Goal: Information Seeking & Learning: Learn about a topic

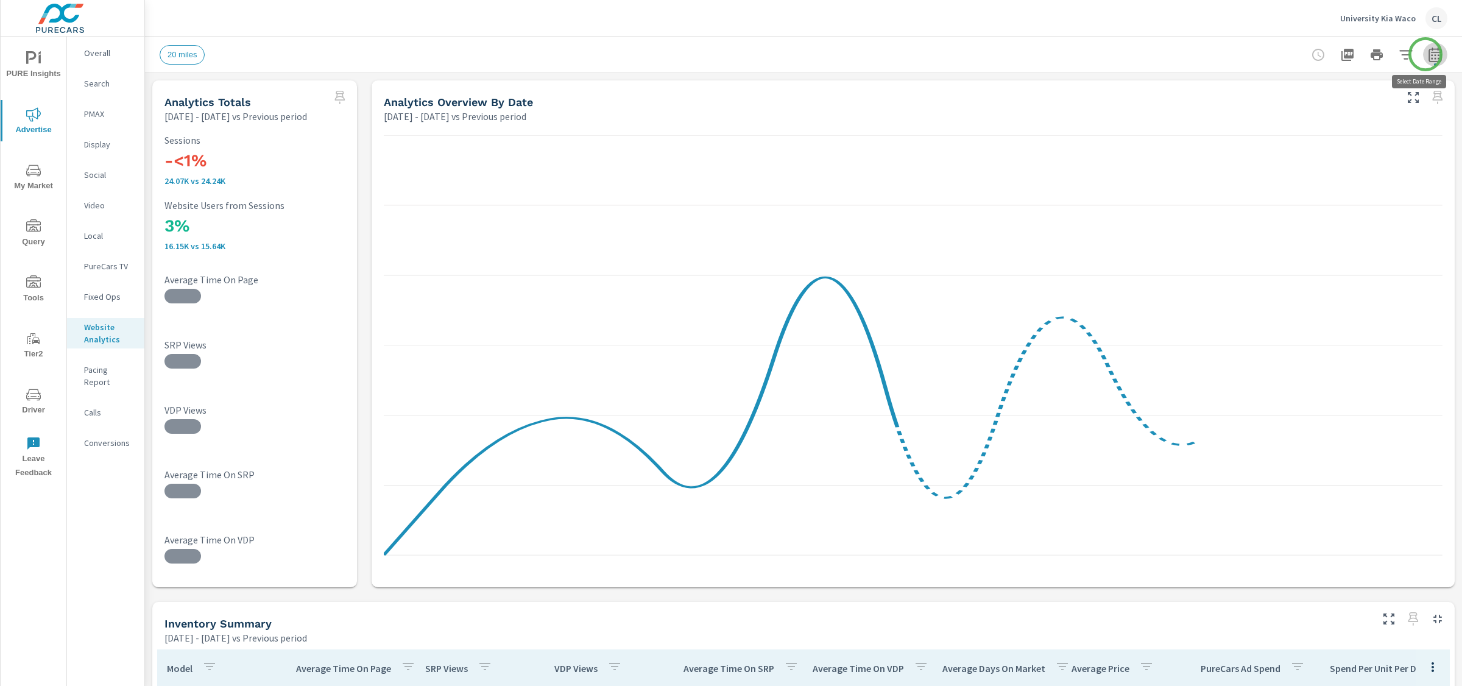
click at [1263, 54] on icon "button" at bounding box center [1435, 55] width 15 height 15
select select "Previous period"
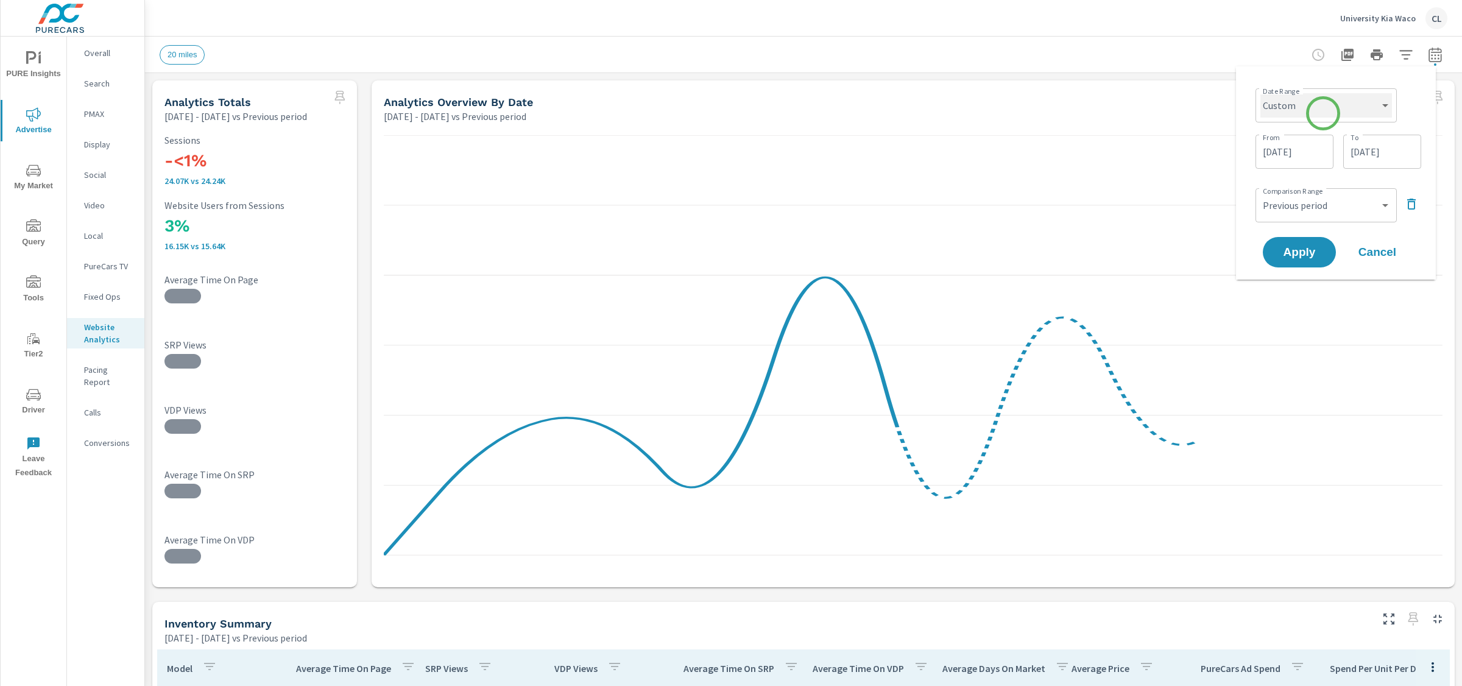
click at [1263, 113] on select "Custom [DATE] Last week Last 7 days Last 14 days Last 30 days Last 45 days Last…" at bounding box center [1326, 105] width 132 height 24
click at [1260, 93] on select "Custom [DATE] Last week Last 7 days Last 14 days Last 30 days Last 45 days Last…" at bounding box center [1326, 105] width 132 height 24
select select "Last month"
click at [1263, 211] on span "Apply" at bounding box center [1299, 206] width 50 height 12
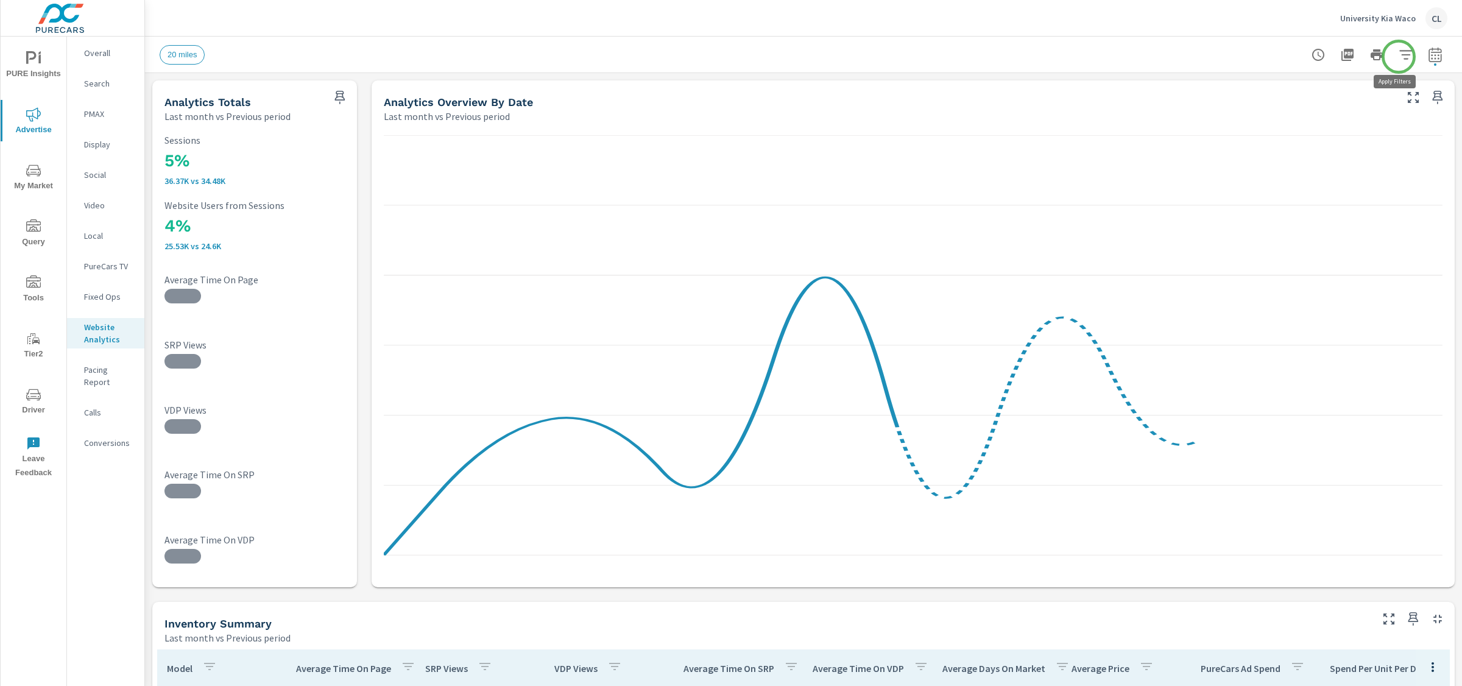
click at [1263, 57] on icon "button" at bounding box center [1406, 55] width 15 height 15
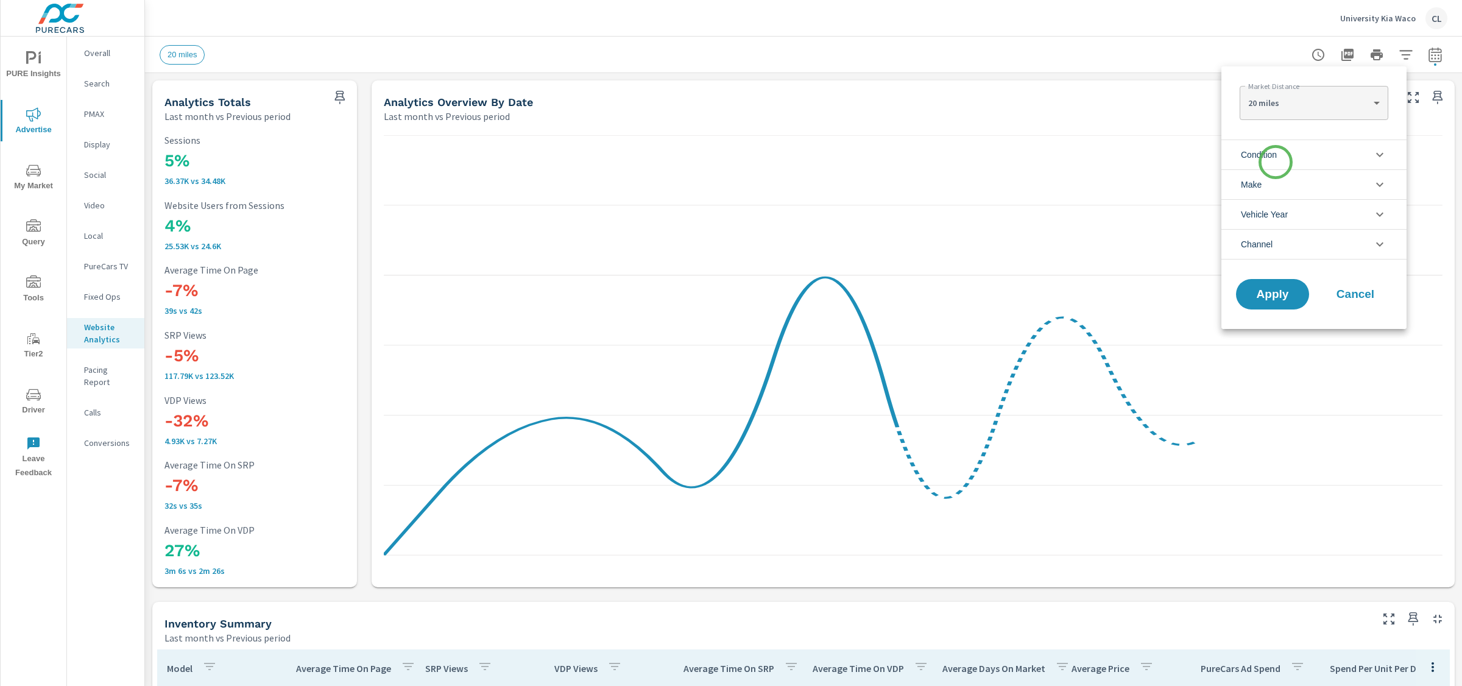
click at [1263, 161] on span "Condition" at bounding box center [1259, 154] width 36 height 29
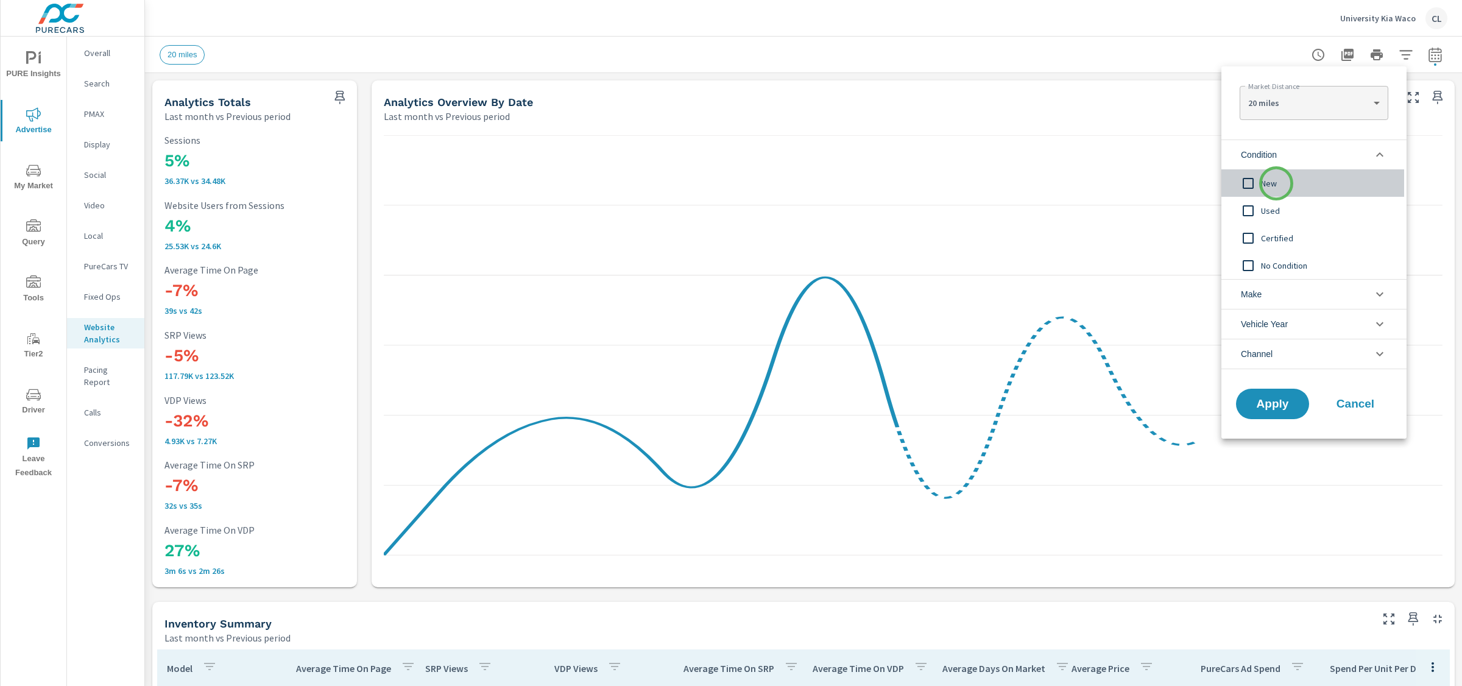
click at [1263, 183] on span "New" at bounding box center [1327, 183] width 133 height 15
click at [1263, 292] on li "Make" at bounding box center [1313, 294] width 185 height 30
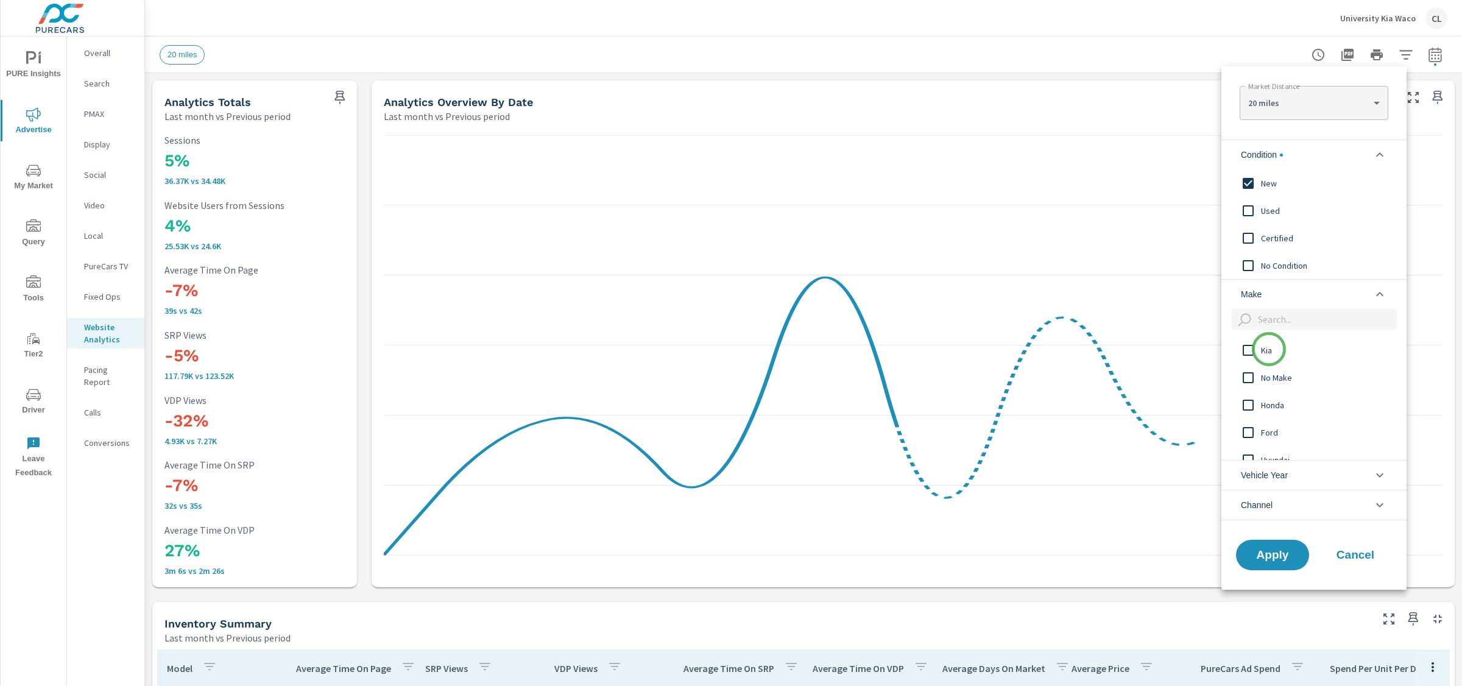
click at [1263, 349] on span "Kia" at bounding box center [1327, 350] width 133 height 15
click at [1263, 553] on span "Apply" at bounding box center [1273, 555] width 50 height 12
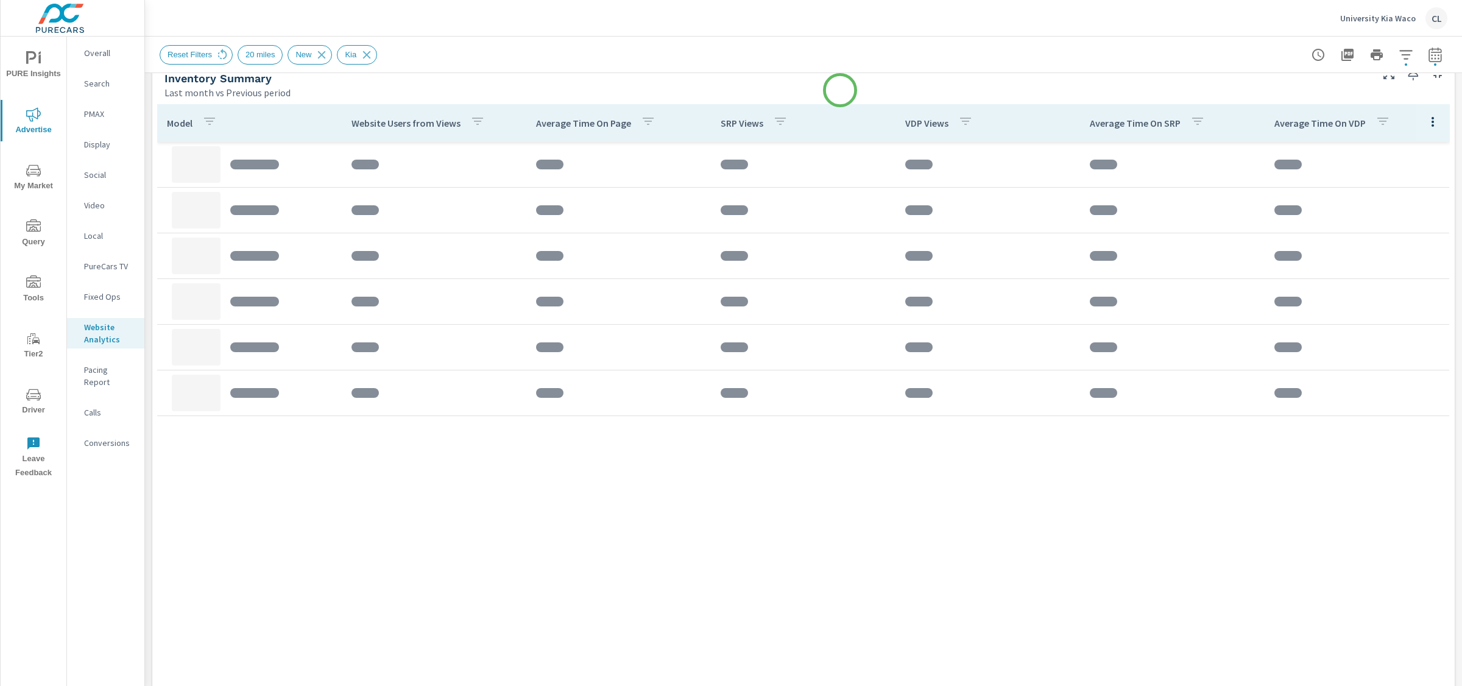
scroll to position [525, 0]
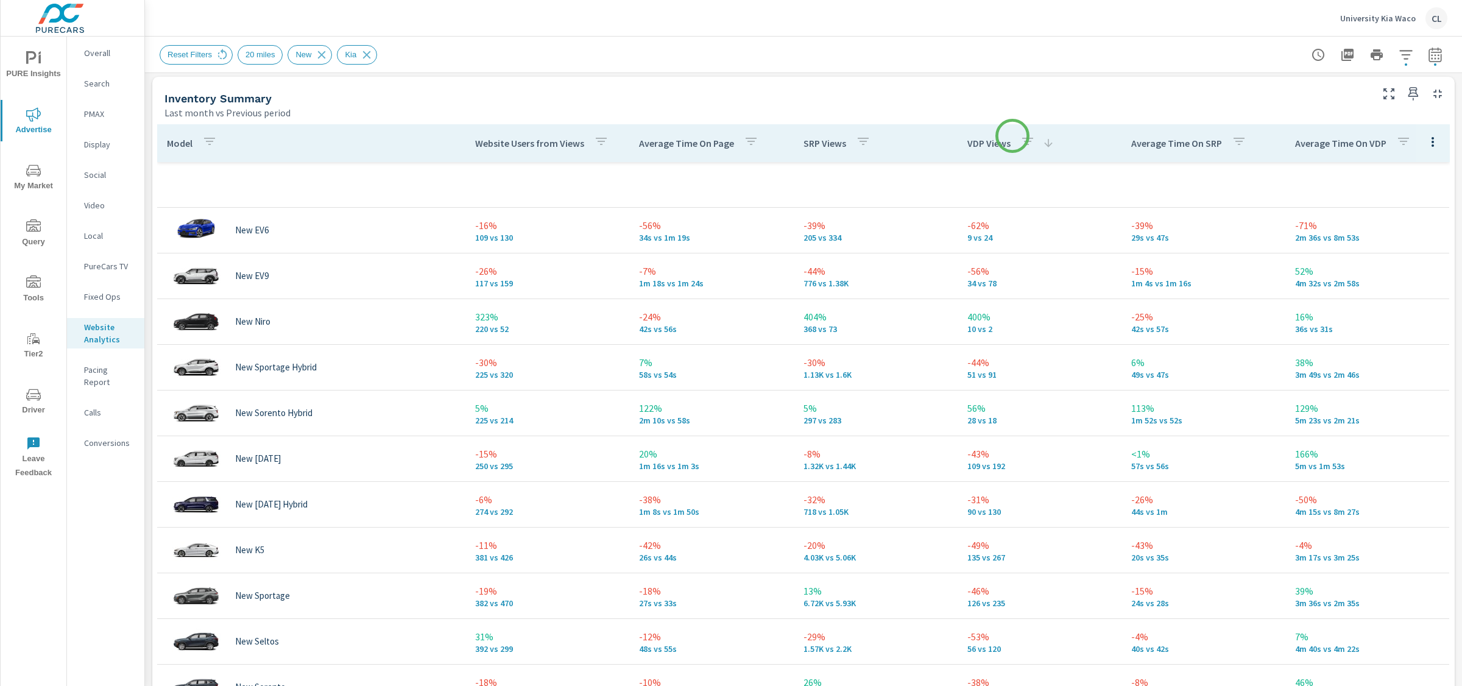
click at [1020, 136] on icon "button" at bounding box center [1027, 141] width 15 height 15
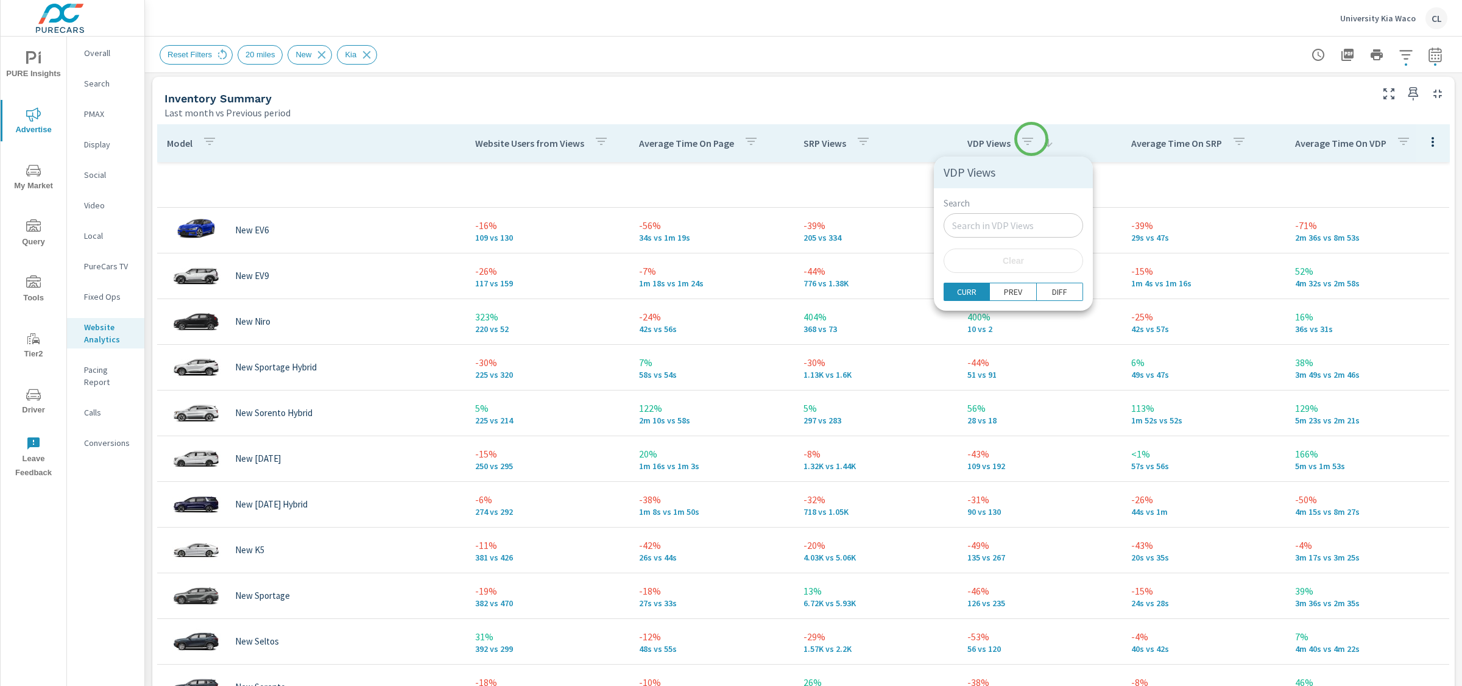
click at [1031, 139] on div at bounding box center [731, 343] width 1462 height 686
click at [1044, 141] on icon at bounding box center [1048, 143] width 8 height 8
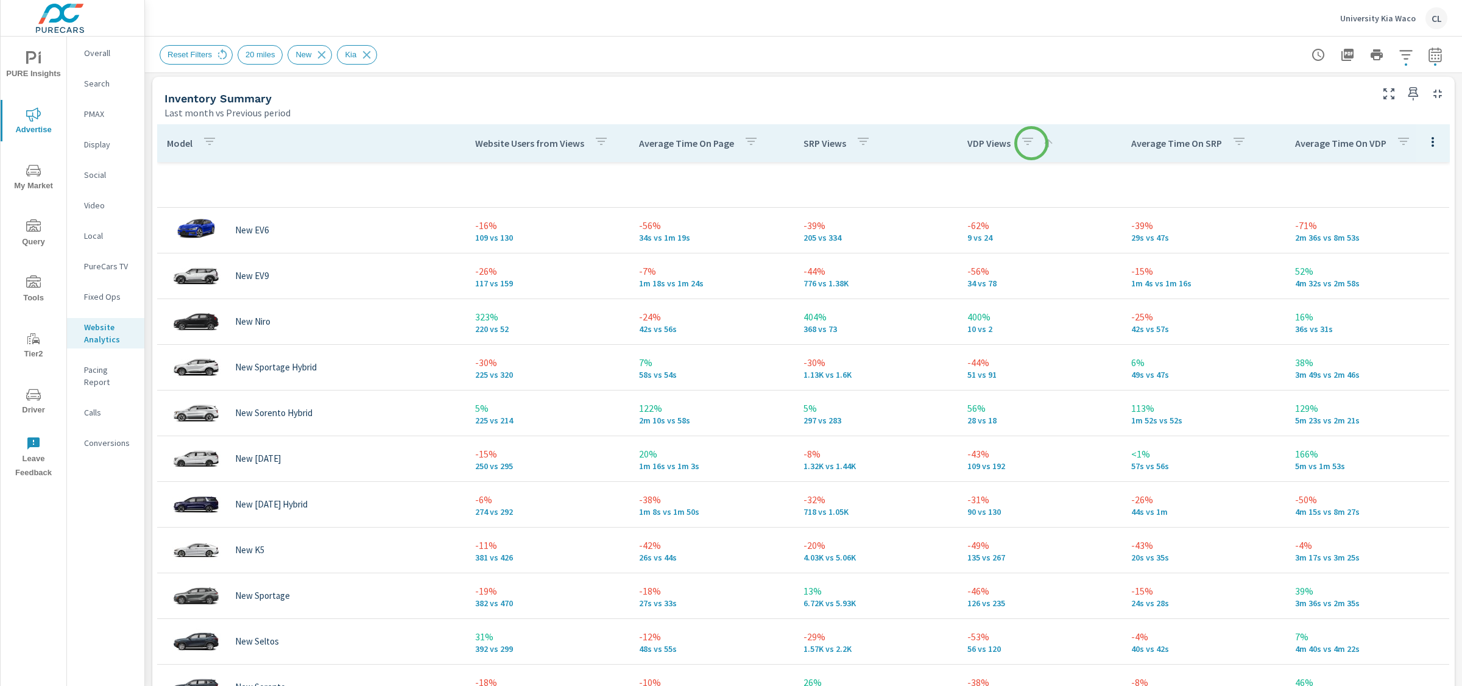
click at [1044, 143] on icon at bounding box center [1048, 143] width 8 height 8
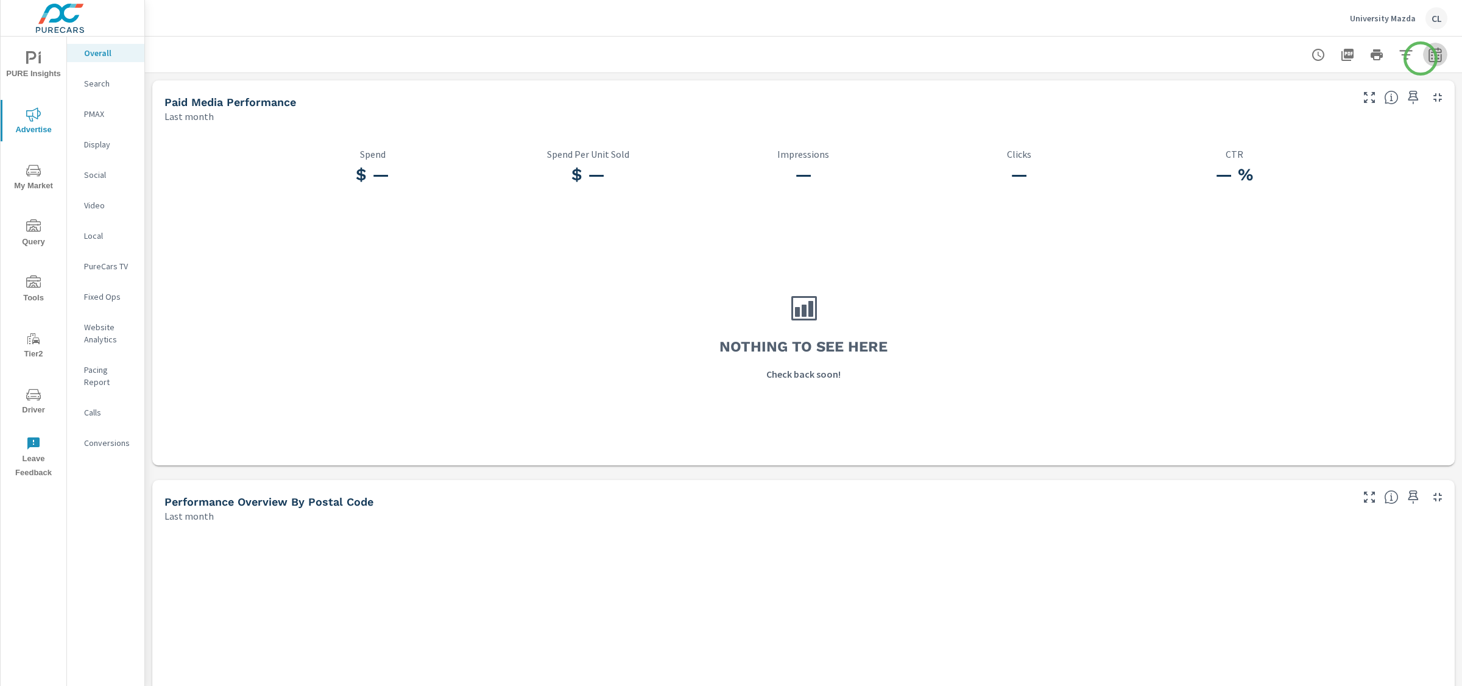
click at [1263, 58] on icon "button" at bounding box center [1435, 56] width 8 height 5
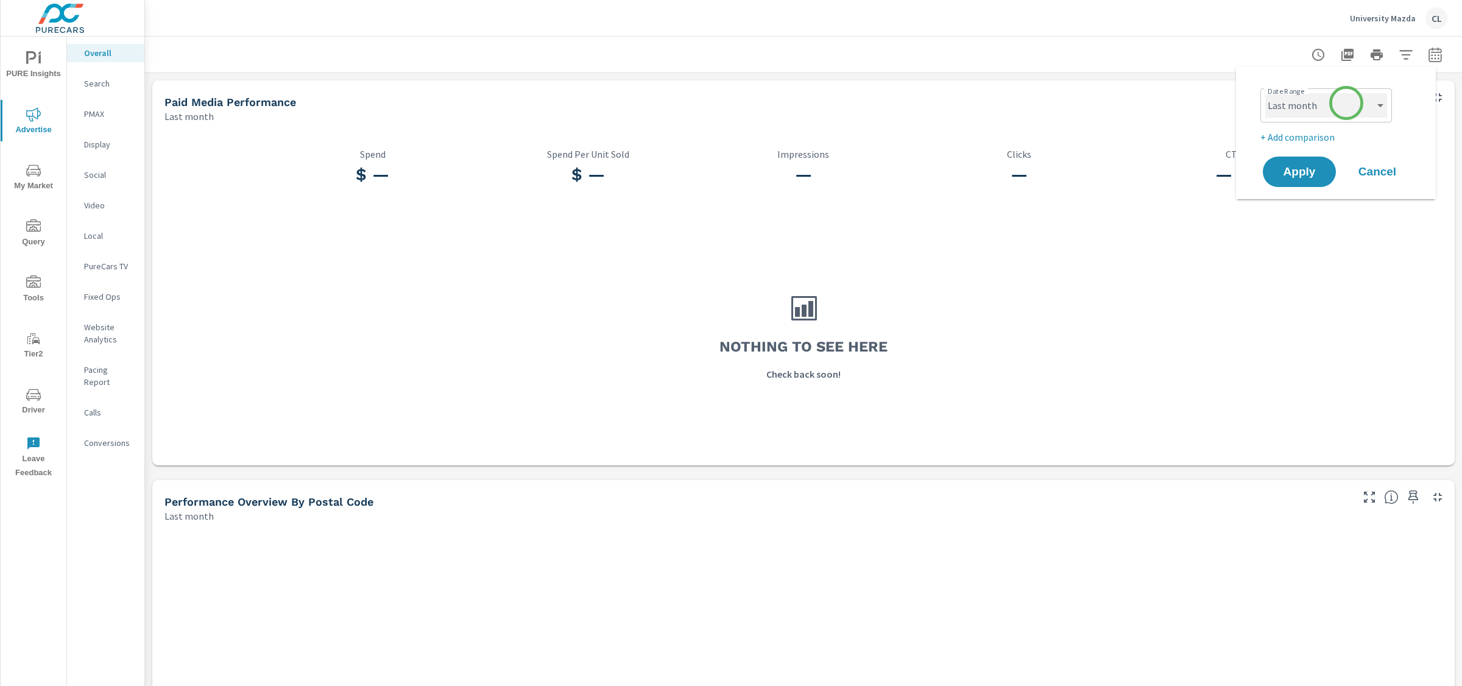
click at [1263, 105] on select "Custom [DATE] Last week Last 7 days Last 14 days Last 30 days Last 45 days Last…" at bounding box center [1326, 105] width 122 height 24
click at [1263, 93] on select "Custom [DATE] Last week Last 7 days Last 14 days Last 30 days Last 45 days Last…" at bounding box center [1326, 105] width 122 height 24
select select "Last 14 days"
click at [1263, 135] on p "+ Add comparison" at bounding box center [1338, 137] width 156 height 15
select select "Previous period"
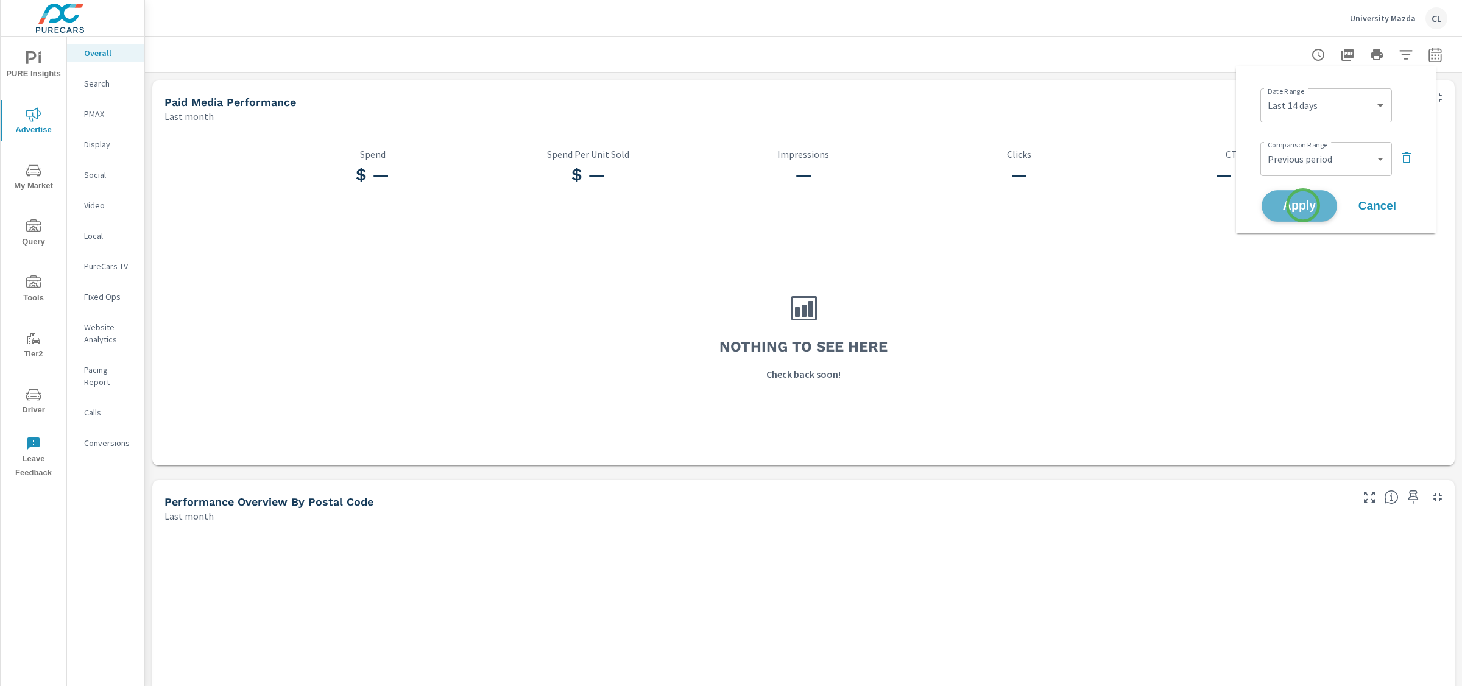
click at [1263, 205] on span "Apply" at bounding box center [1299, 206] width 50 height 12
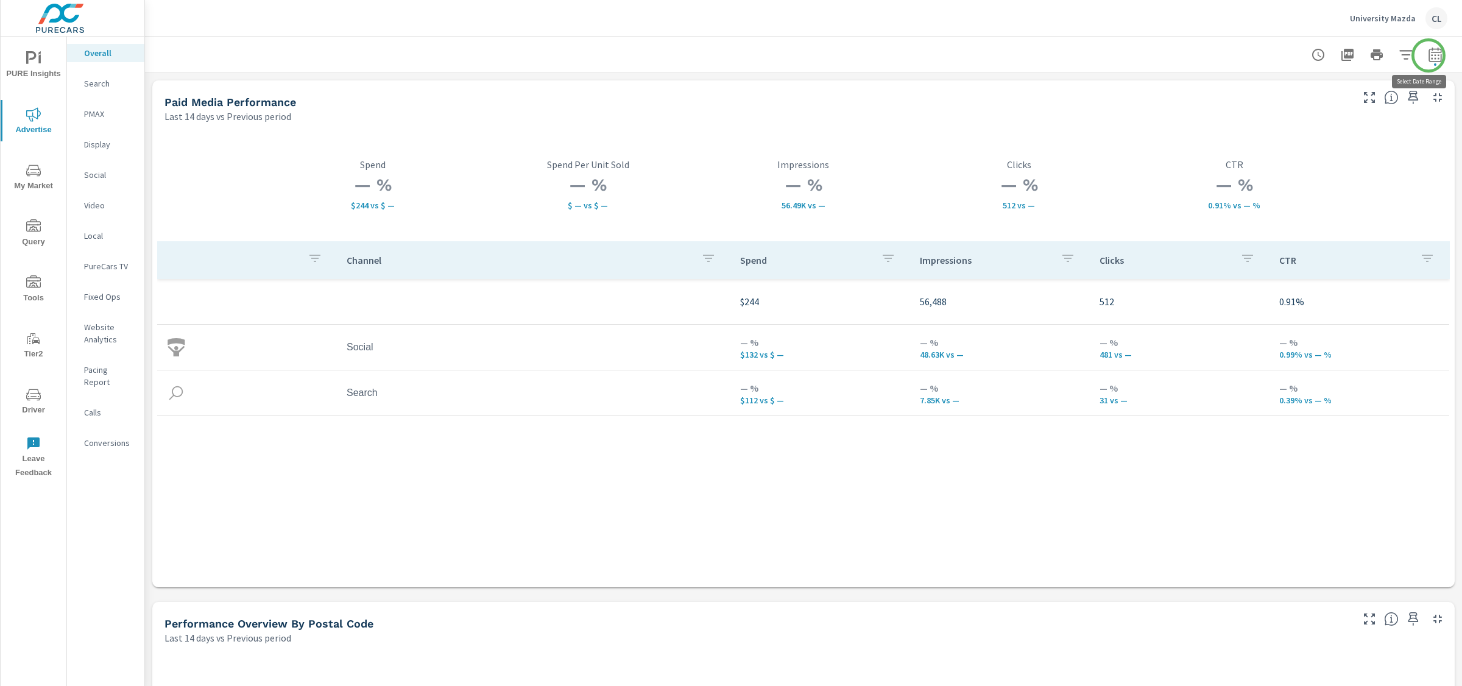
click at [1263, 55] on icon "button" at bounding box center [1435, 56] width 8 height 5
select select "Last 14 days"
select select "Previous period"
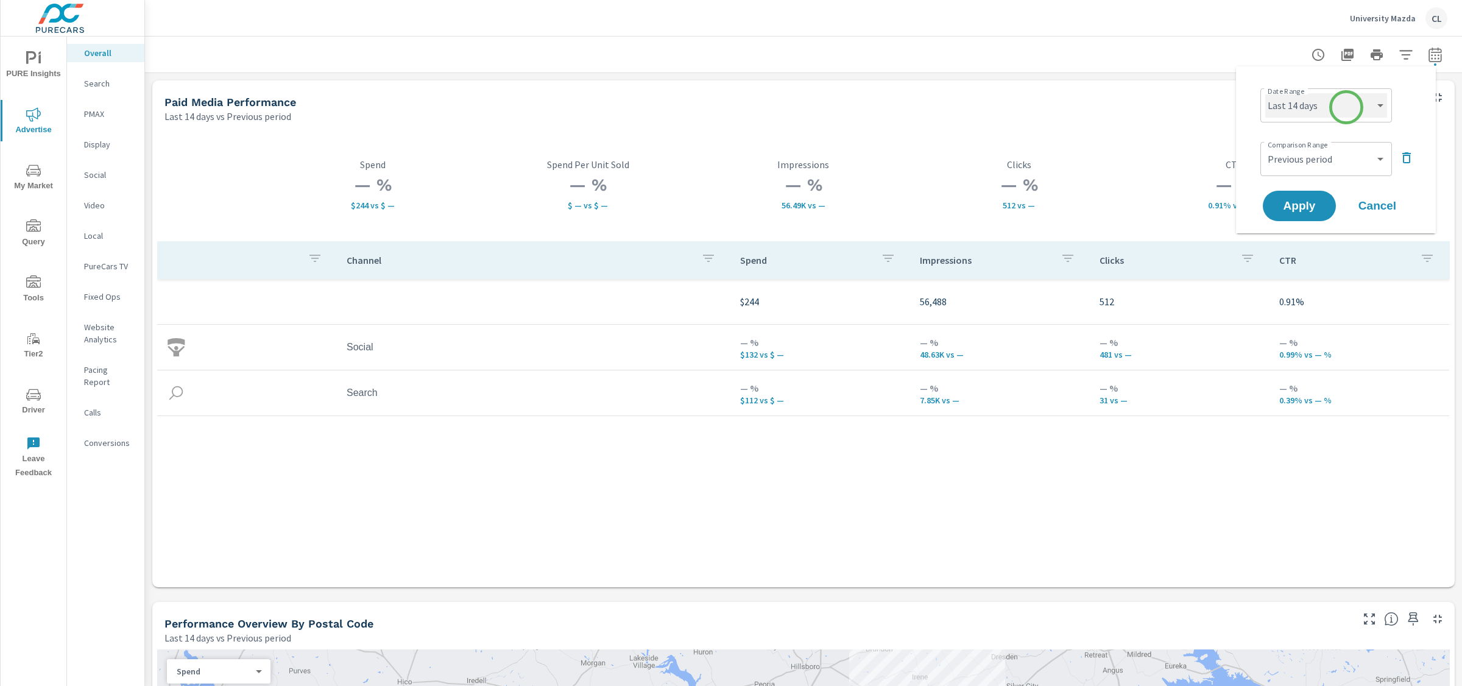
click at [1263, 111] on select "Custom [DATE] Last week Last 7 days Last 14 days Last 30 days Last 45 days Last…" at bounding box center [1326, 105] width 122 height 24
click at [1263, 93] on select "Custom [DATE] Last week Last 7 days Last 14 days Last 30 days Last 45 days Last…" at bounding box center [1326, 105] width 122 height 24
select select "Last 7 days"
click at [1263, 199] on button "Apply" at bounding box center [1300, 206] width 76 height 32
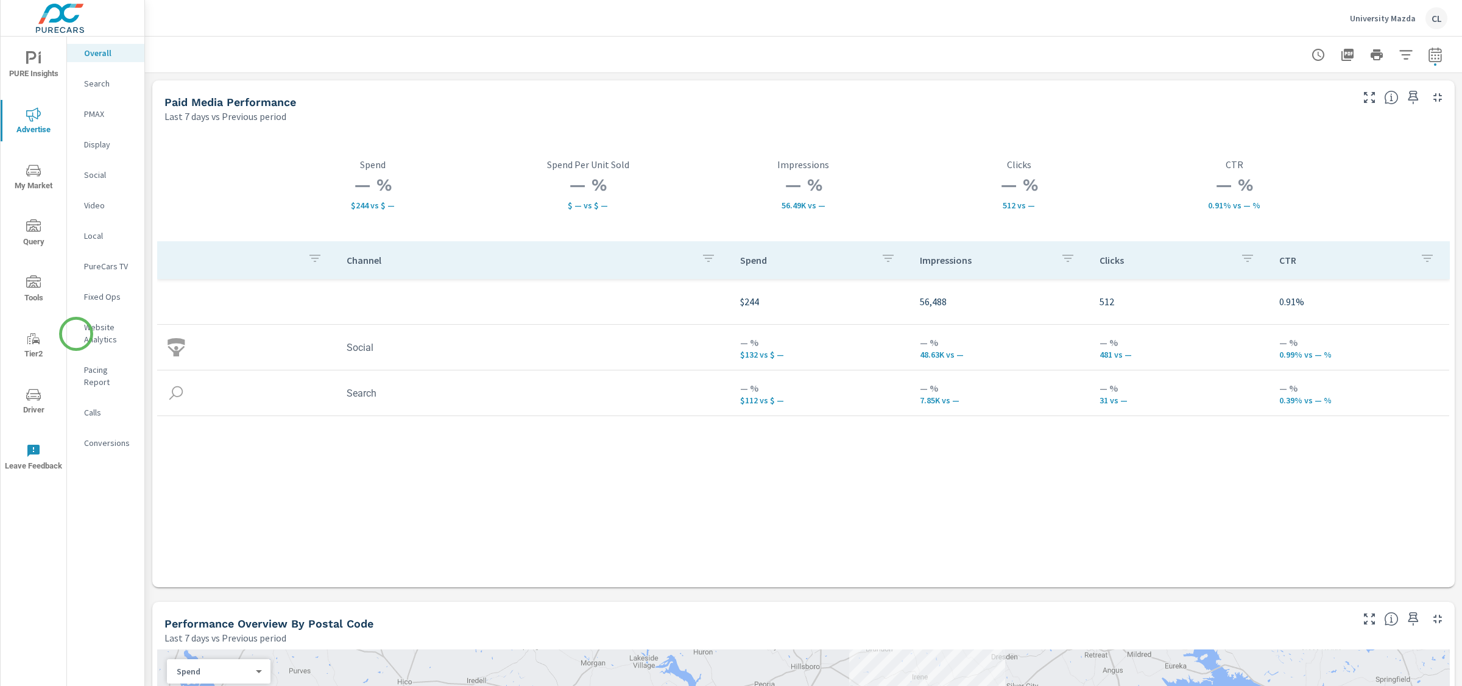
click at [76, 334] on div "Website Analytics" at bounding box center [105, 333] width 77 height 30
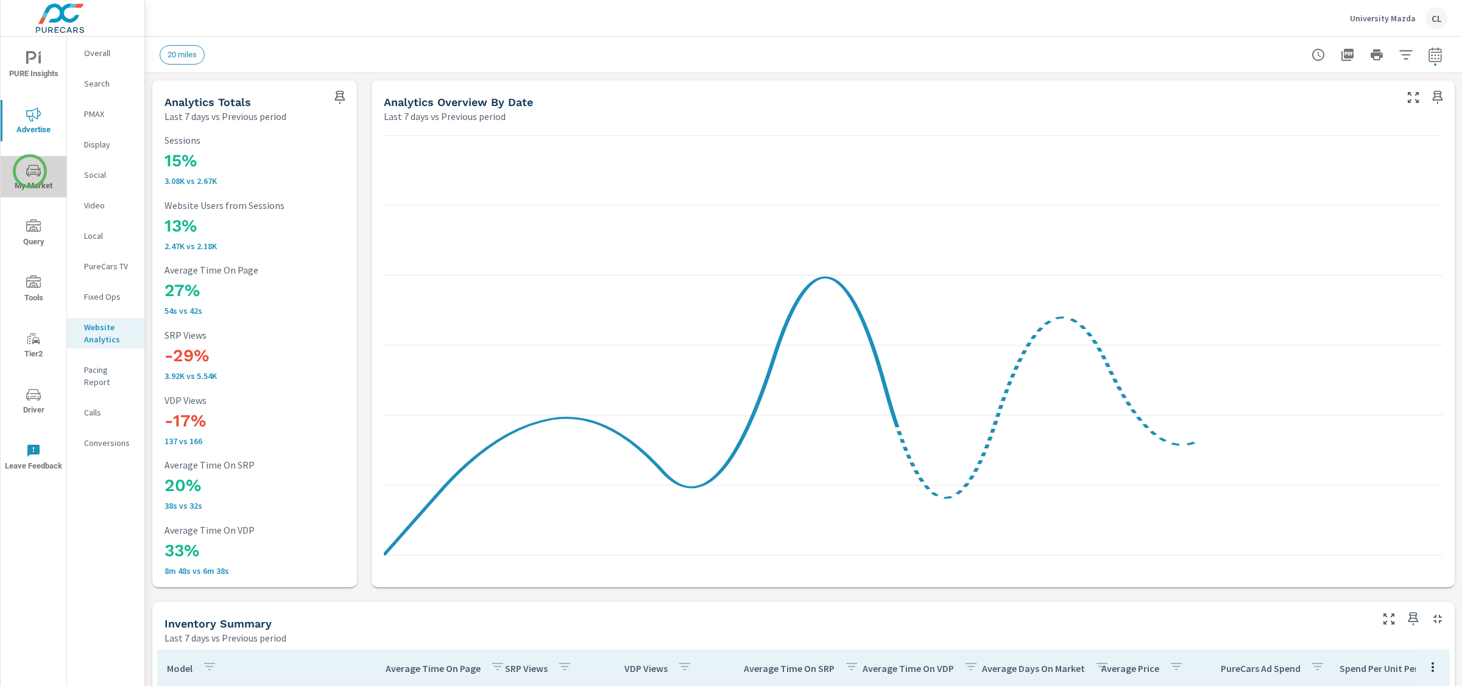
click at [30, 171] on icon "nav menu" at bounding box center [33, 170] width 15 height 15
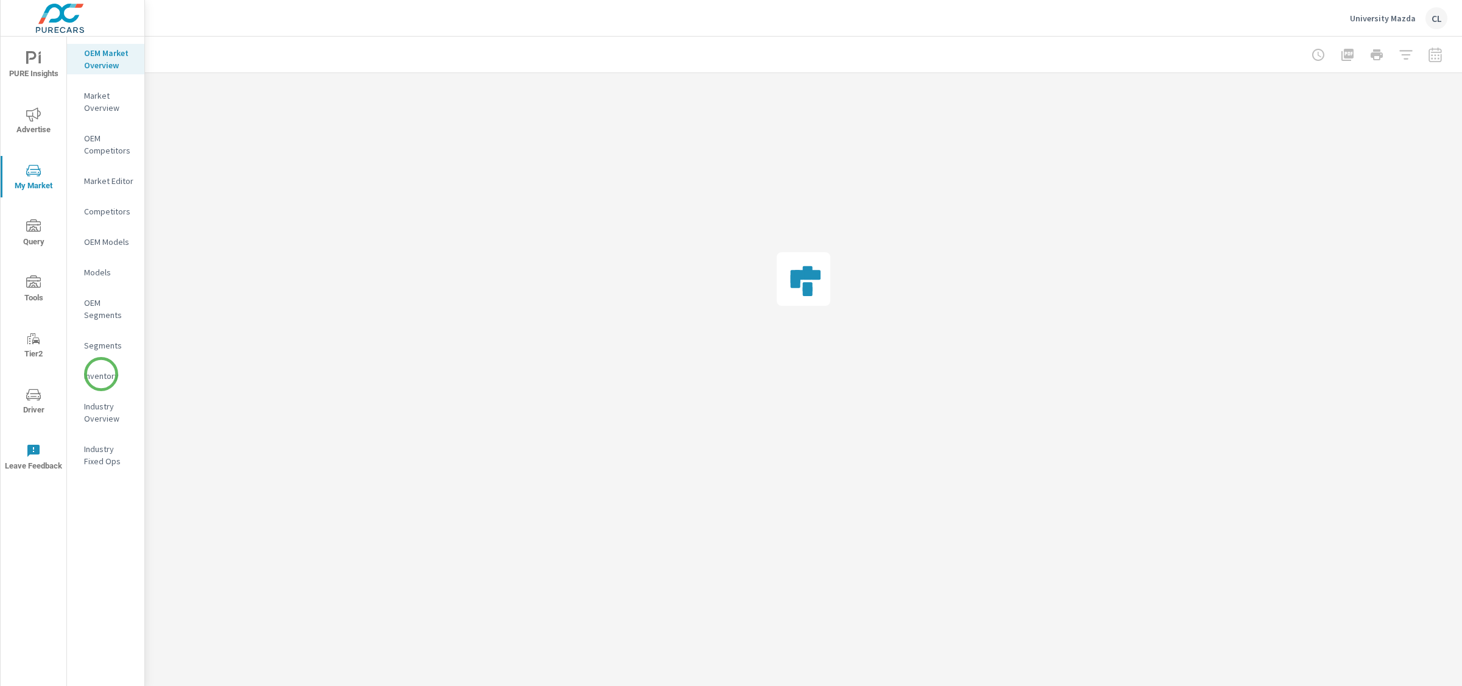
click at [101, 374] on p "Inventory" at bounding box center [109, 376] width 51 height 12
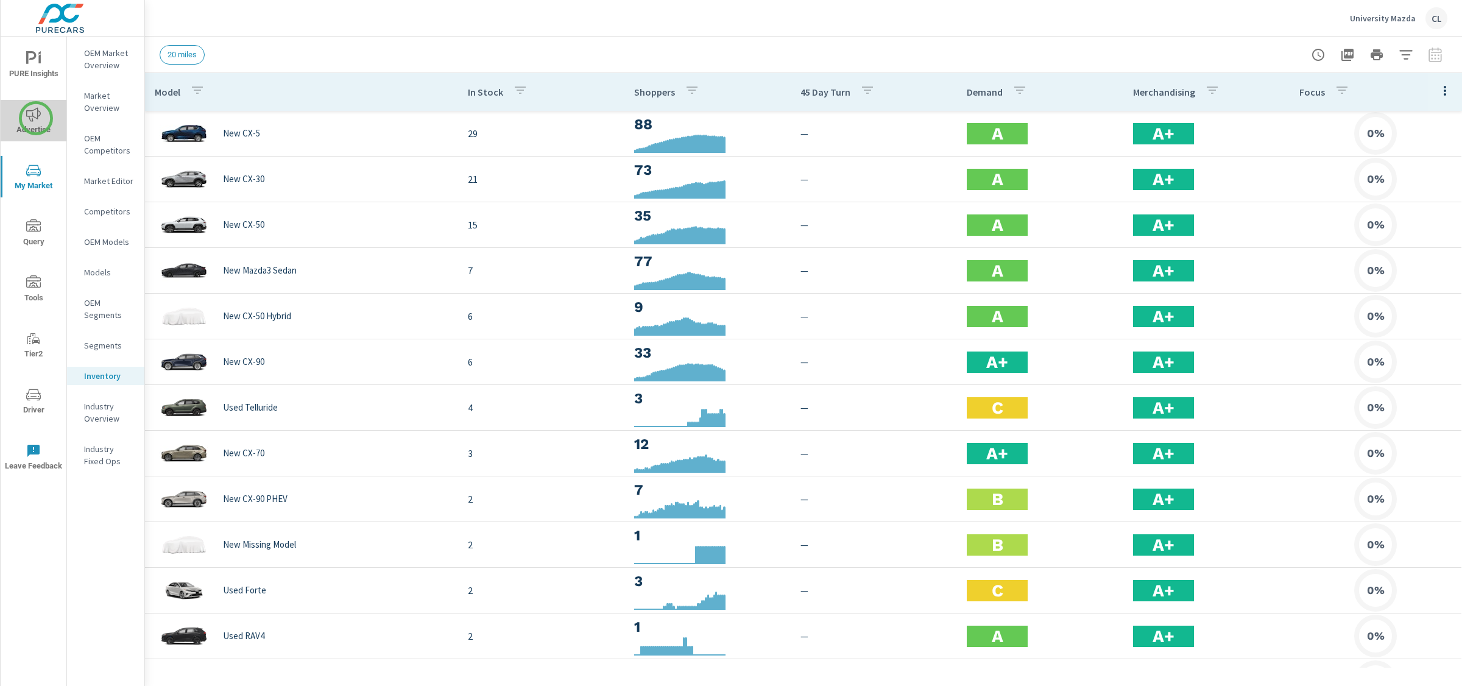
click at [36, 118] on icon "nav menu" at bounding box center [33, 114] width 15 height 15
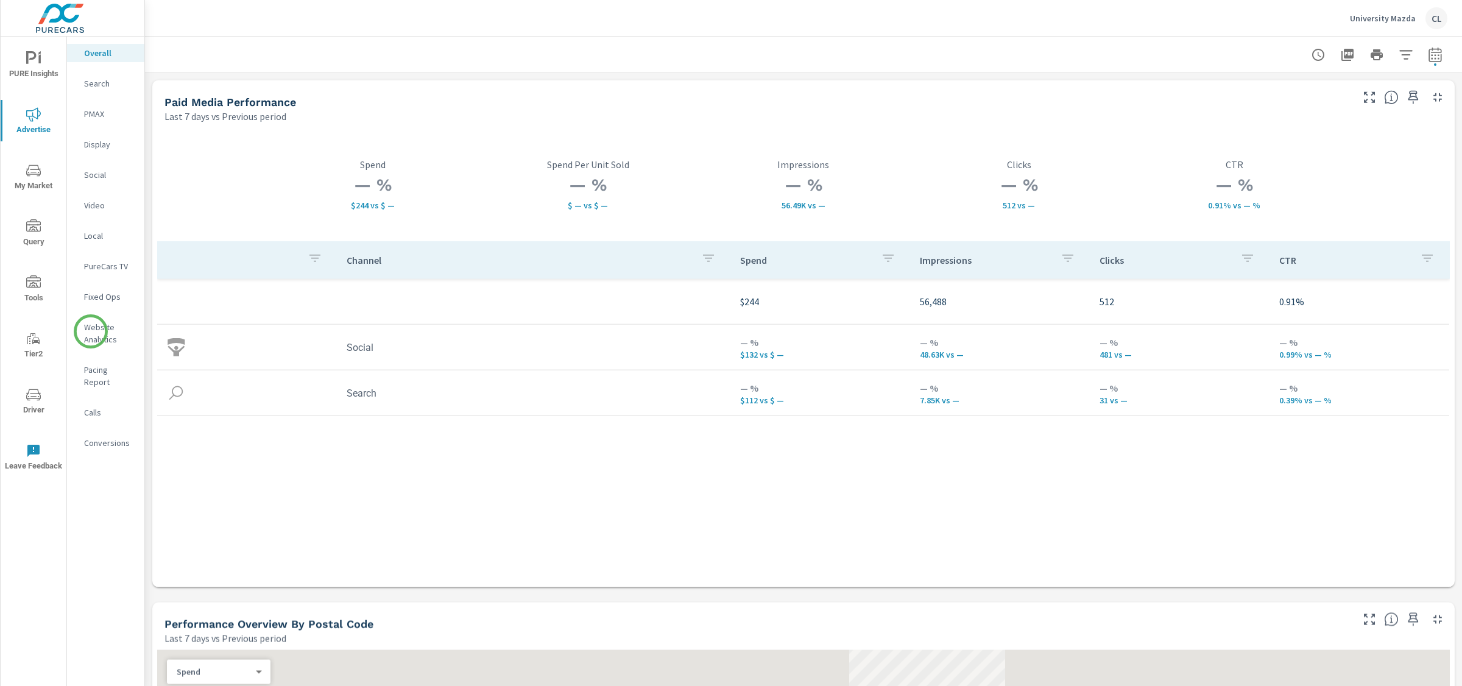
click at [91, 331] on p "Website Analytics" at bounding box center [109, 333] width 51 height 24
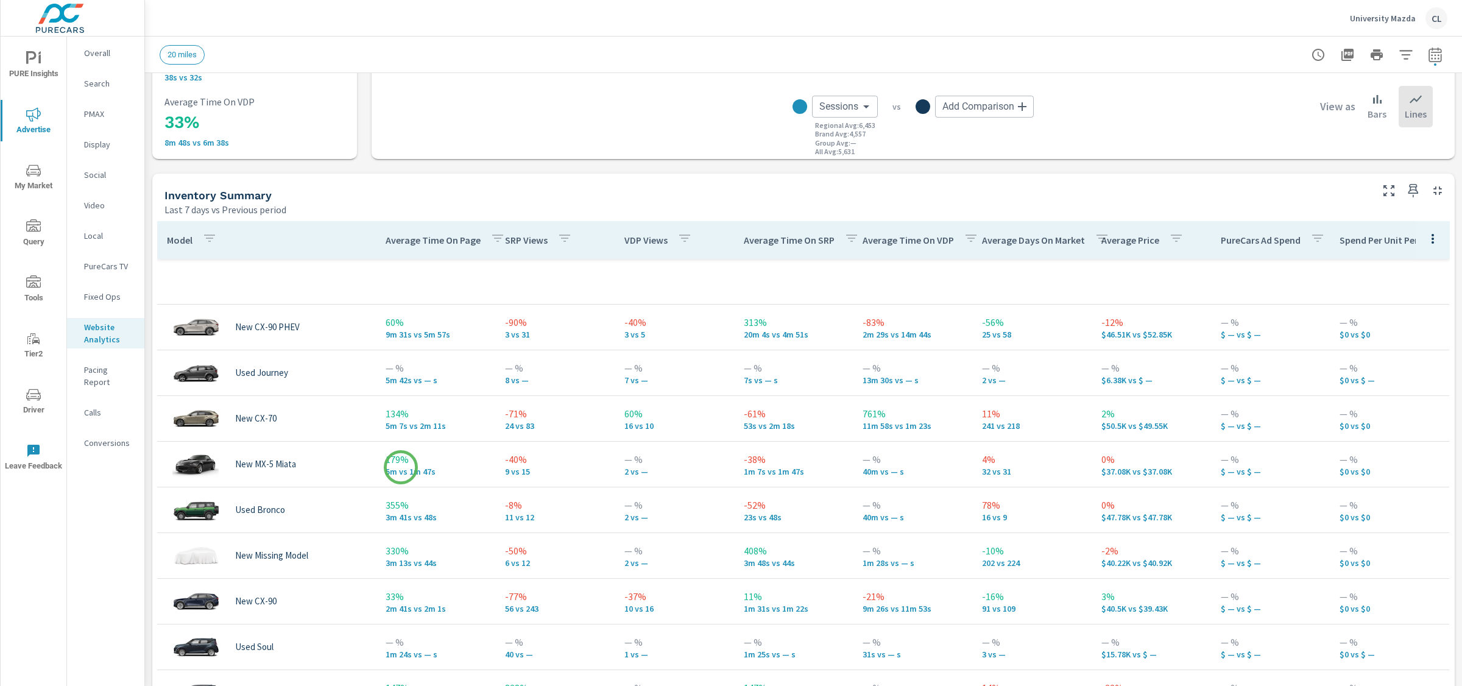
scroll to position [542, 0]
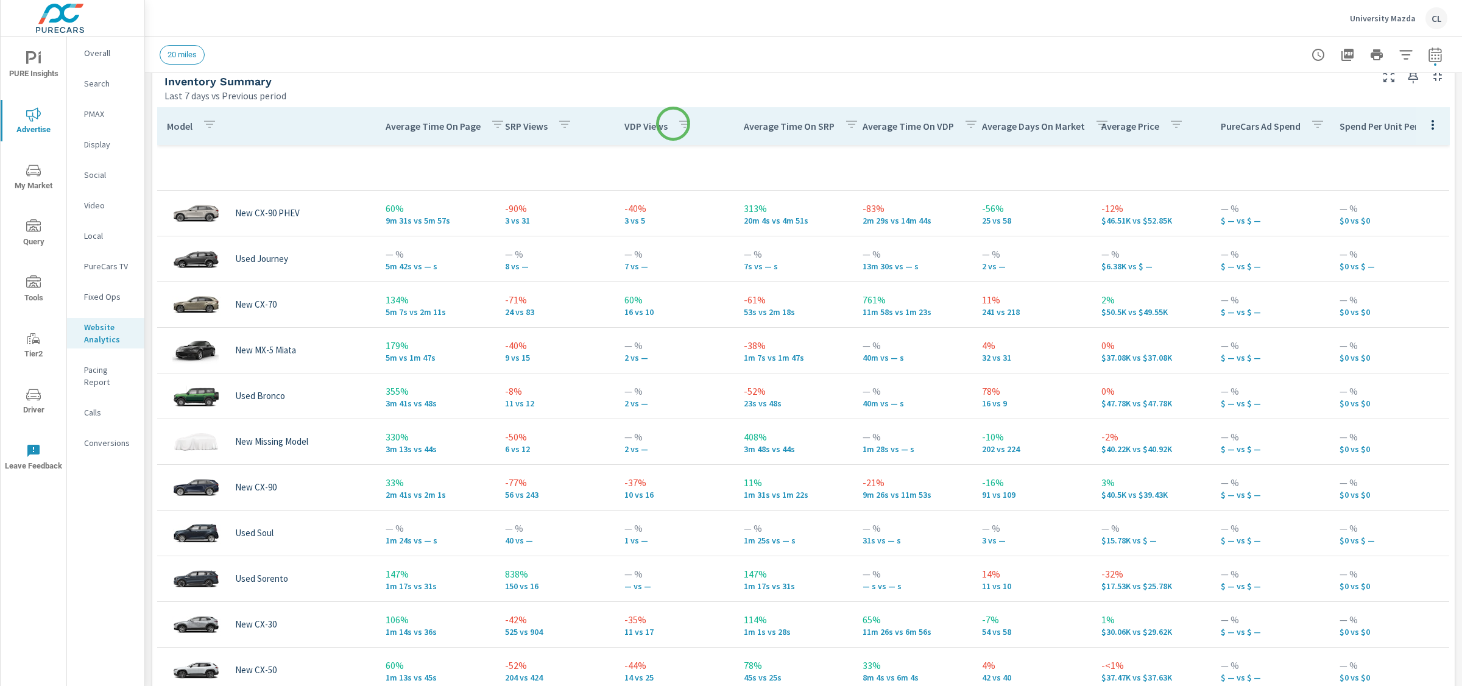
click at [677, 123] on icon "button" at bounding box center [684, 124] width 15 height 15
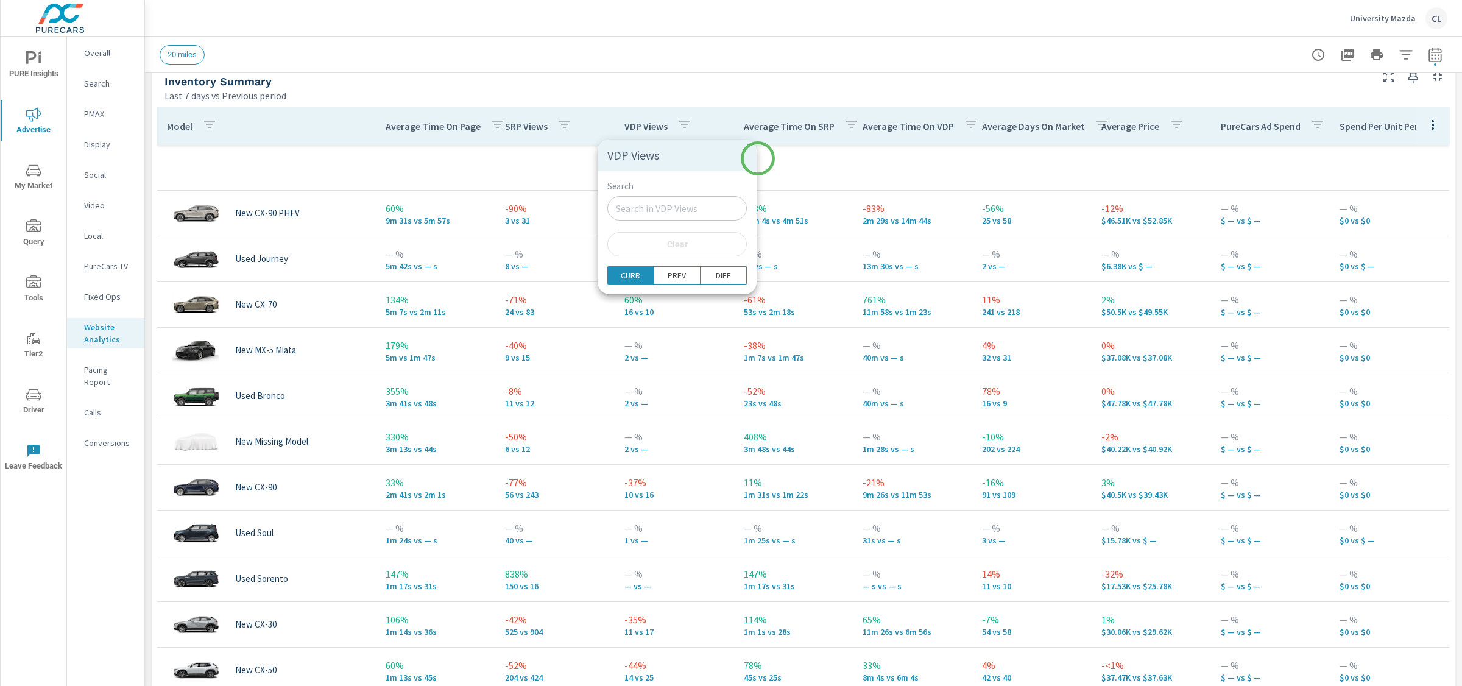
click at [758, 158] on div at bounding box center [731, 343] width 1462 height 686
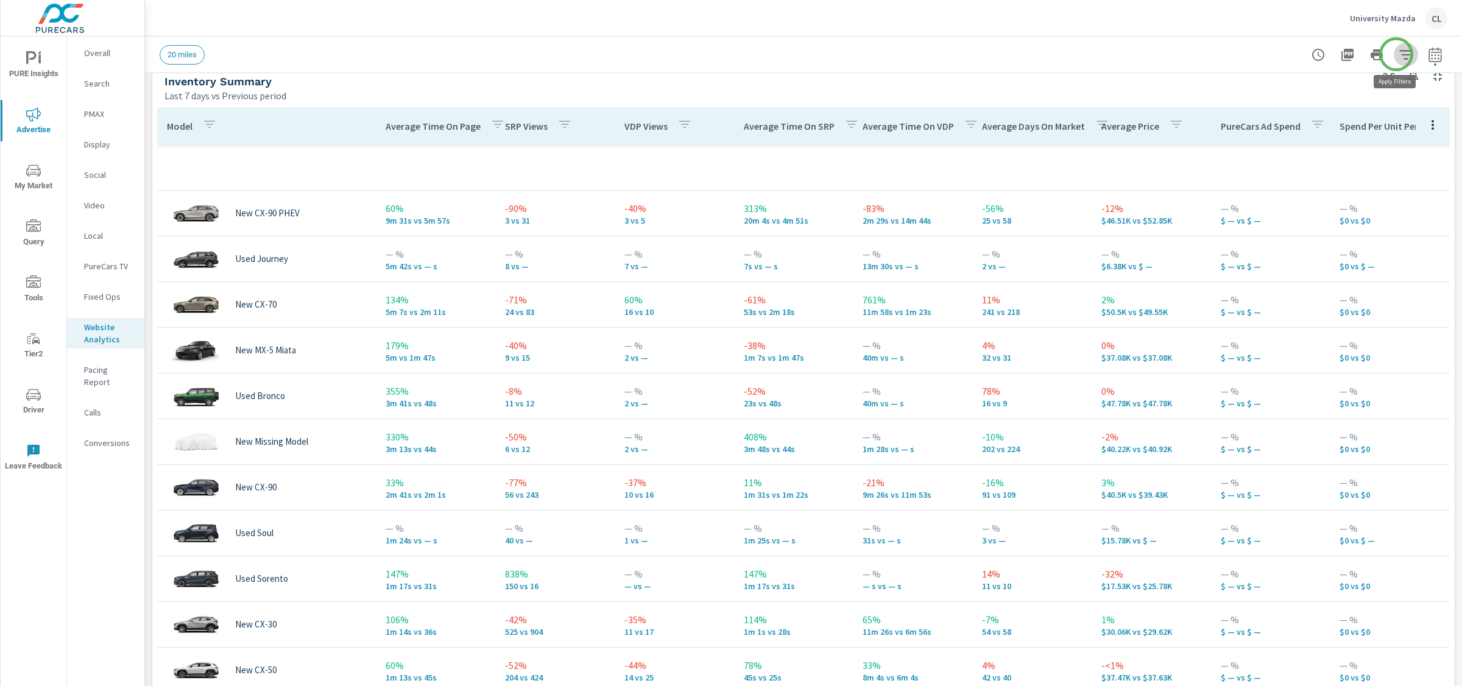
click at [1263, 54] on icon "button" at bounding box center [1405, 54] width 13 height 9
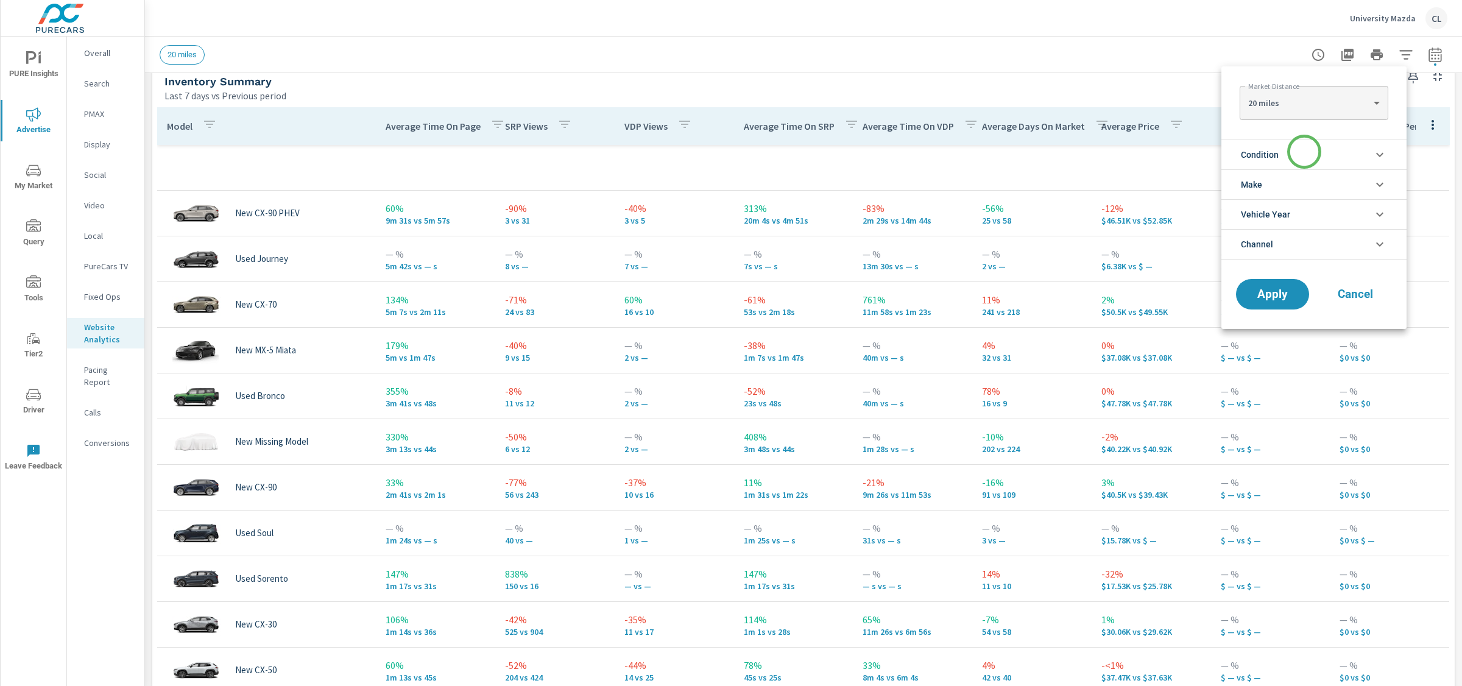
click at [1263, 152] on li "Condition" at bounding box center [1313, 155] width 185 height 30
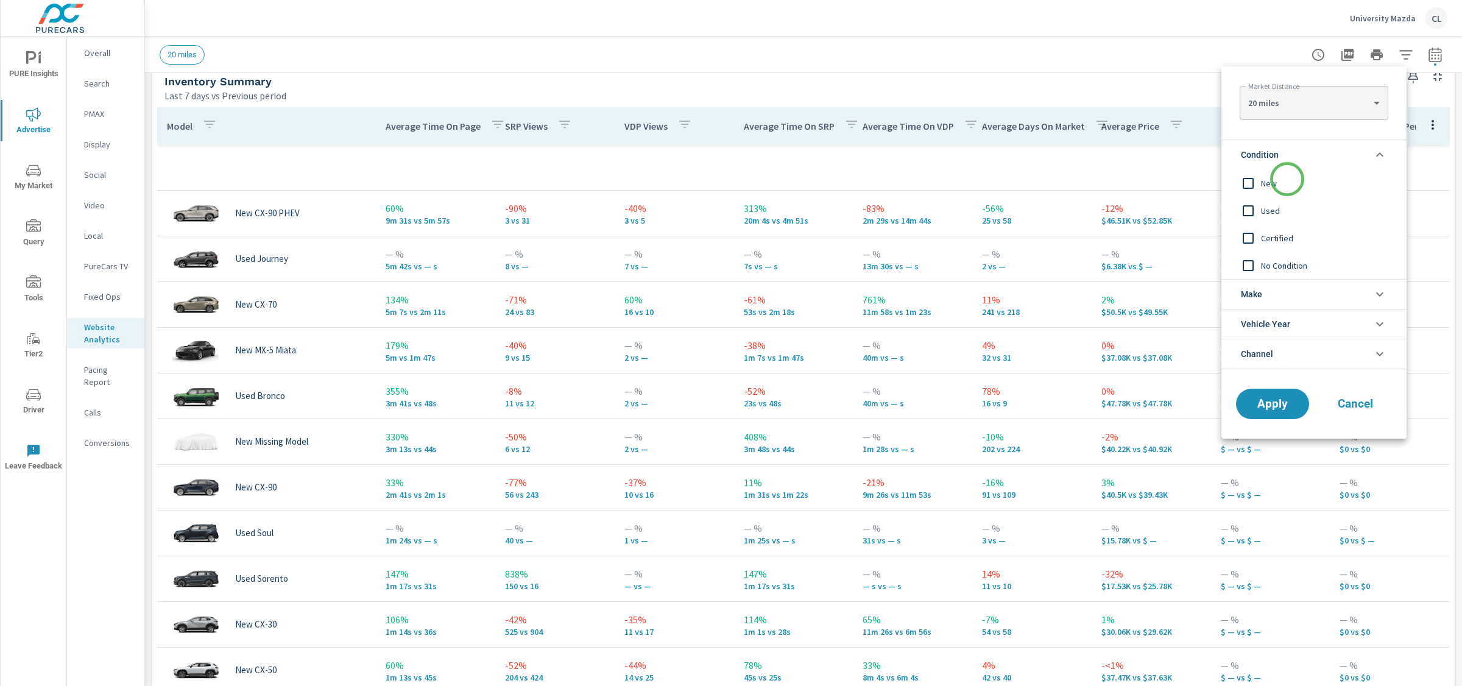
click at [1263, 188] on span "New" at bounding box center [1327, 183] width 133 height 15
click at [1263, 295] on li "Make" at bounding box center [1313, 294] width 185 height 30
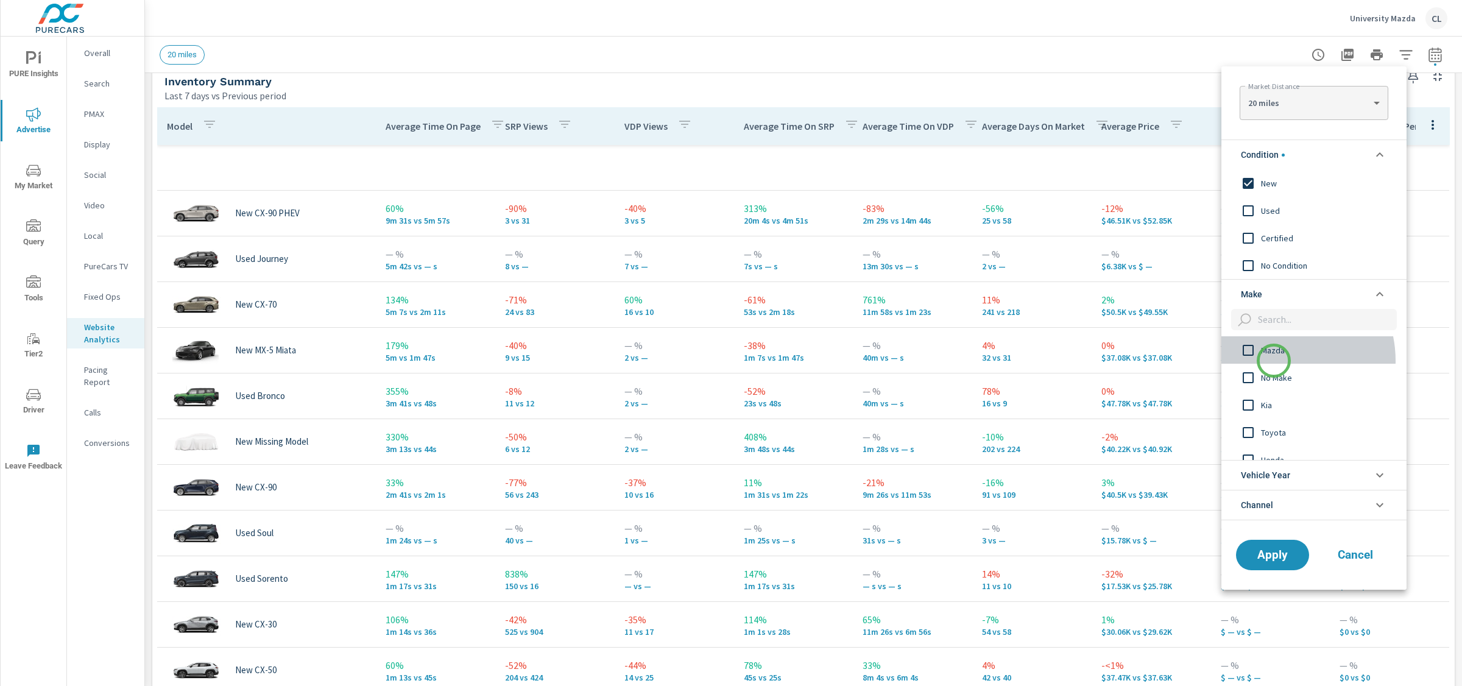
click at [1263, 361] on div "Mazda" at bounding box center [1312, 349] width 183 height 27
click at [1263, 565] on button "Apply" at bounding box center [1273, 555] width 76 height 32
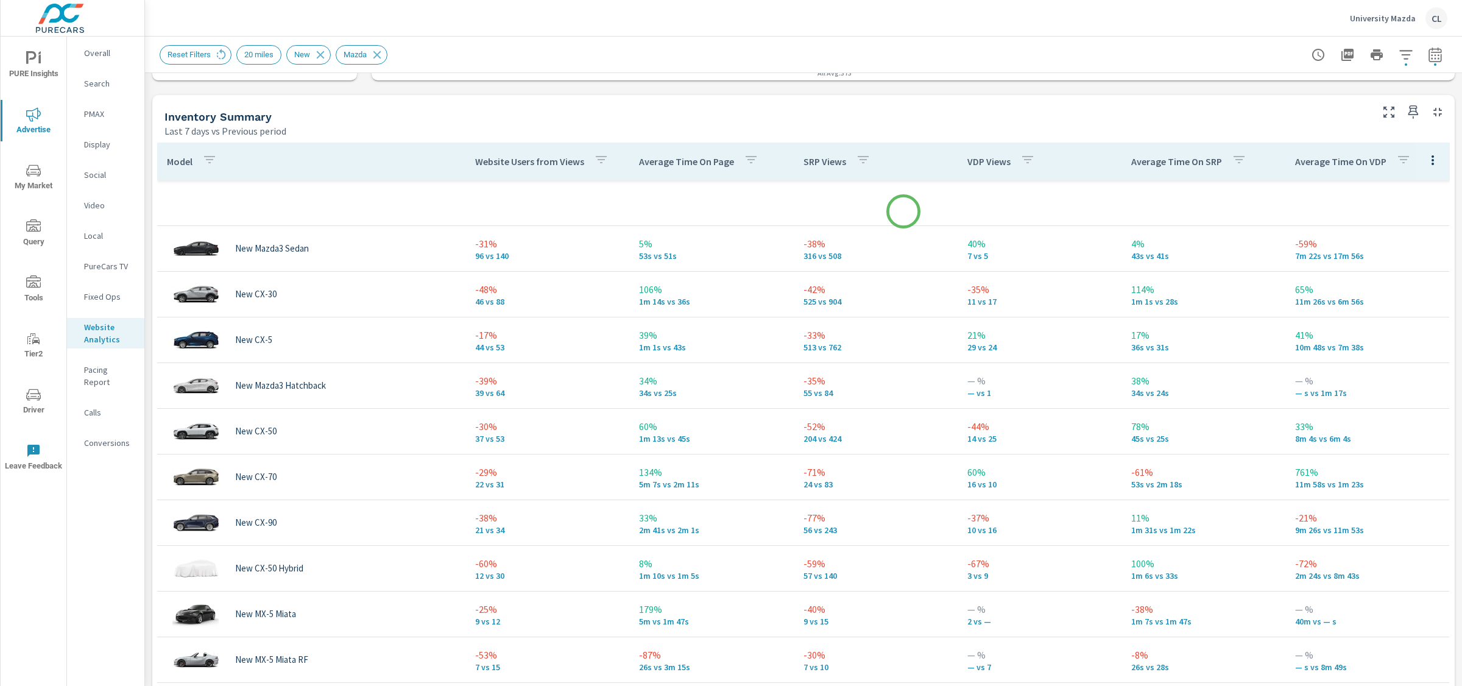
scroll to position [517, 0]
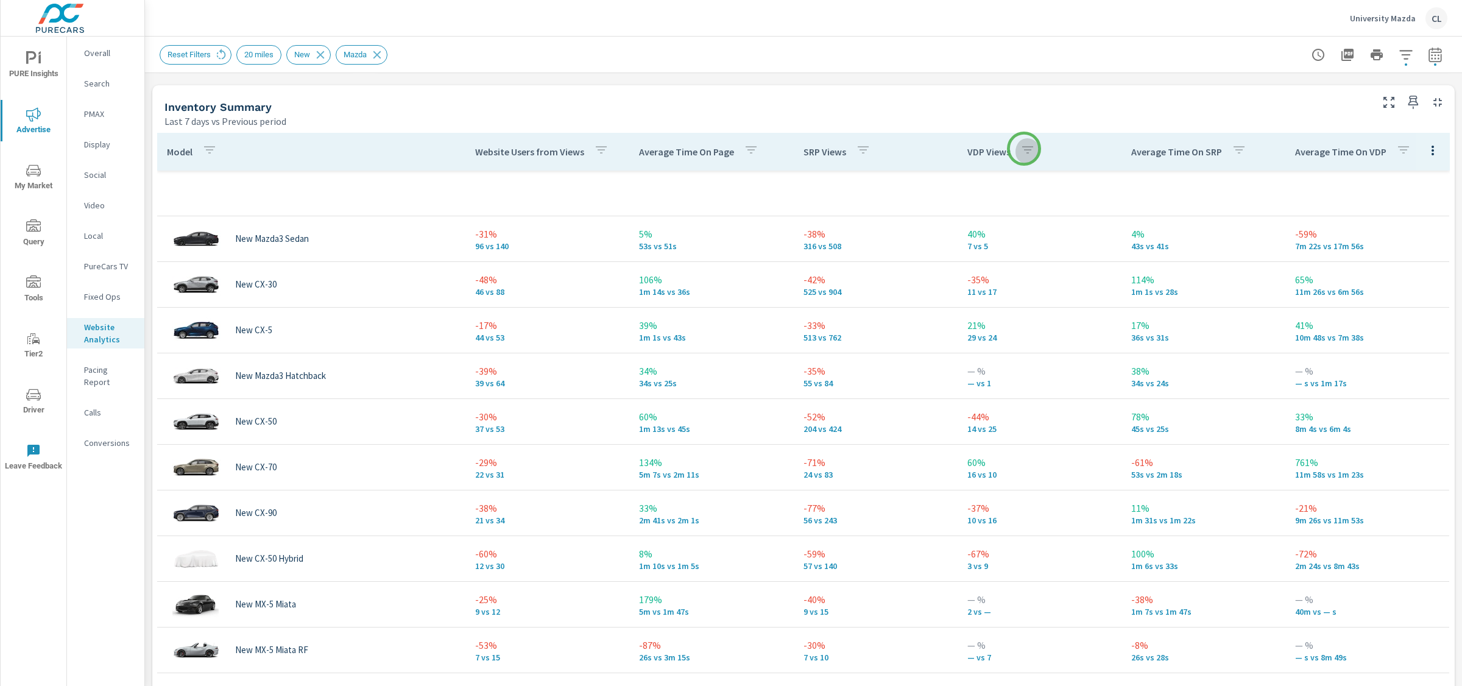
click at [1024, 149] on icon "button" at bounding box center [1027, 150] width 15 height 15
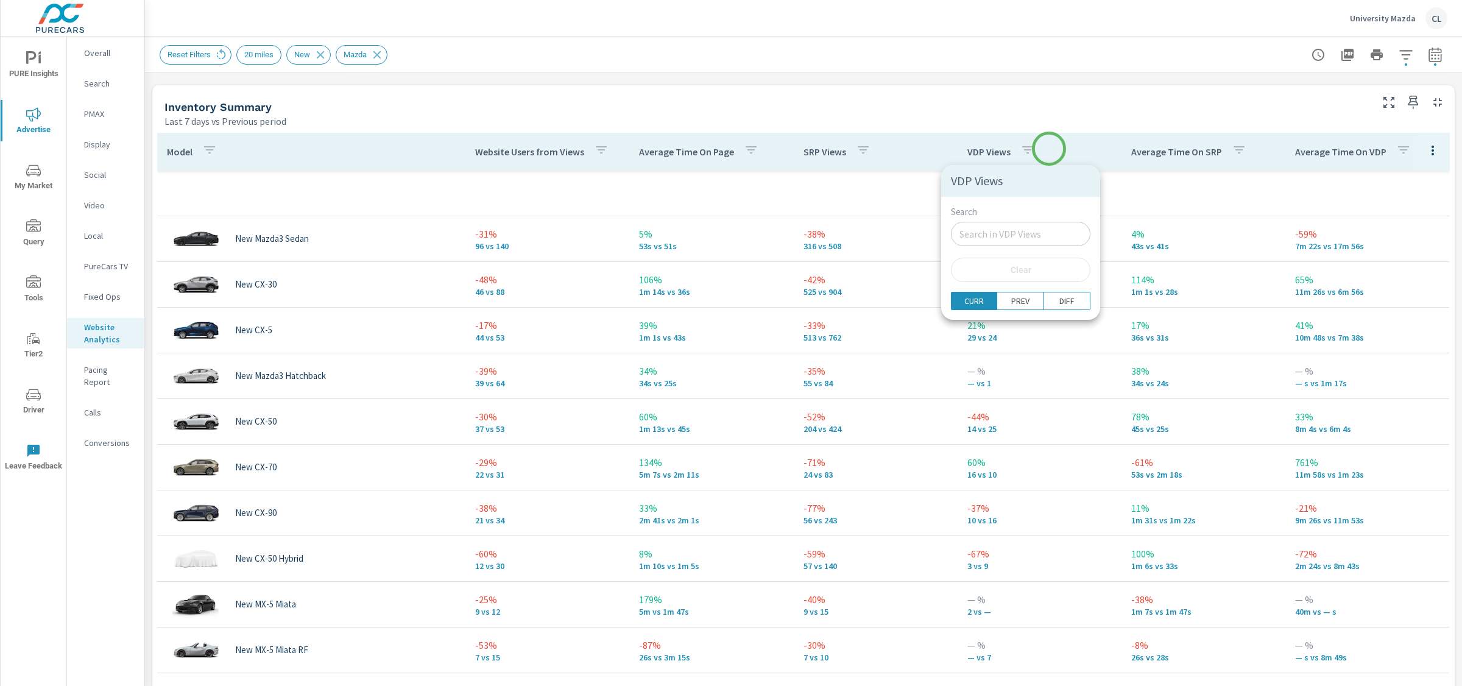
click at [1045, 152] on div at bounding box center [731, 343] width 1462 height 686
click at [1044, 154] on th "VDP Views" at bounding box center [1040, 152] width 164 height 38
click at [1042, 151] on th "VDP Views" at bounding box center [1040, 152] width 164 height 38
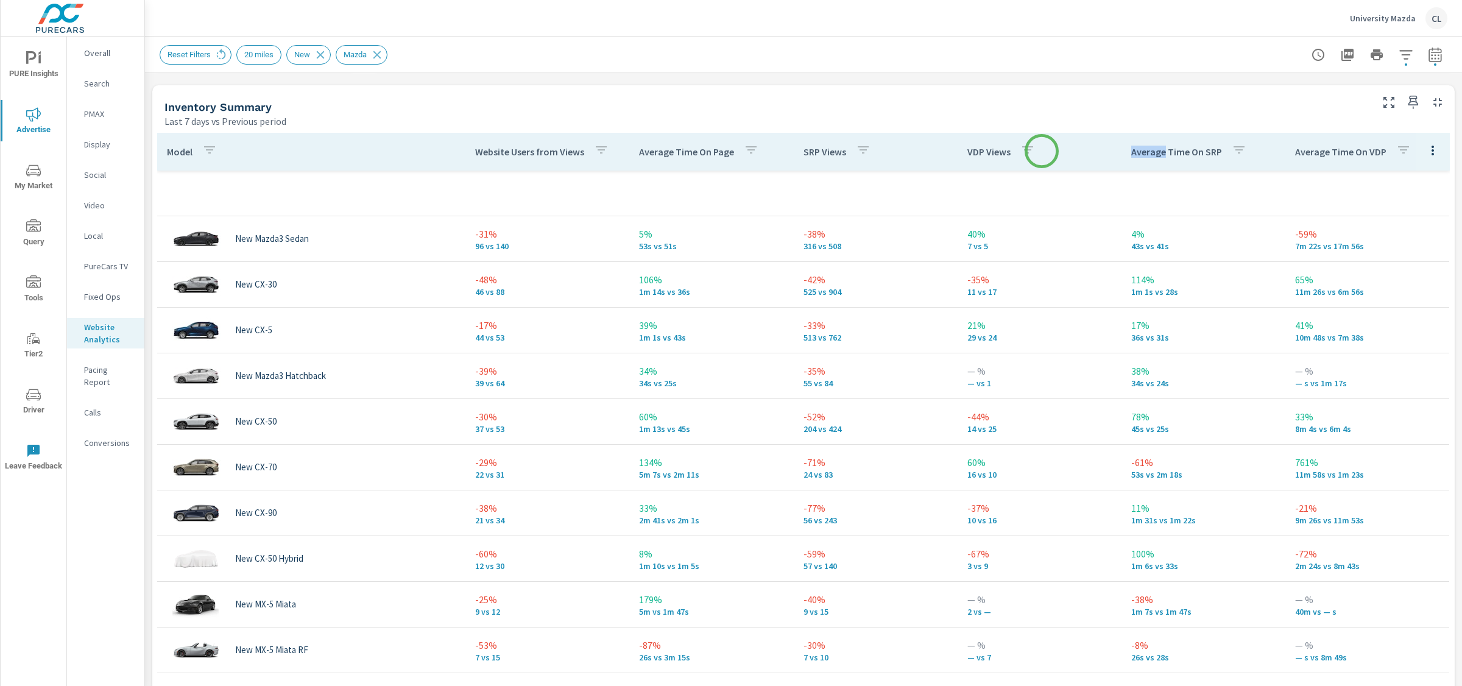
click at [1041, 151] on th "VDP Views" at bounding box center [1040, 152] width 164 height 38
click at [1036, 151] on th "VDP Views" at bounding box center [1040, 152] width 164 height 38
click at [958, 155] on th "VDP Views" at bounding box center [1040, 152] width 164 height 38
click at [958, 152] on th "VDP Views" at bounding box center [1040, 152] width 164 height 38
click at [958, 153] on th "VDP Views" at bounding box center [1040, 152] width 164 height 38
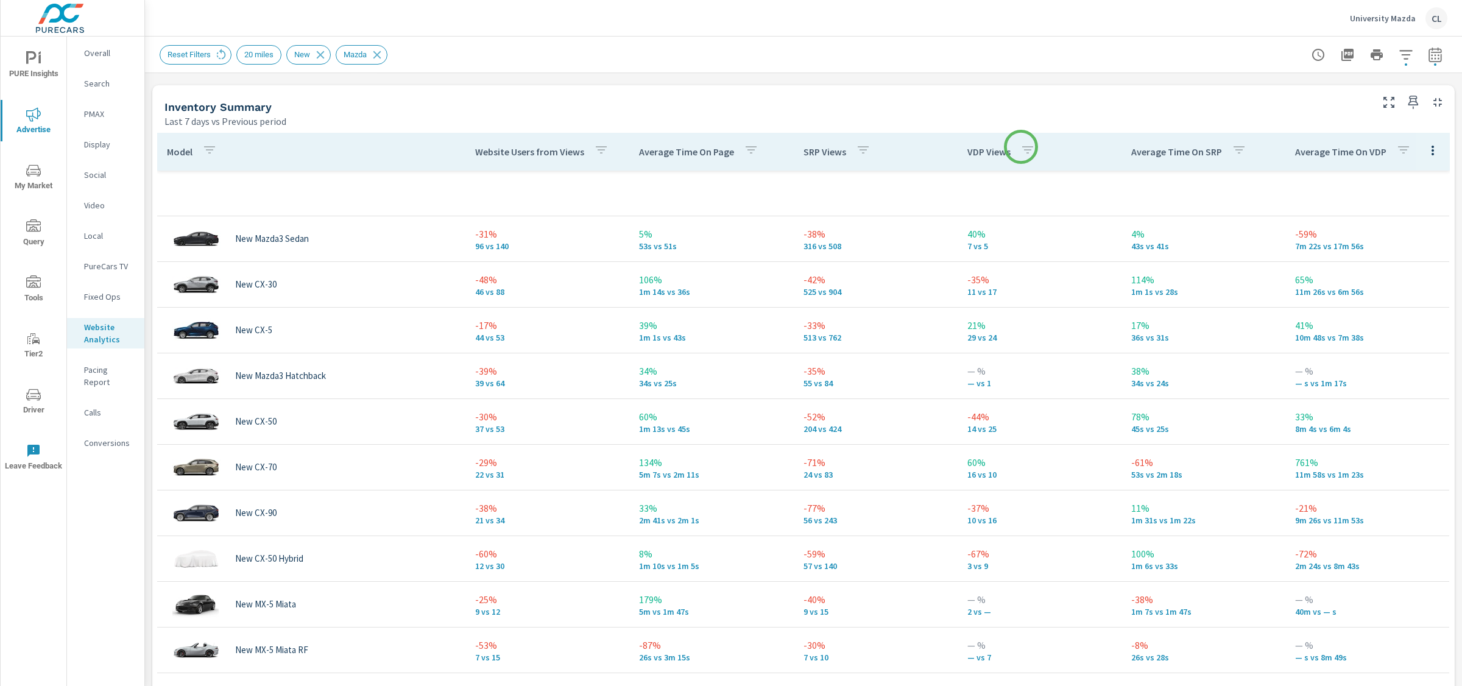
click at [1022, 147] on icon "button" at bounding box center [1027, 149] width 11 height 7
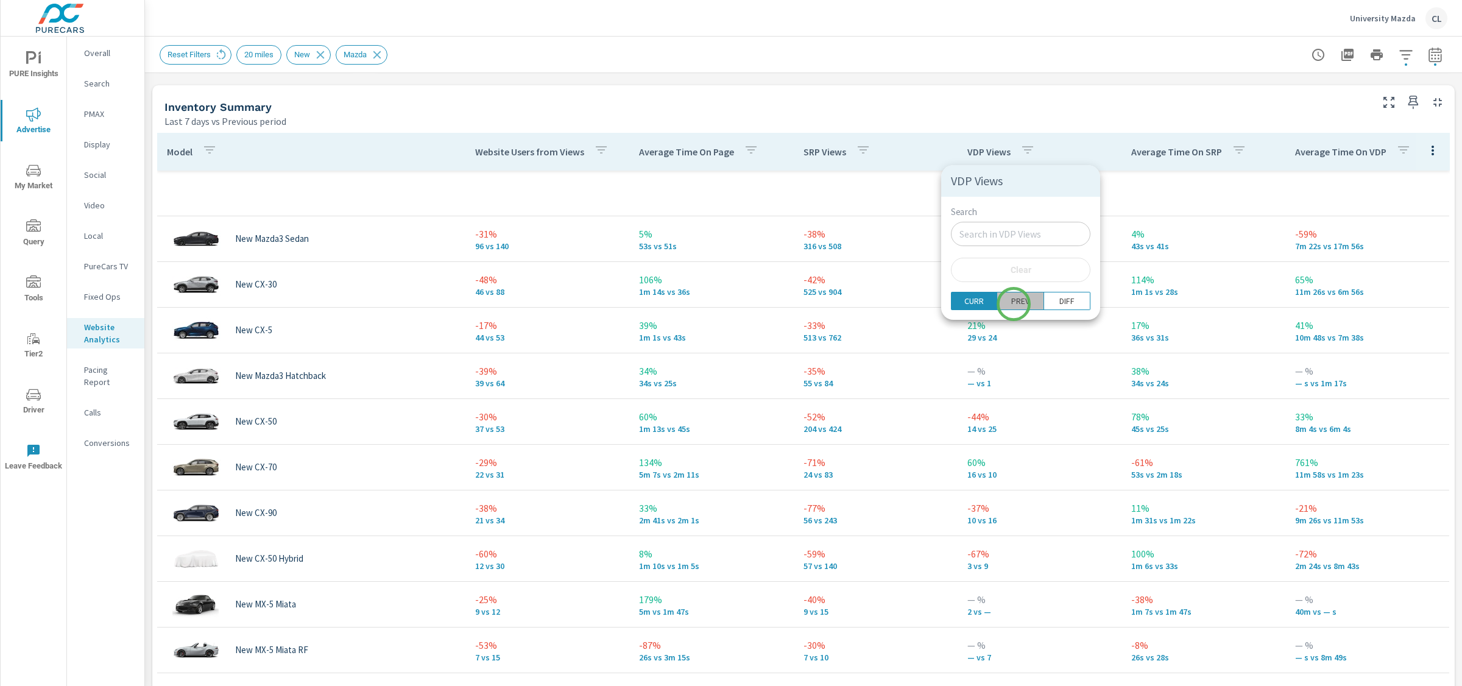
click at [1014, 304] on p "PREV" at bounding box center [1020, 301] width 18 height 12
click at [1059, 305] on p "DIFF" at bounding box center [1066, 301] width 15 height 12
click at [979, 305] on p "CURR" at bounding box center [973, 301] width 19 height 12
click at [818, 106] on div at bounding box center [731, 343] width 1462 height 686
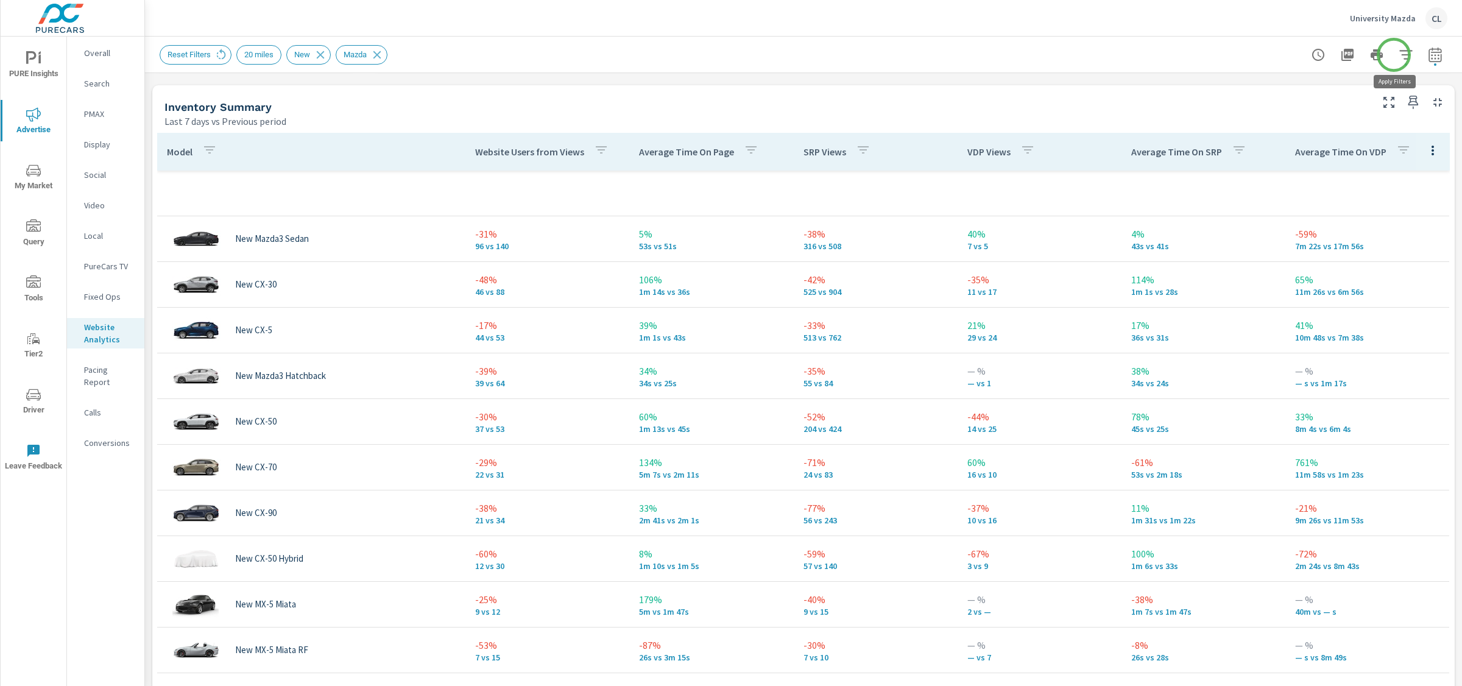
click at [1263, 54] on icon "button" at bounding box center [1405, 54] width 13 height 9
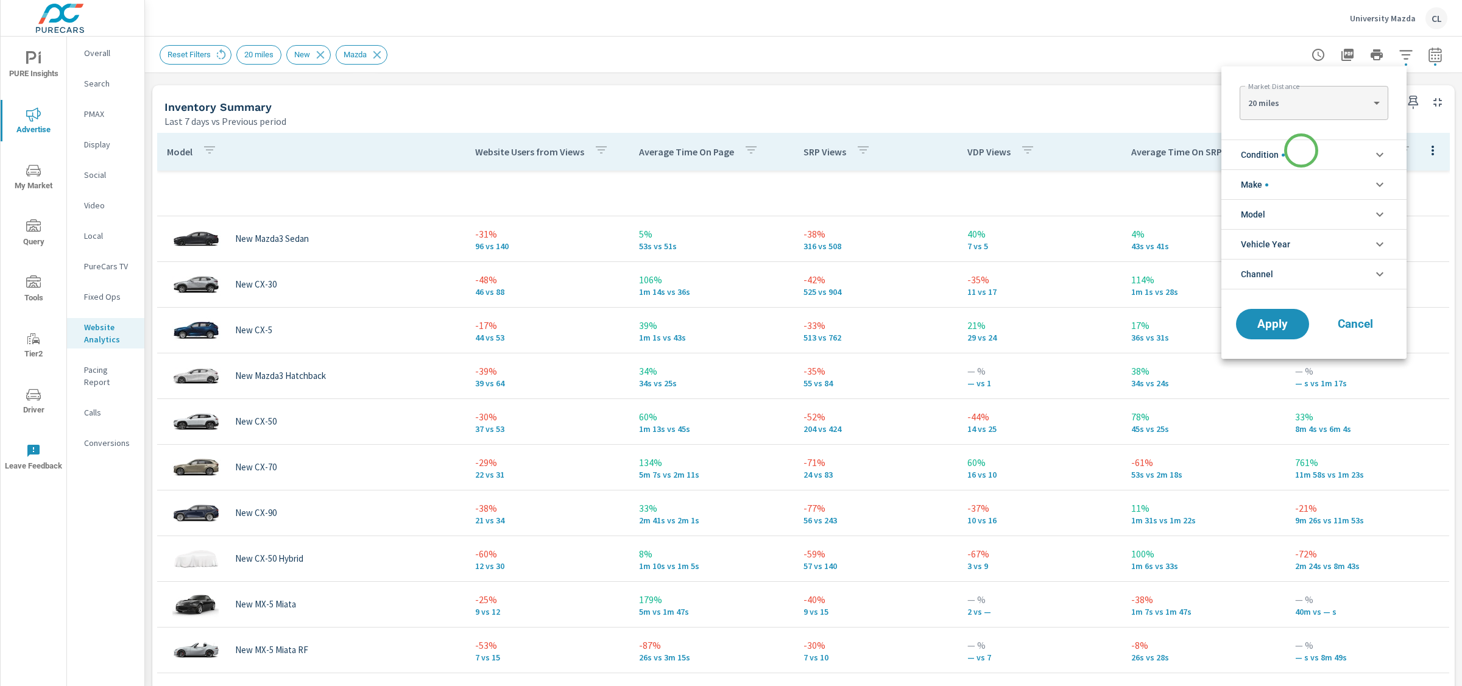
click at [1263, 151] on li "Condition" at bounding box center [1313, 155] width 185 height 30
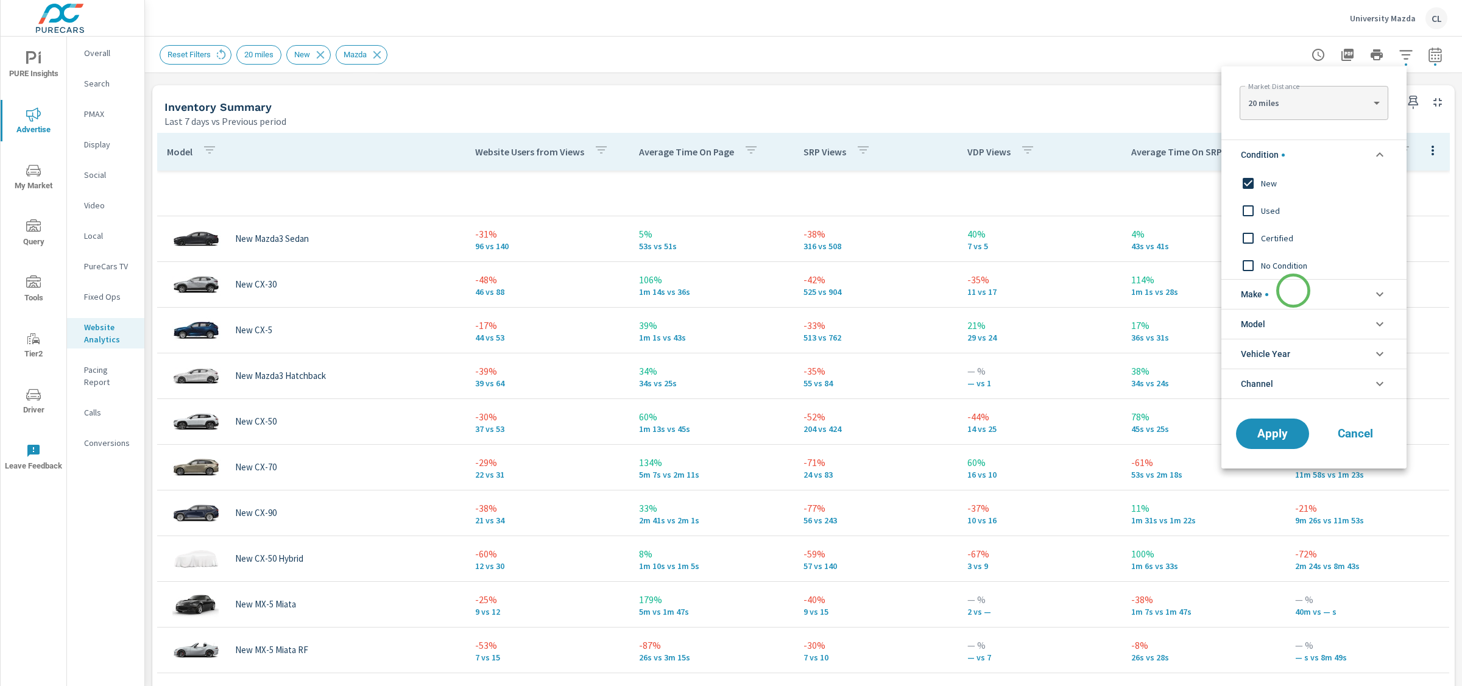
click at [1263, 291] on li "Make" at bounding box center [1313, 294] width 185 height 30
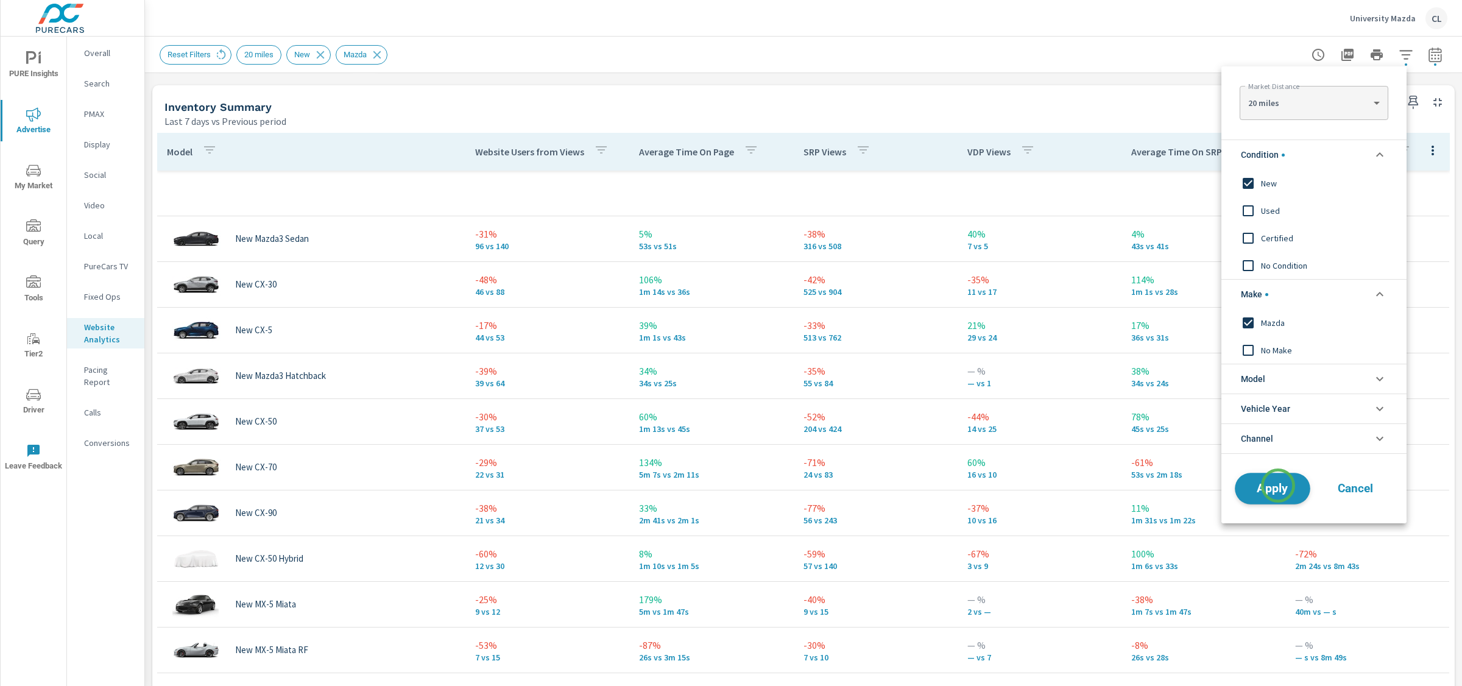
click at [1263, 492] on span "Apply" at bounding box center [1273, 489] width 50 height 12
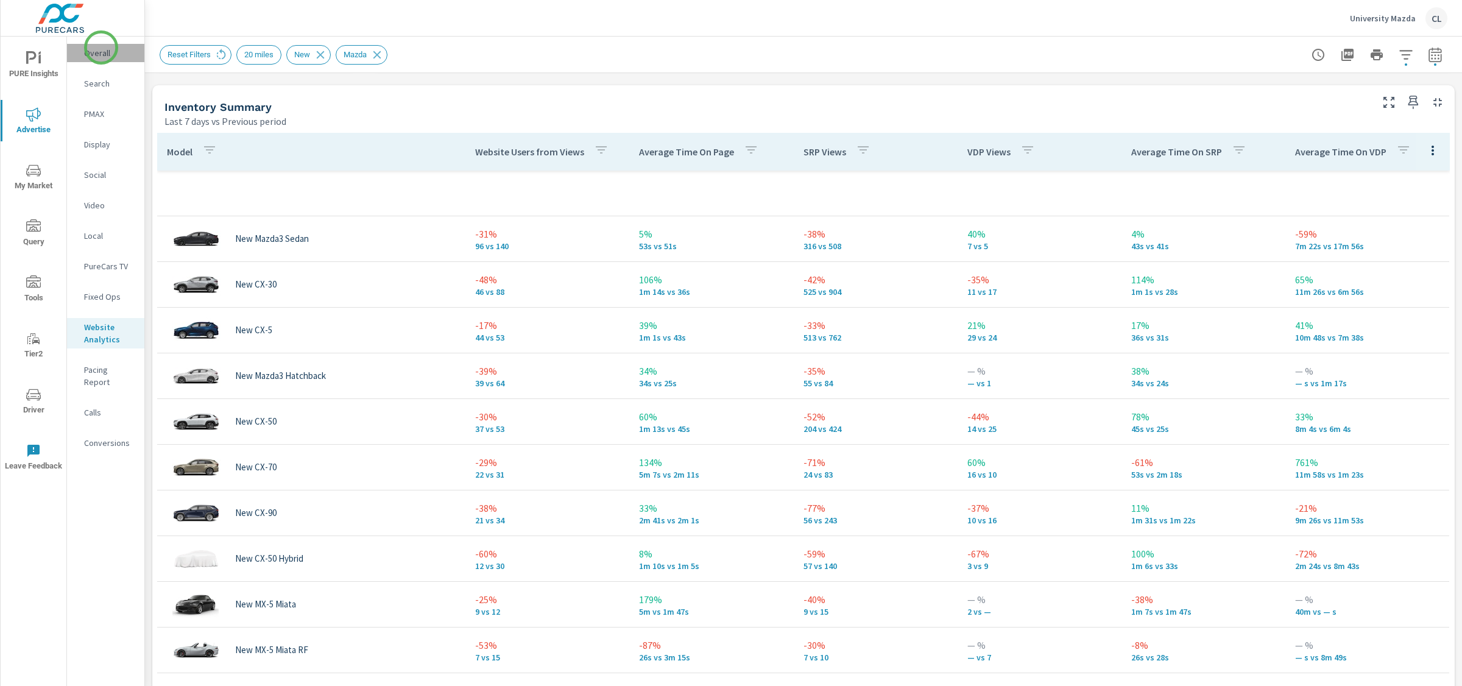
click at [101, 48] on p "Overall" at bounding box center [109, 53] width 51 height 12
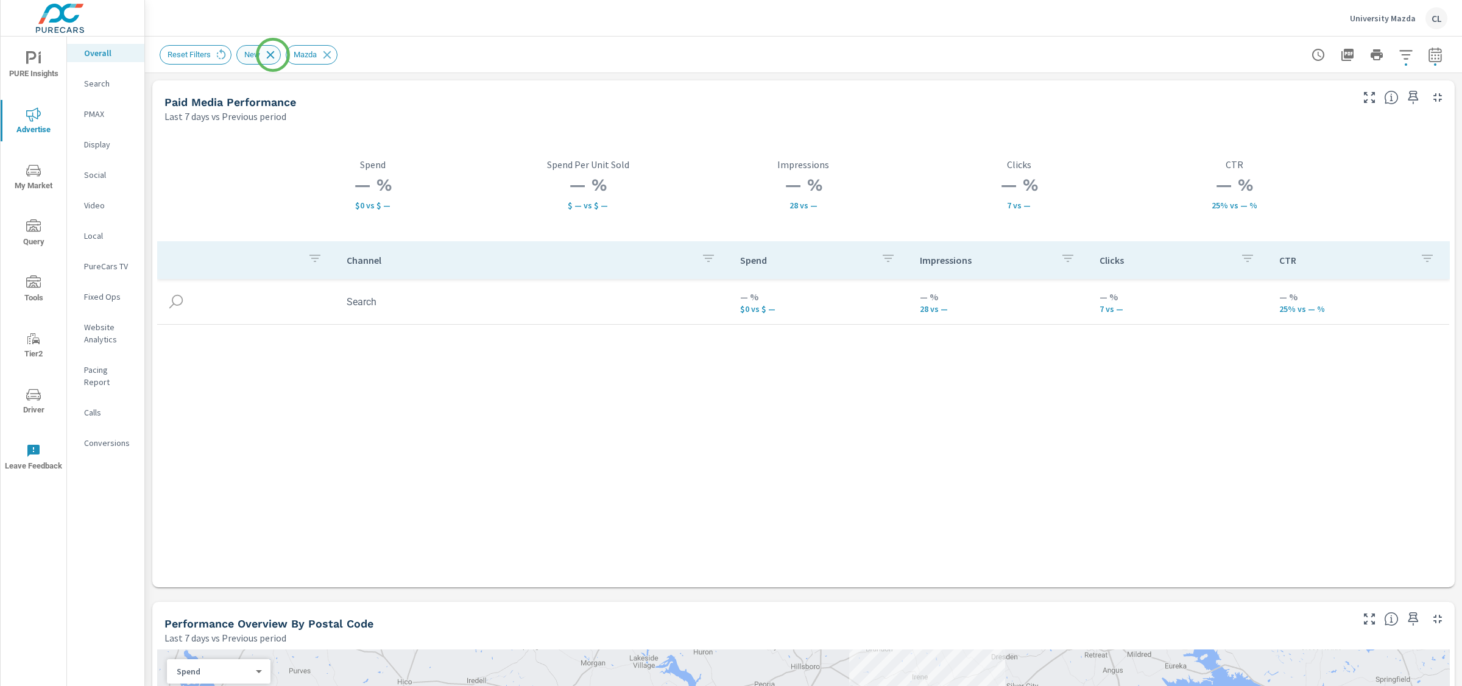
click at [273, 55] on icon at bounding box center [271, 55] width 8 height 8
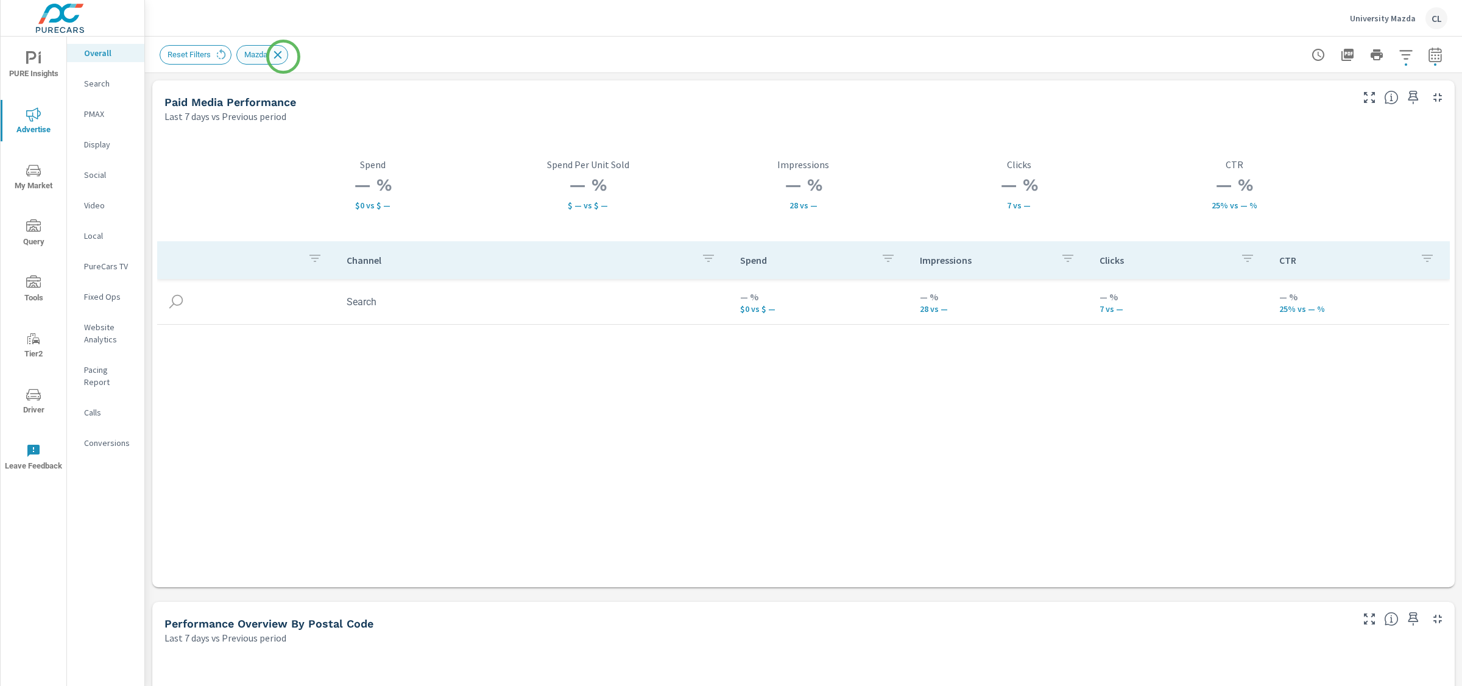
click at [283, 57] on icon at bounding box center [277, 54] width 13 height 13
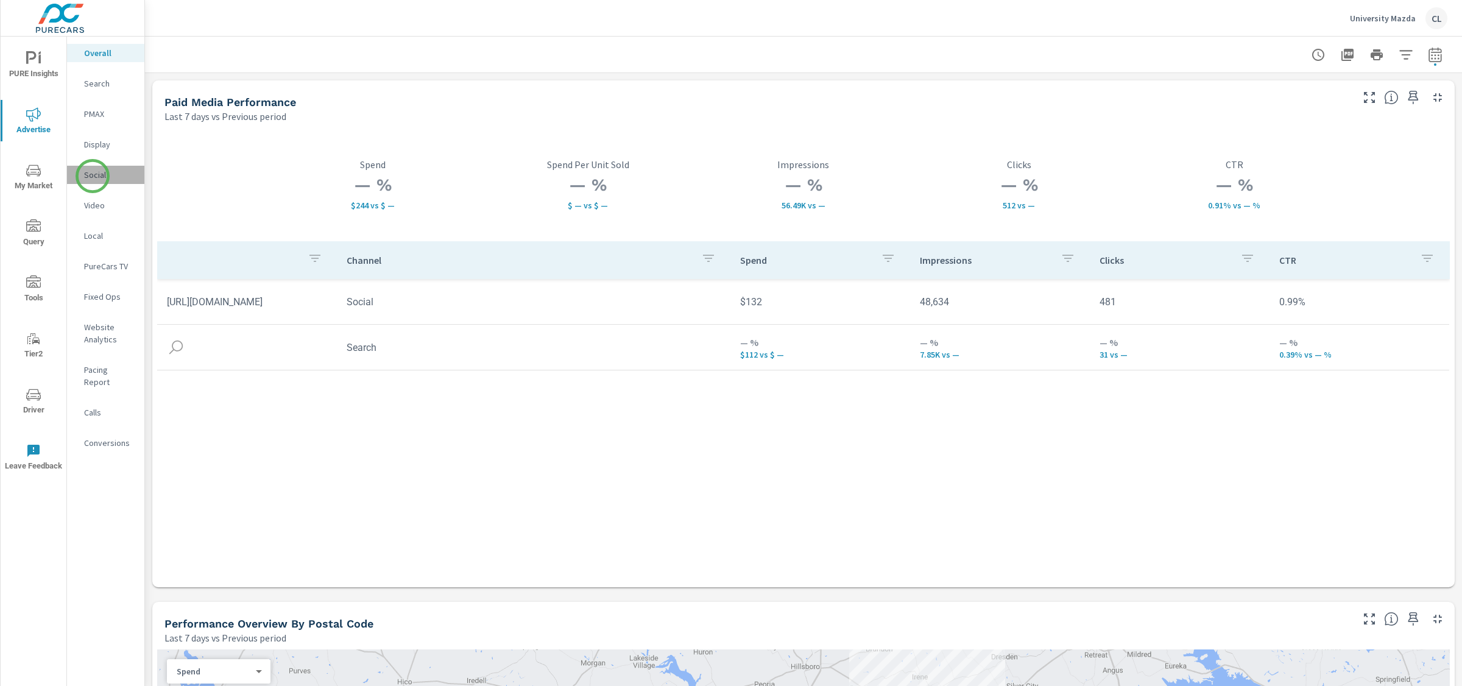
click at [93, 176] on p "Social" at bounding box center [109, 175] width 51 height 12
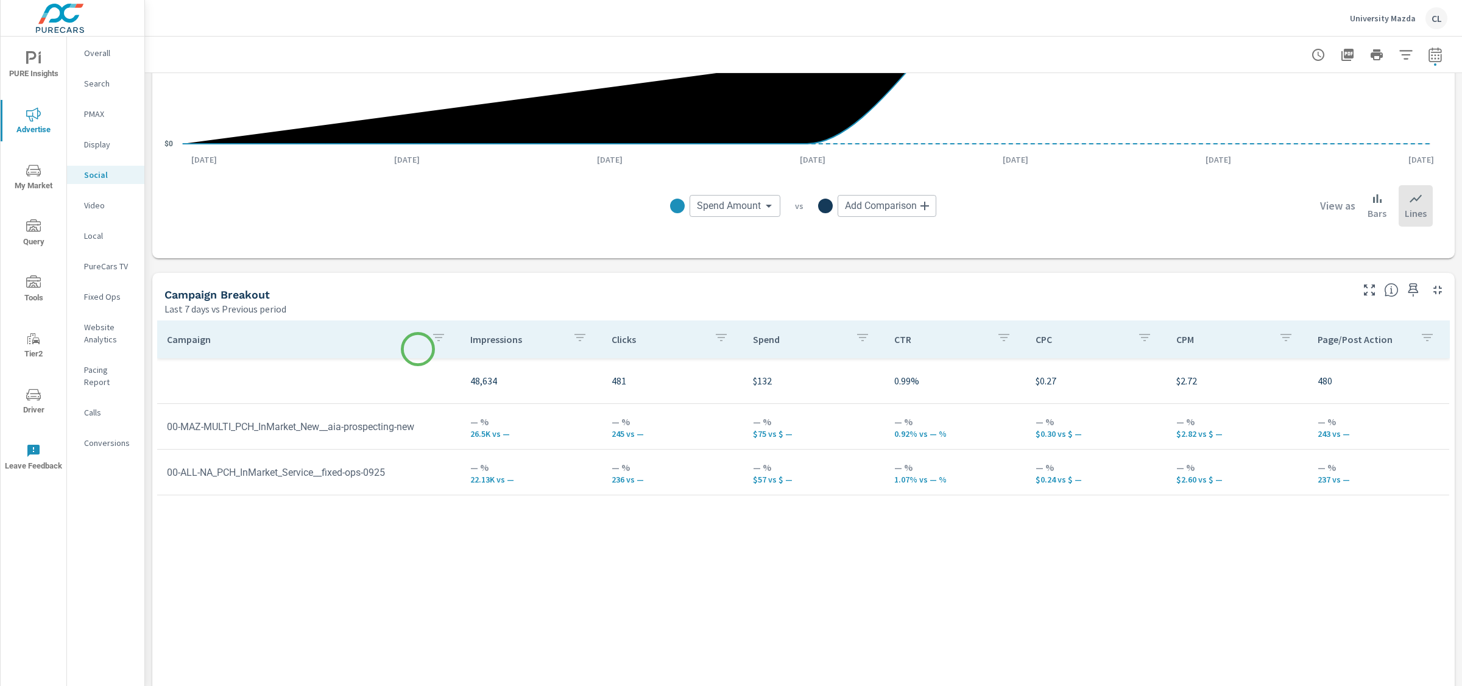
scroll to position [330, 0]
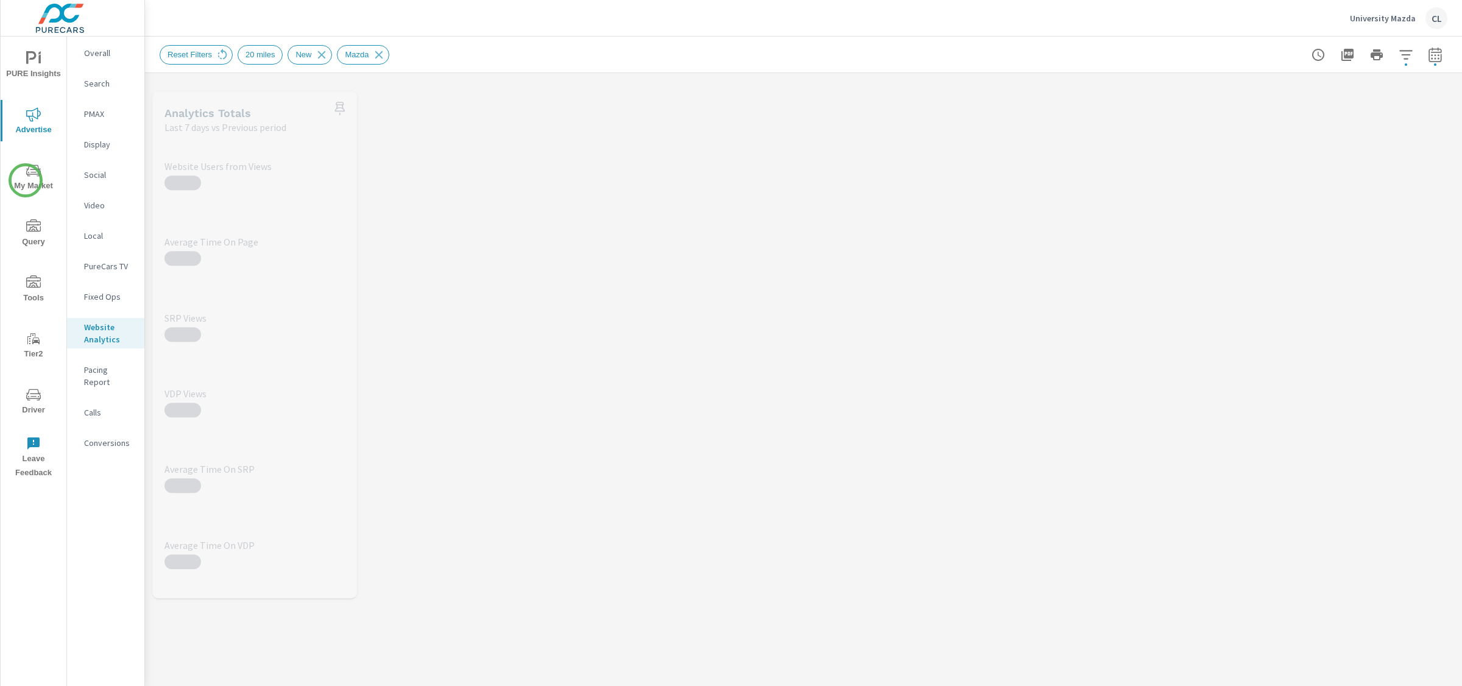
click at [26, 180] on span "My Market" at bounding box center [33, 178] width 58 height 30
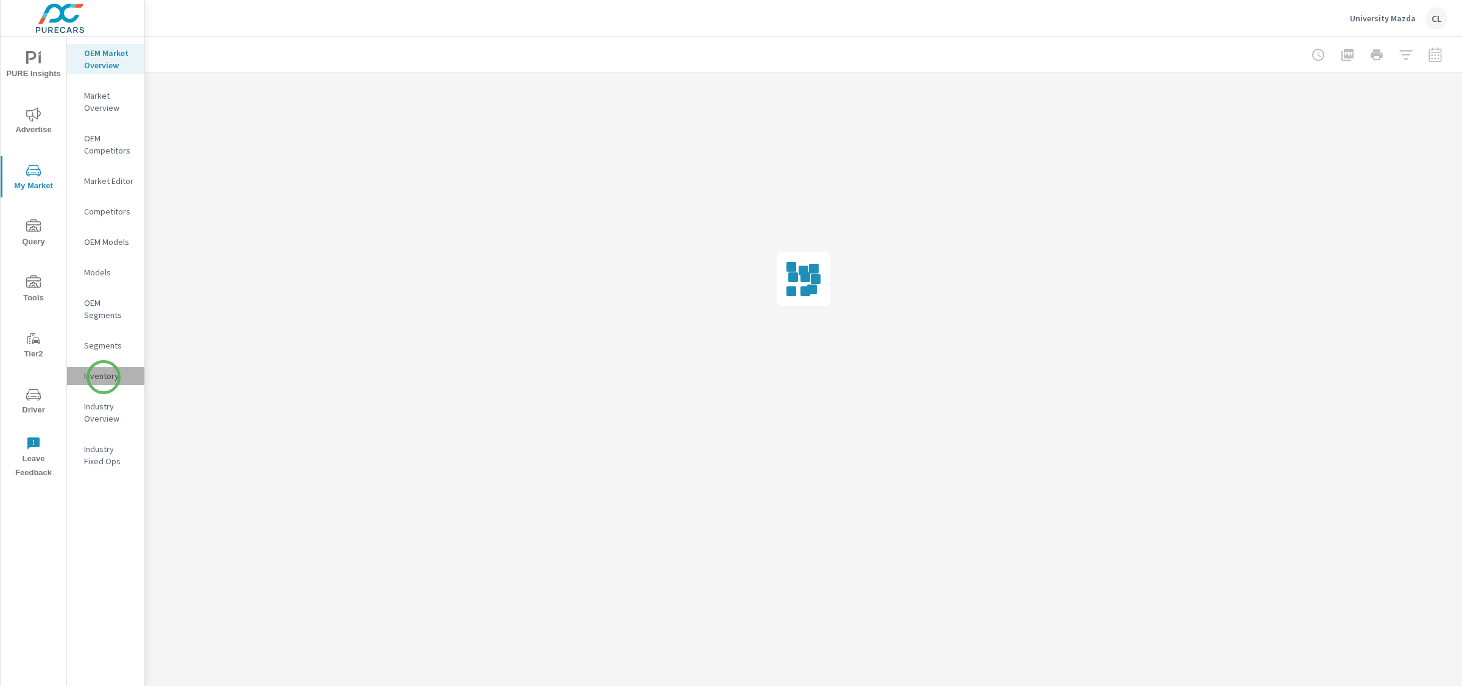
click at [104, 377] on p "Inventory" at bounding box center [109, 376] width 51 height 12
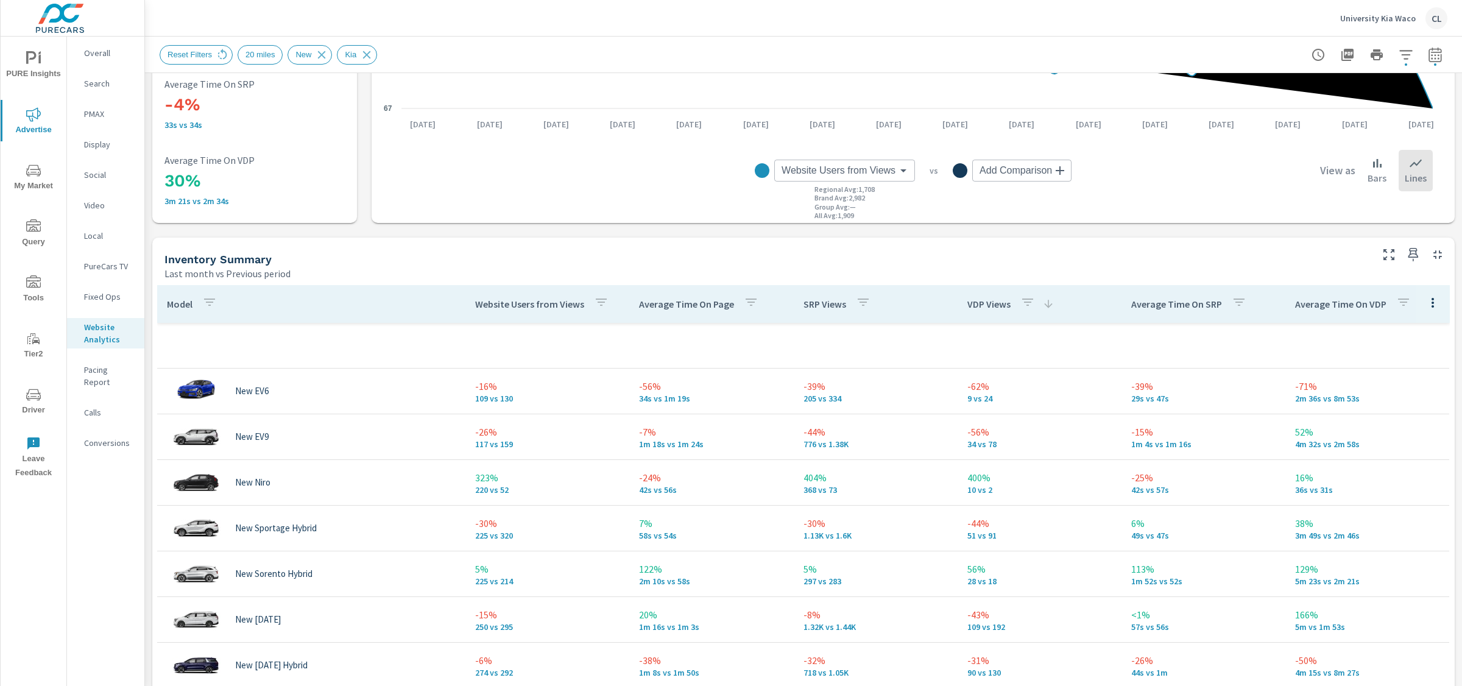
scroll to position [393, 0]
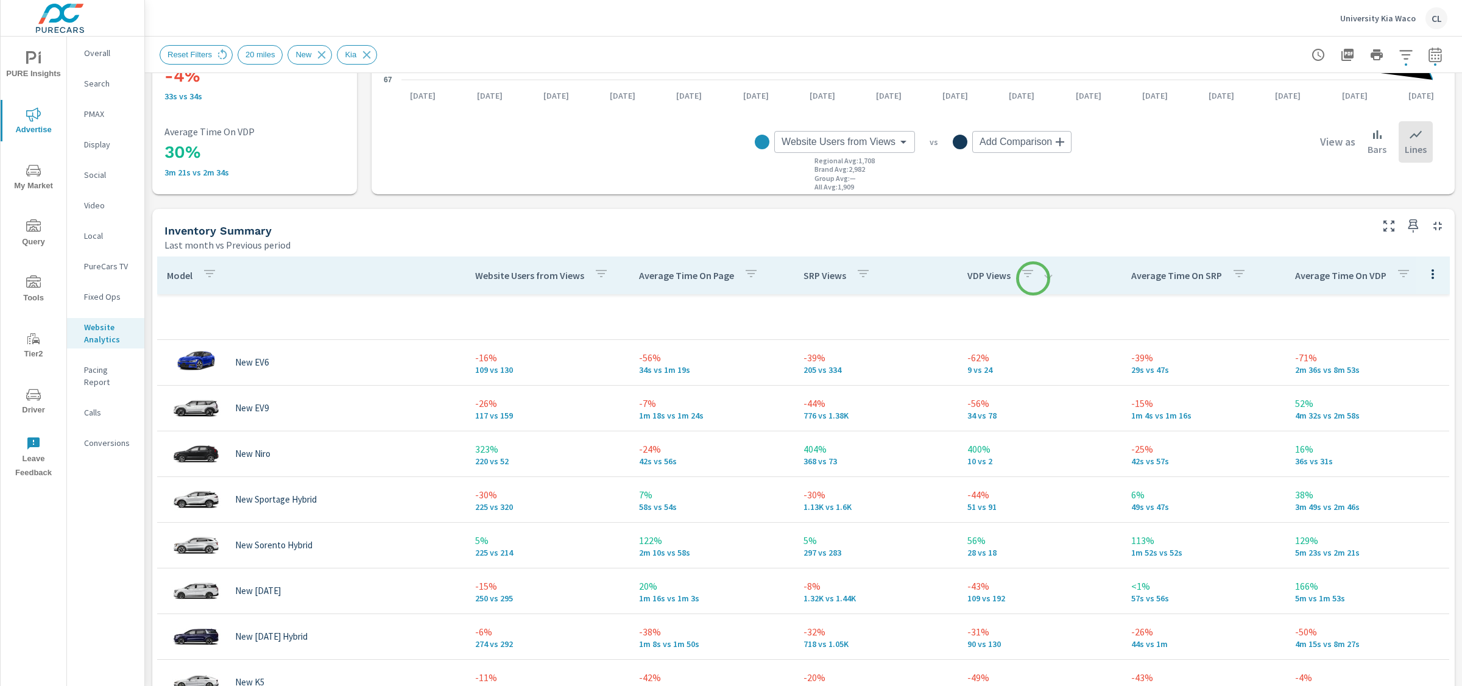
click at [1044, 277] on icon at bounding box center [1048, 275] width 8 height 8
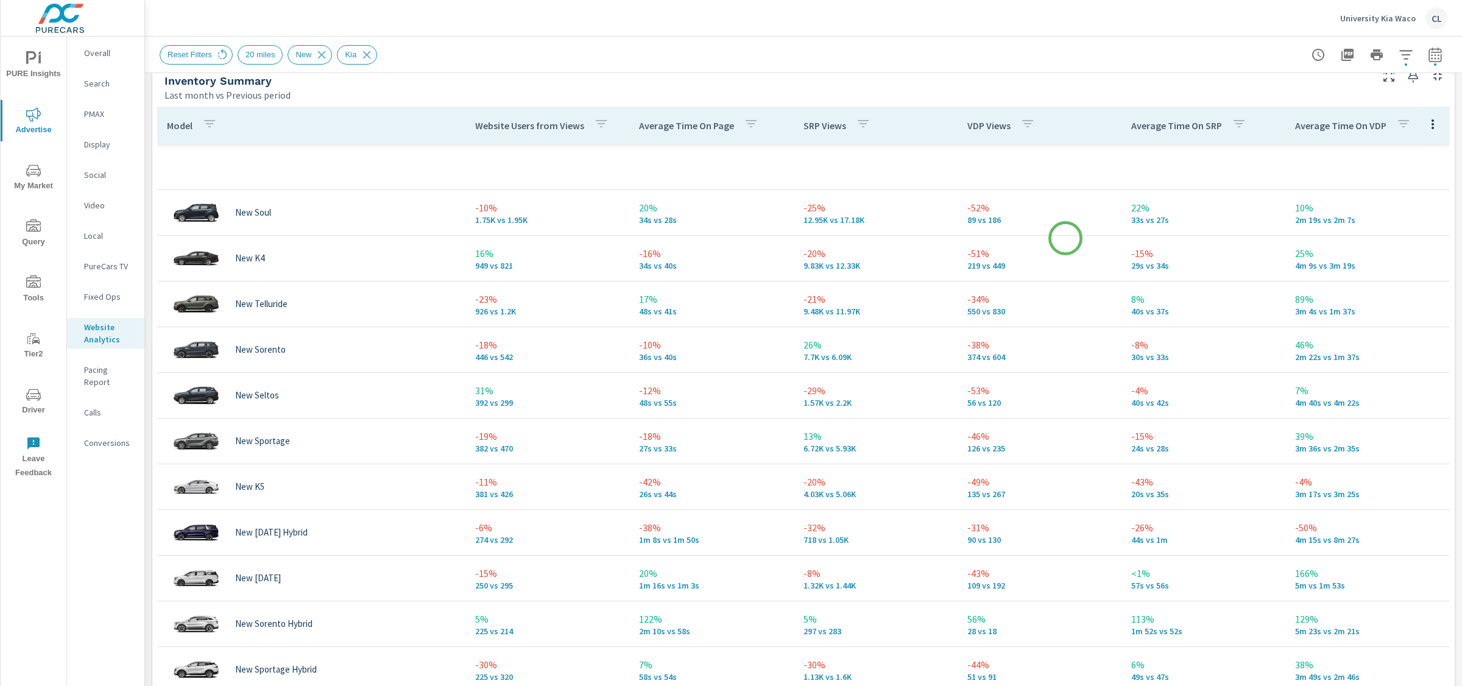
scroll to position [552, 0]
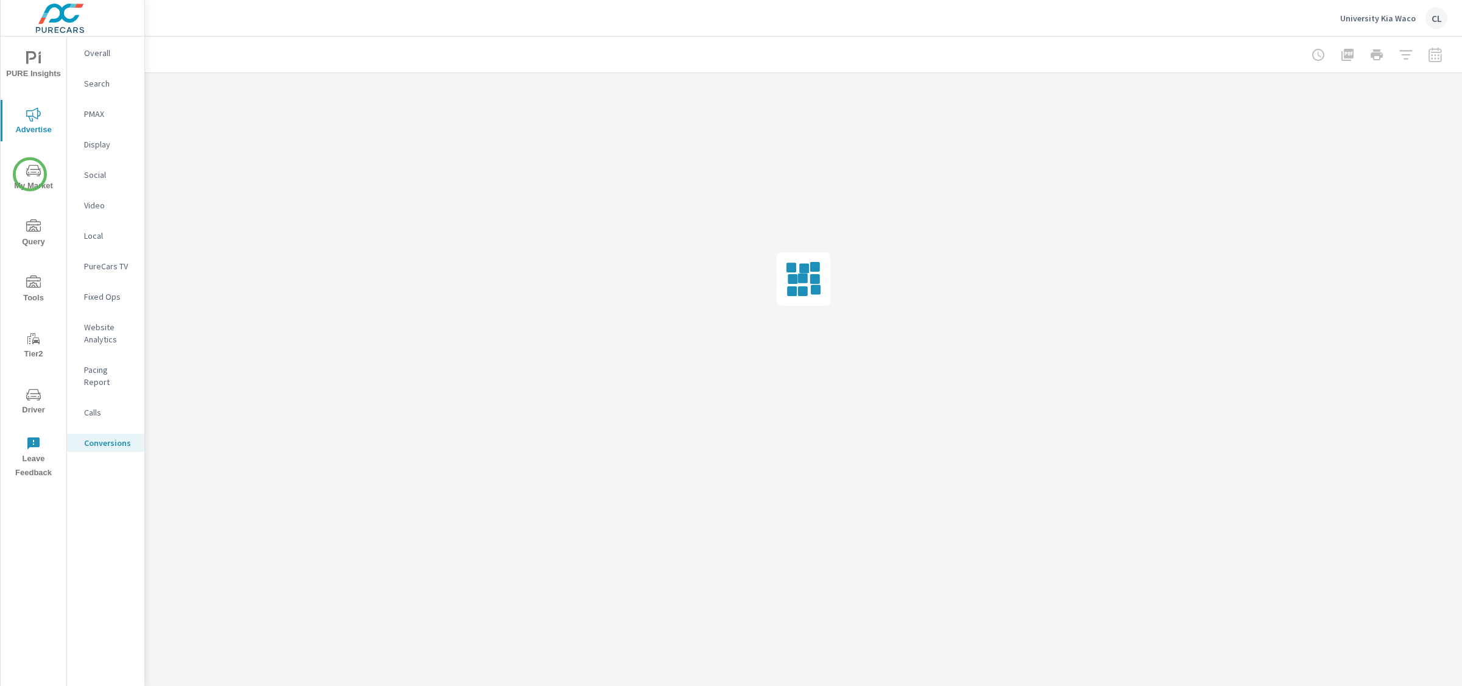
click at [30, 174] on icon "nav menu" at bounding box center [33, 170] width 15 height 15
click at [98, 378] on p "Inventory" at bounding box center [109, 376] width 51 height 12
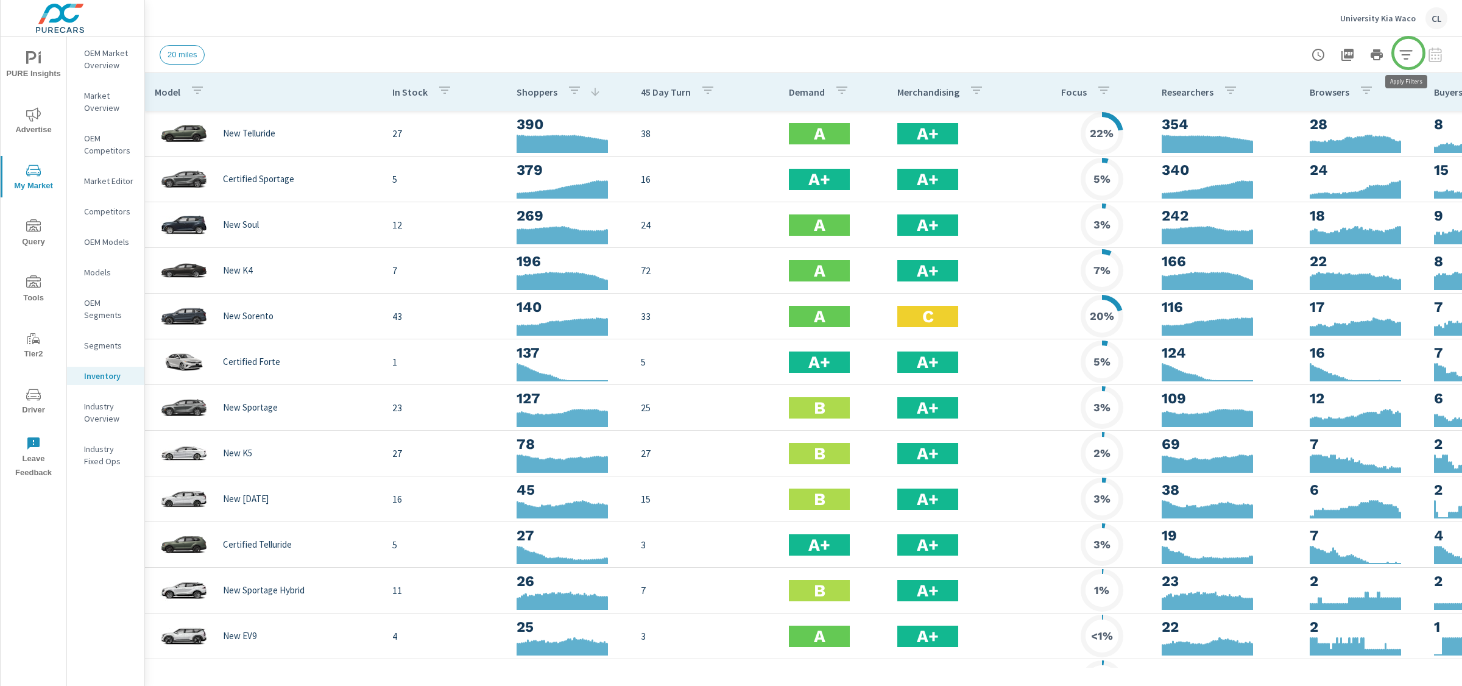
click at [1408, 52] on icon "button" at bounding box center [1406, 55] width 15 height 15
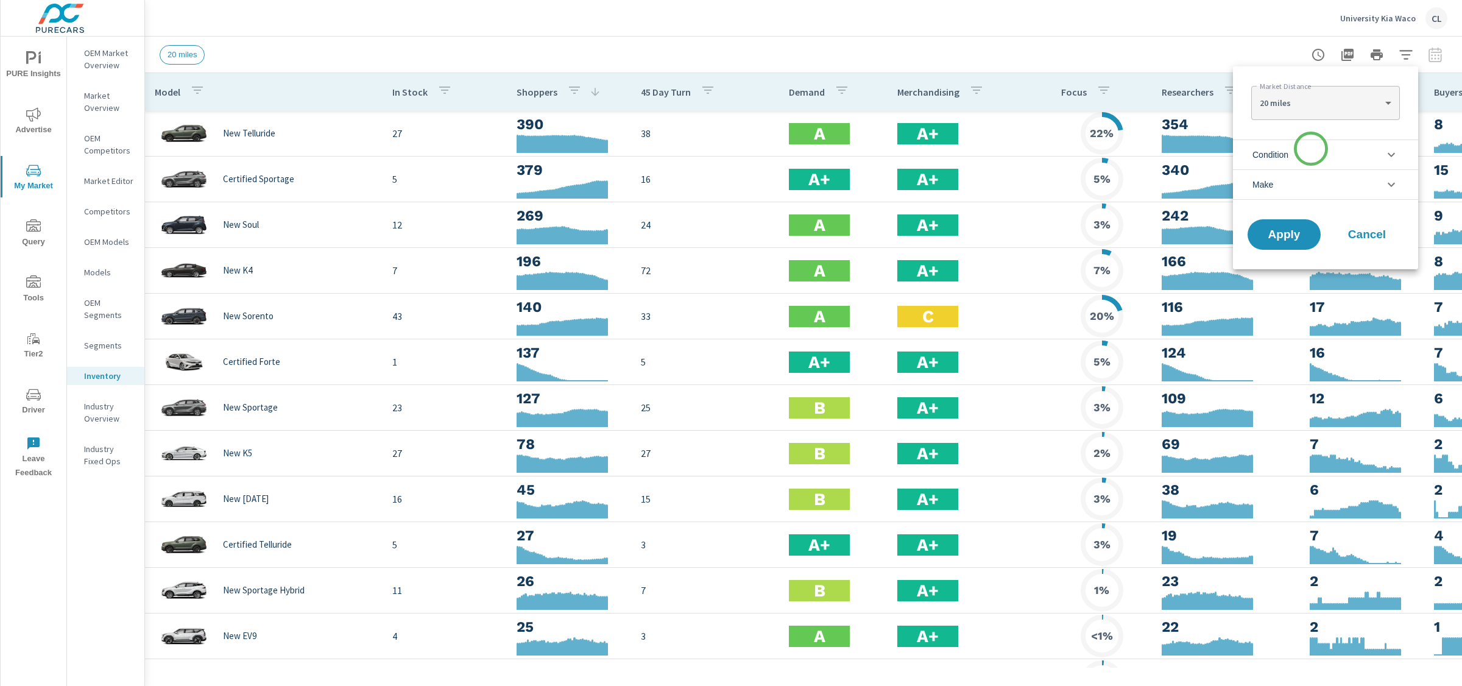
click at [1311, 149] on li "Condition" at bounding box center [1325, 155] width 185 height 30
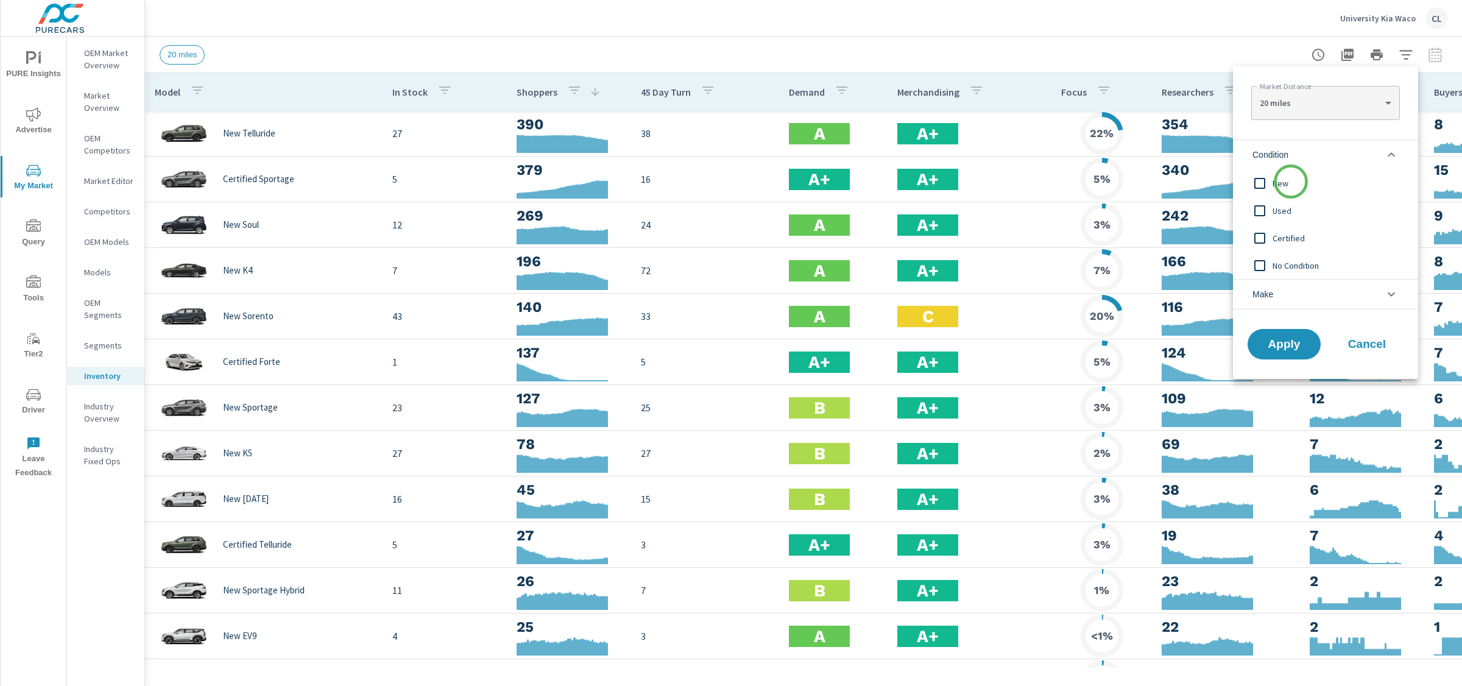
click at [1291, 182] on span "New" at bounding box center [1339, 183] width 133 height 15
click at [1301, 291] on li "Make" at bounding box center [1325, 294] width 185 height 30
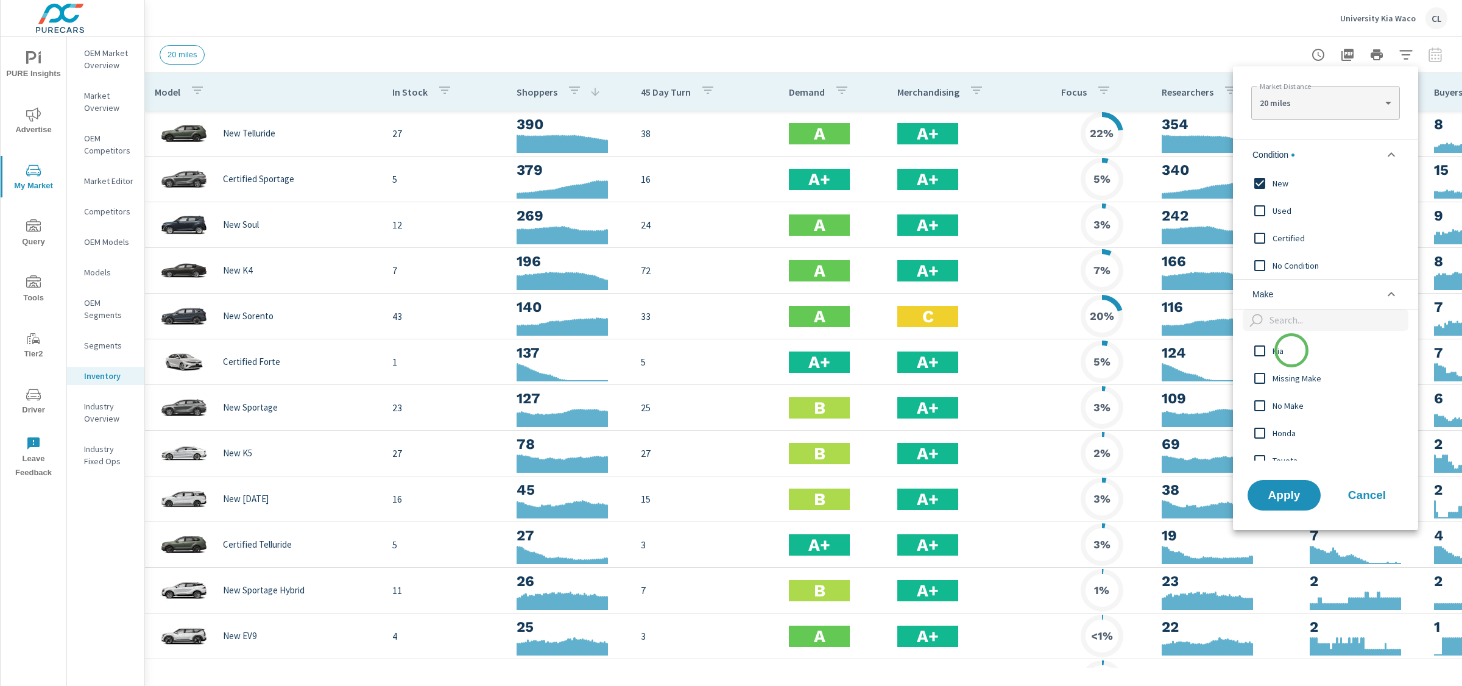
click at [1292, 352] on span "Kia" at bounding box center [1339, 351] width 133 height 15
click at [1286, 492] on span "Apply" at bounding box center [1284, 495] width 50 height 12
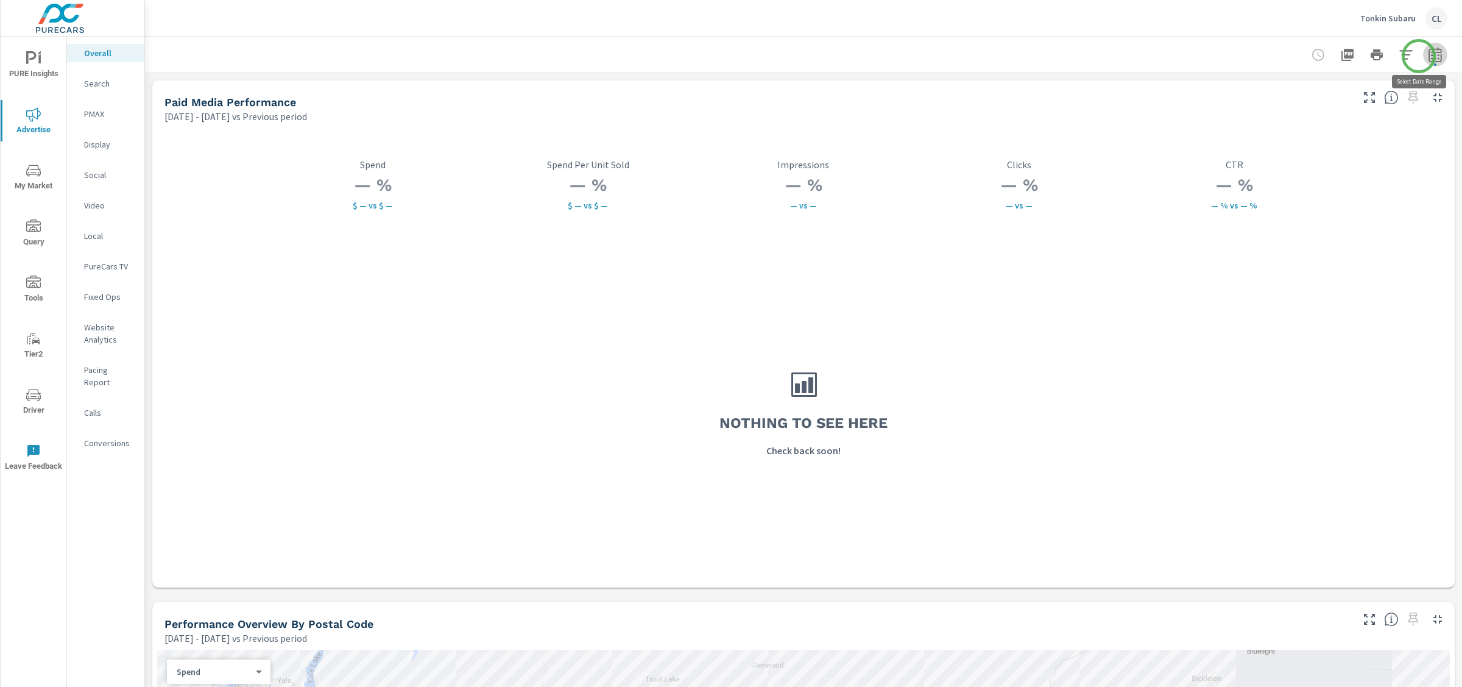
click at [1279, 56] on icon "button" at bounding box center [1435, 55] width 15 height 15
select select "Previous period"
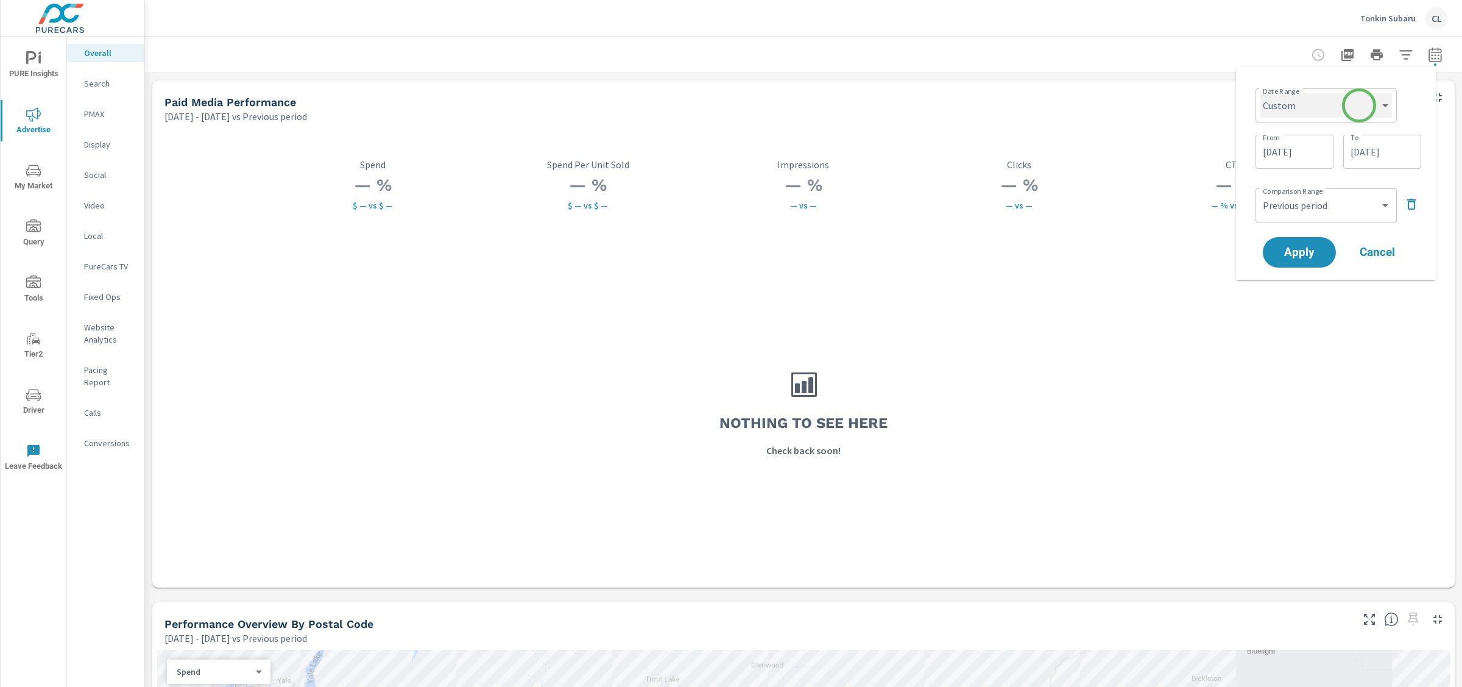
click at [1279, 106] on select "Custom [DATE] Last week Last 7 days Last 14 days Last 30 days Last 45 days Last…" at bounding box center [1326, 105] width 132 height 24
click at [1260, 93] on select "Custom [DATE] Last week Last 7 days Last 14 days Last 30 days Last 45 days Last…" at bounding box center [1326, 105] width 132 height 24
select select "Last 90 days"
click at [1279, 208] on span "Apply" at bounding box center [1299, 206] width 50 height 12
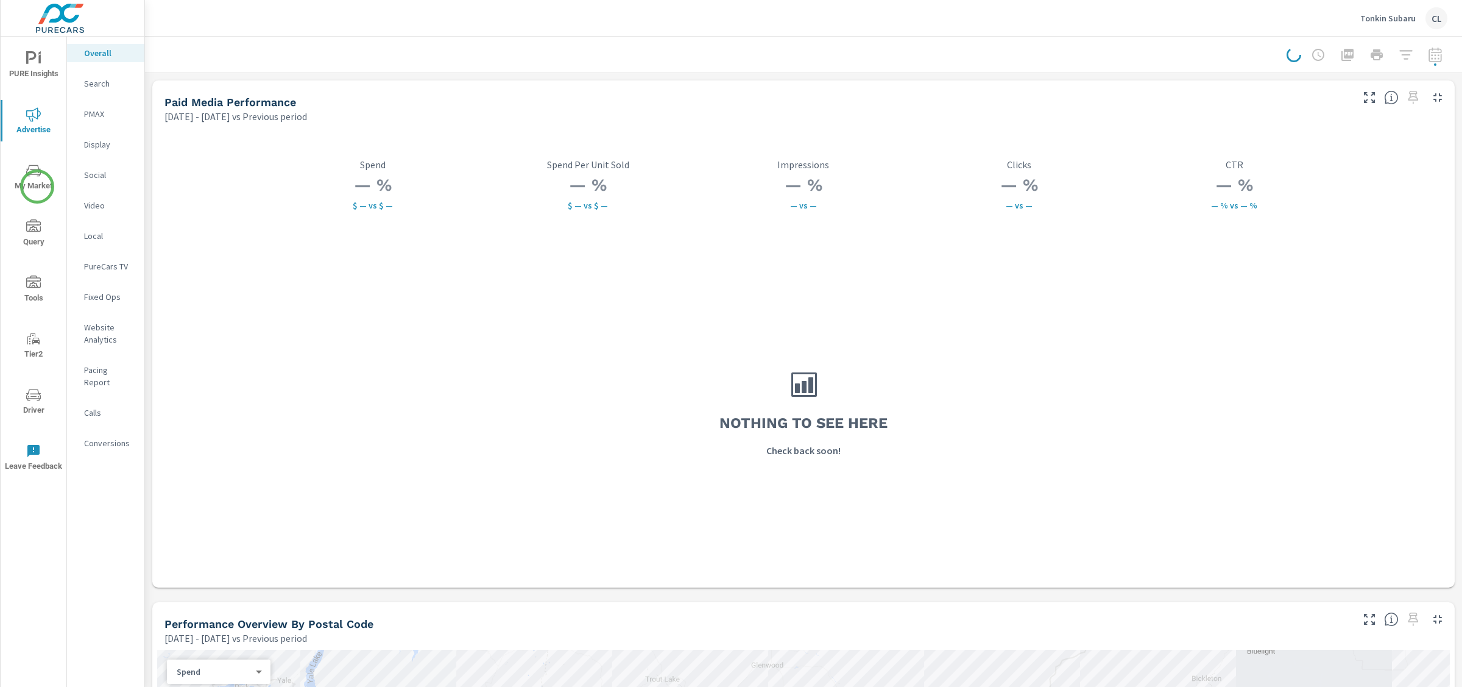
click at [36, 185] on span "My Market" at bounding box center [33, 178] width 58 height 30
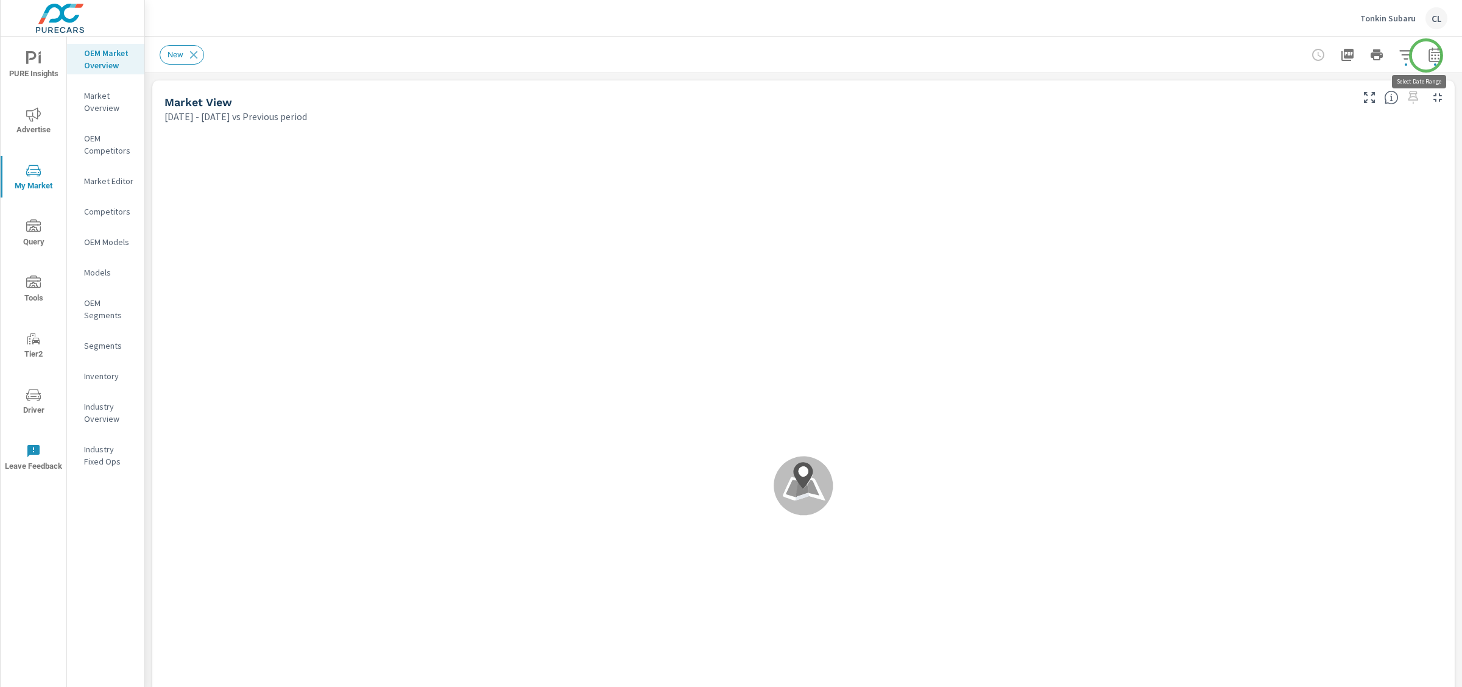
click at [1279, 55] on icon "button" at bounding box center [1435, 55] width 15 height 15
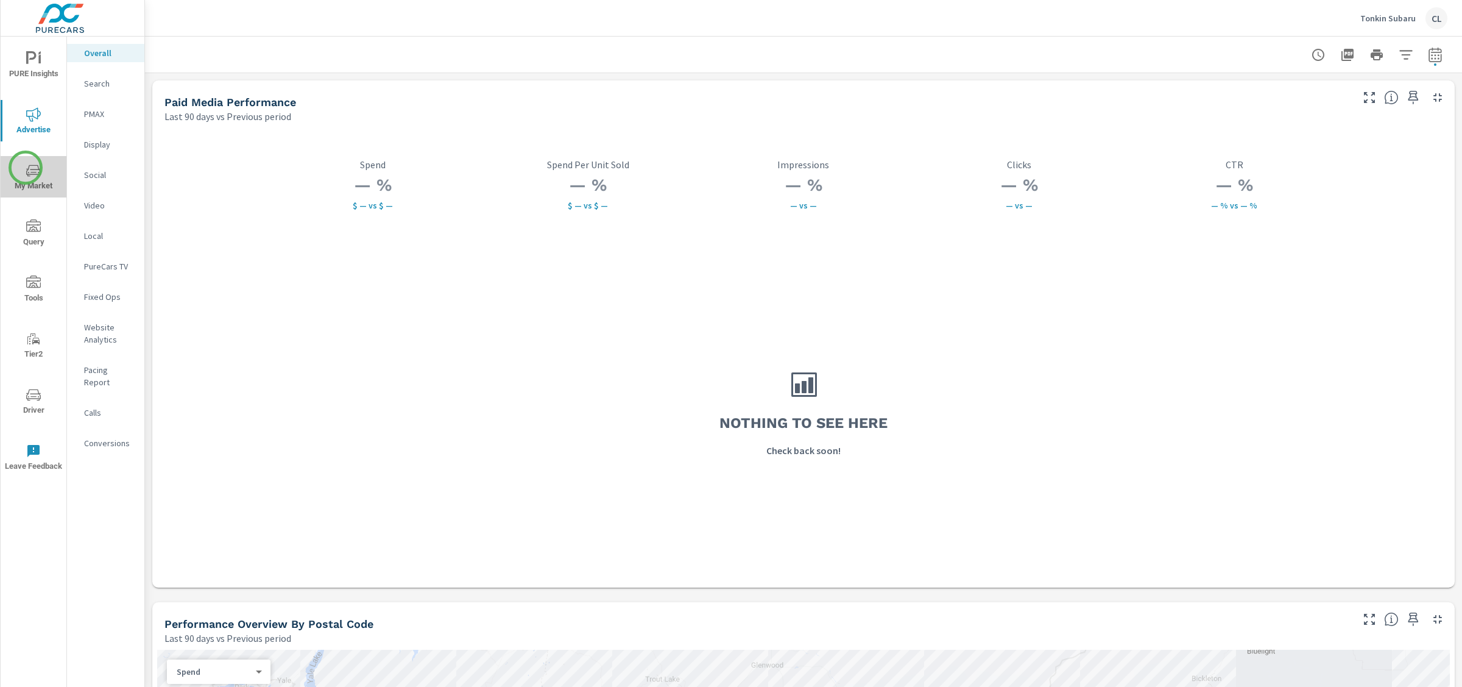
click at [26, 168] on icon "nav menu" at bounding box center [33, 170] width 15 height 15
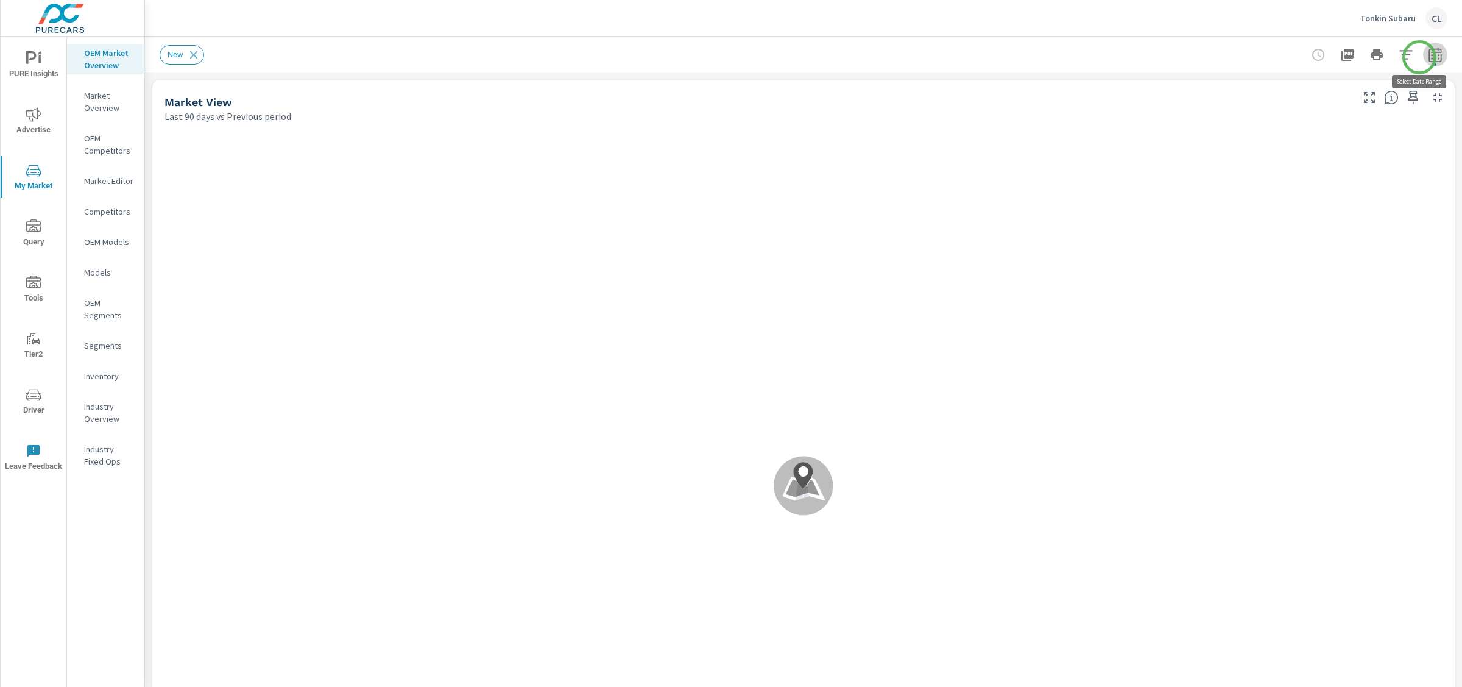
click at [1279, 57] on icon "button" at bounding box center [1435, 56] width 8 height 5
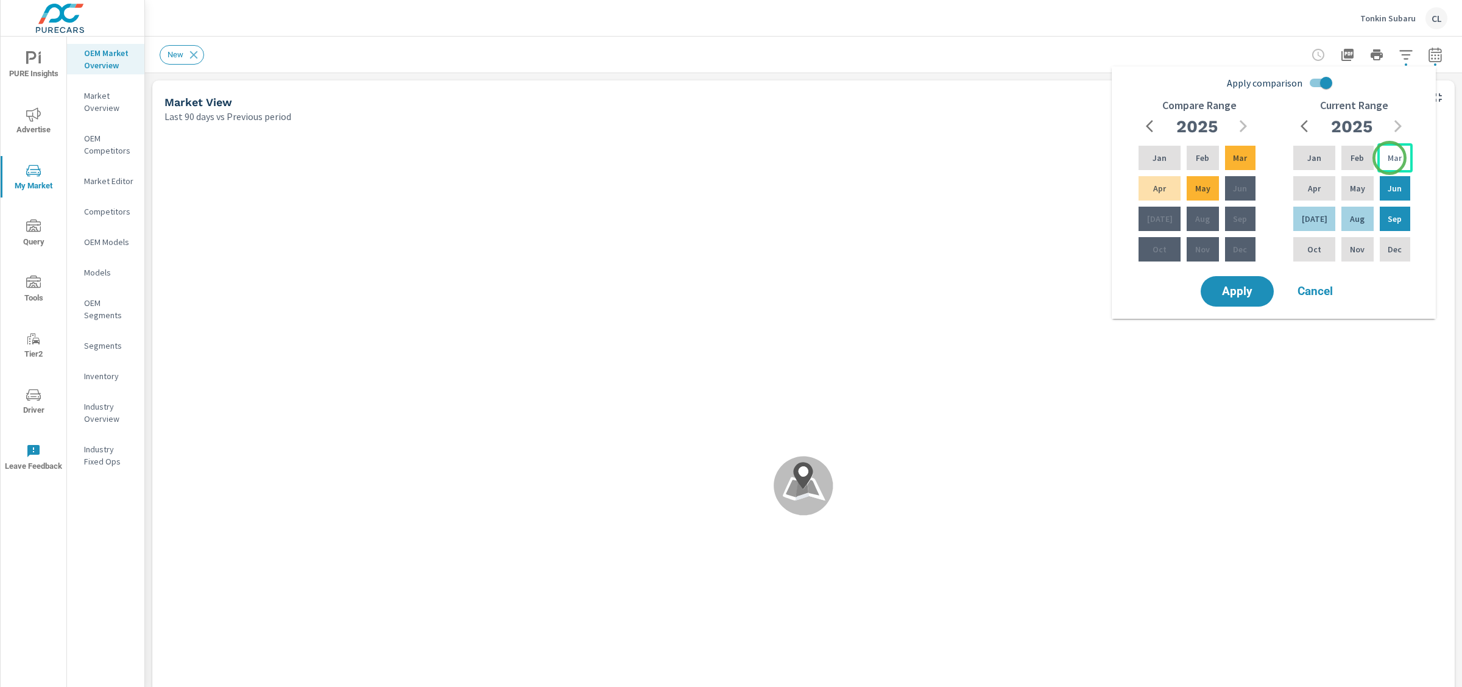
click at [1279, 158] on p "Mar" at bounding box center [1395, 158] width 14 height 12
click at [1279, 216] on div "Aug" at bounding box center [1357, 218] width 37 height 29
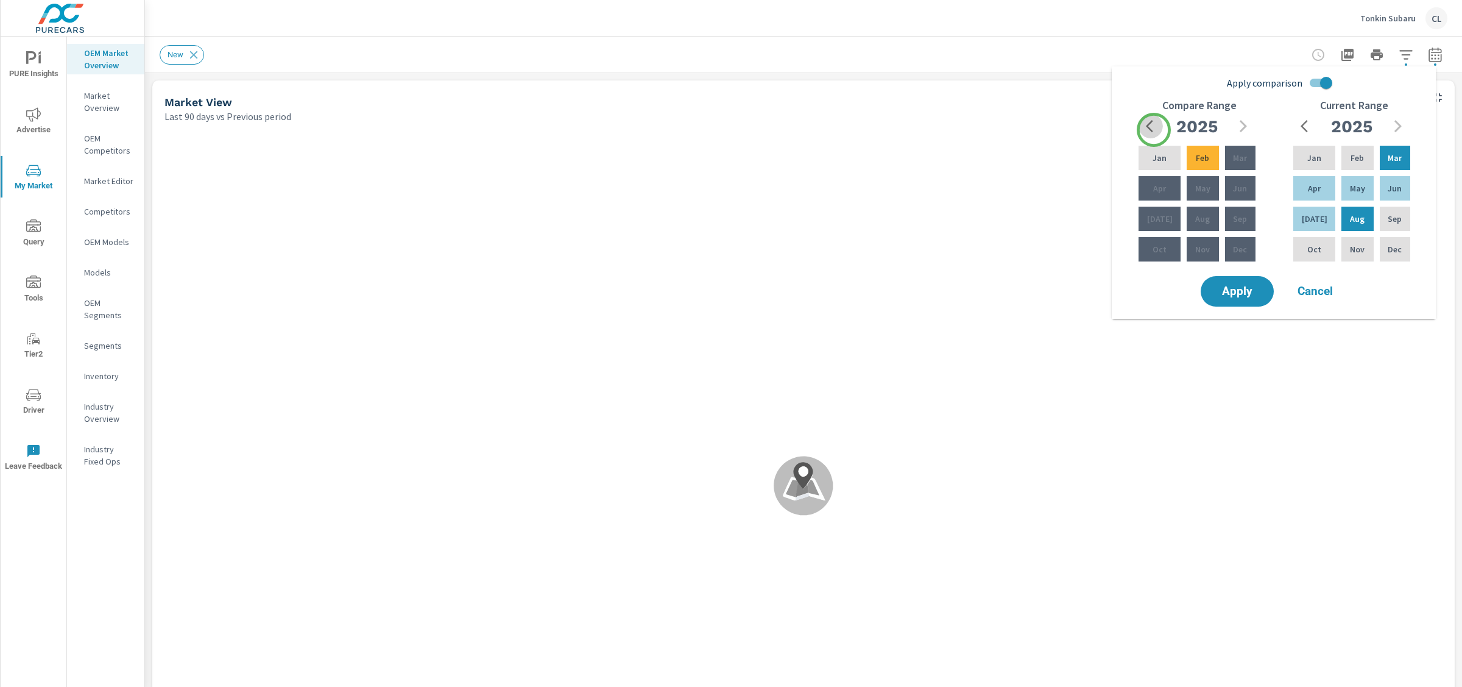
click at [1154, 130] on icon "button" at bounding box center [1153, 126] width 15 height 15
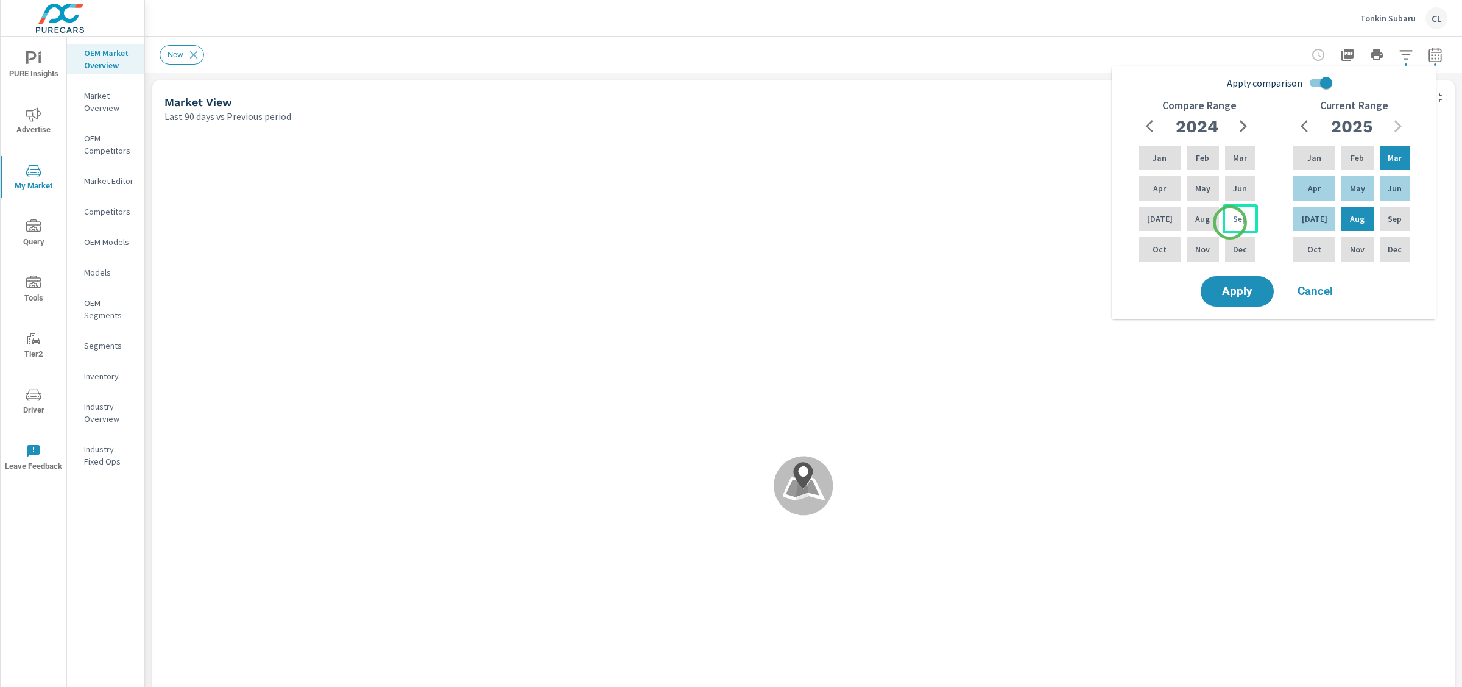
click at [1230, 222] on div "Sep" at bounding box center [1240, 218] width 35 height 29
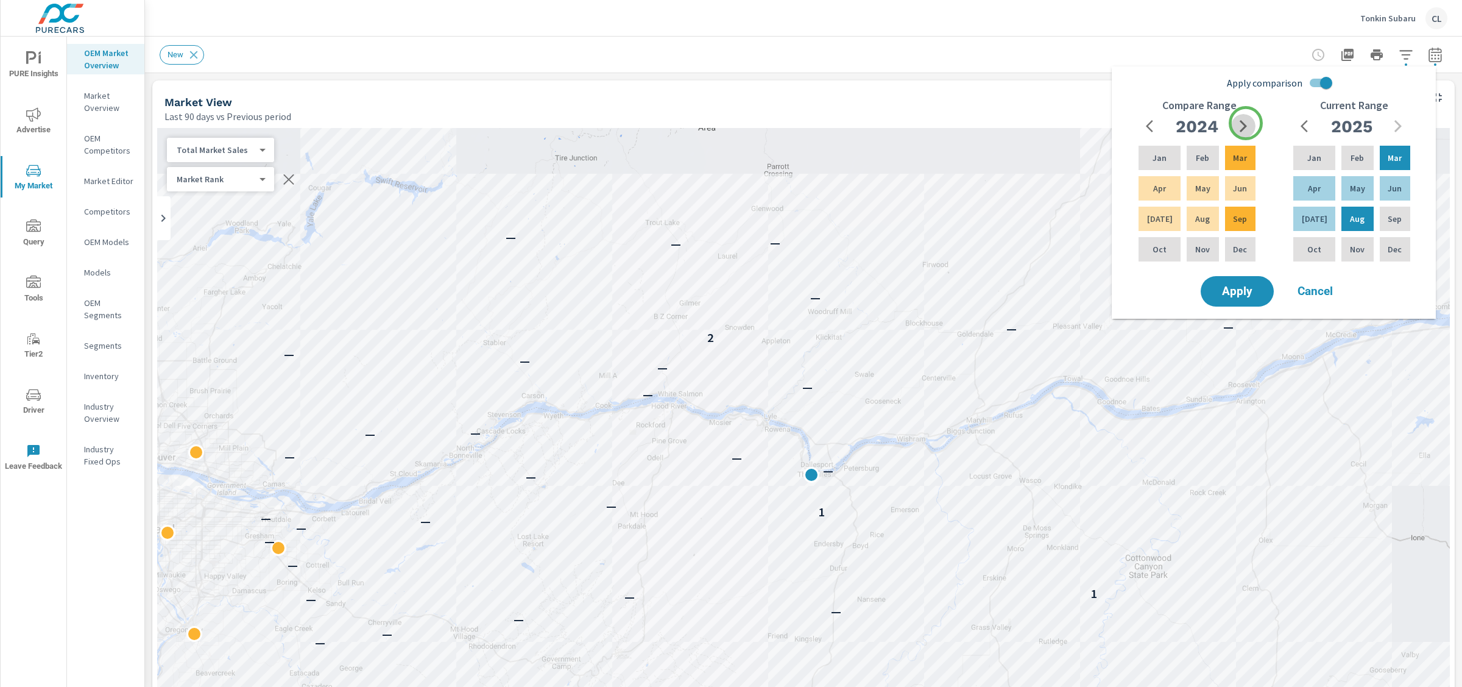
click at [1246, 123] on icon "button" at bounding box center [1243, 126] width 15 height 15
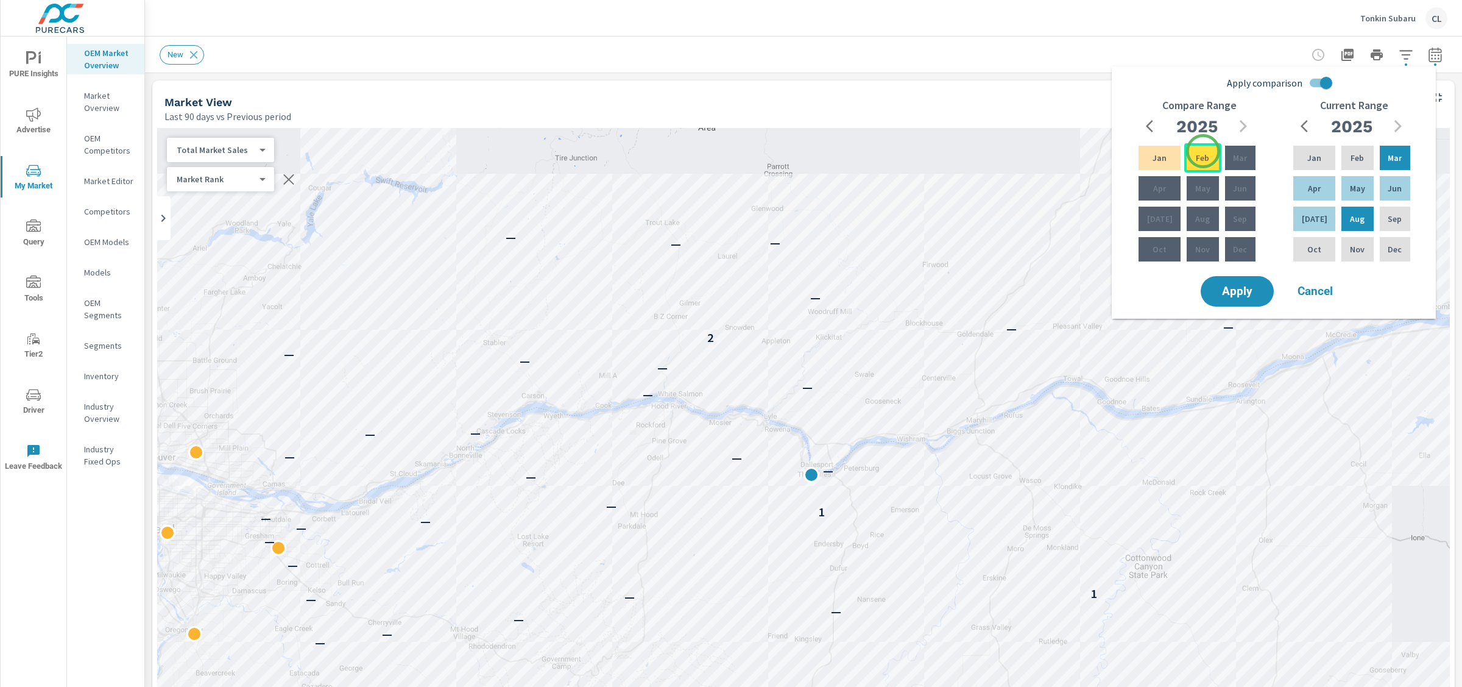
click at [1203, 152] on div "Feb" at bounding box center [1202, 157] width 37 height 29
click at [1241, 286] on span "Apply" at bounding box center [1237, 292] width 50 height 12
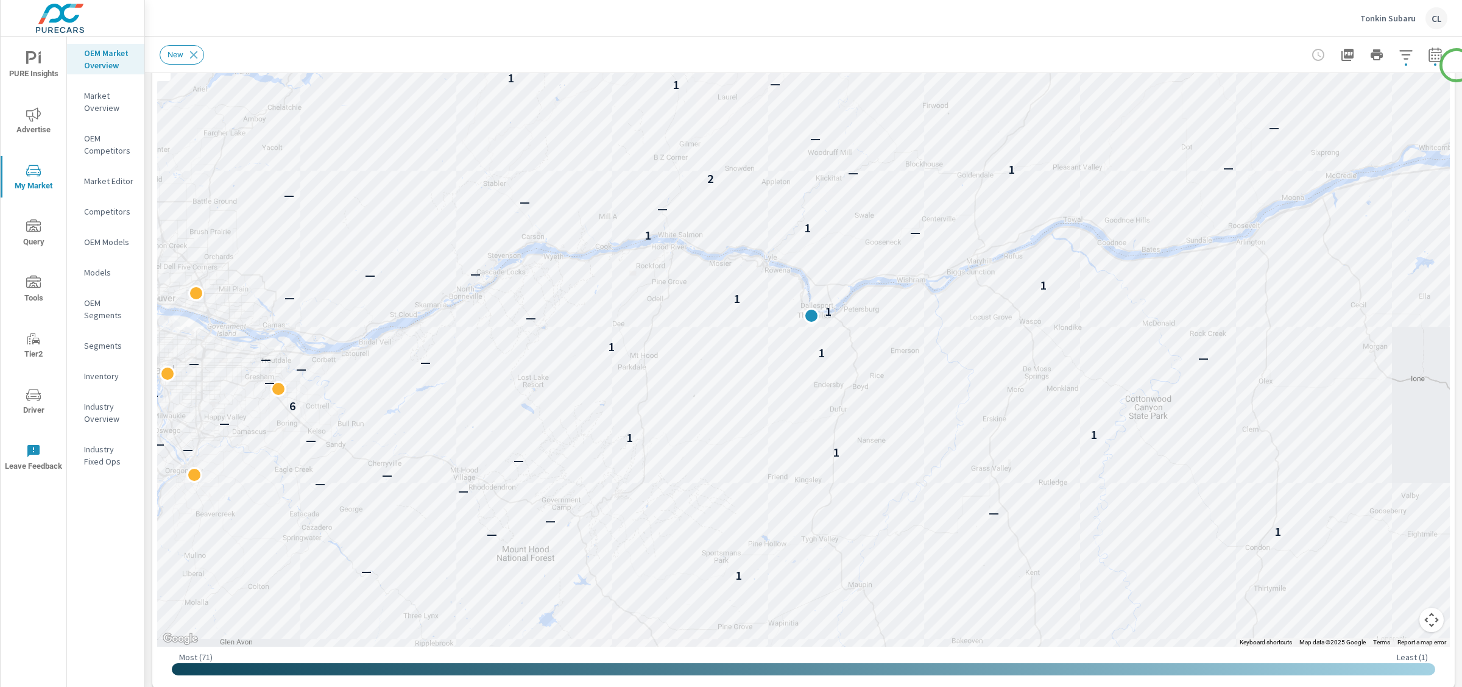
scroll to position [157, 0]
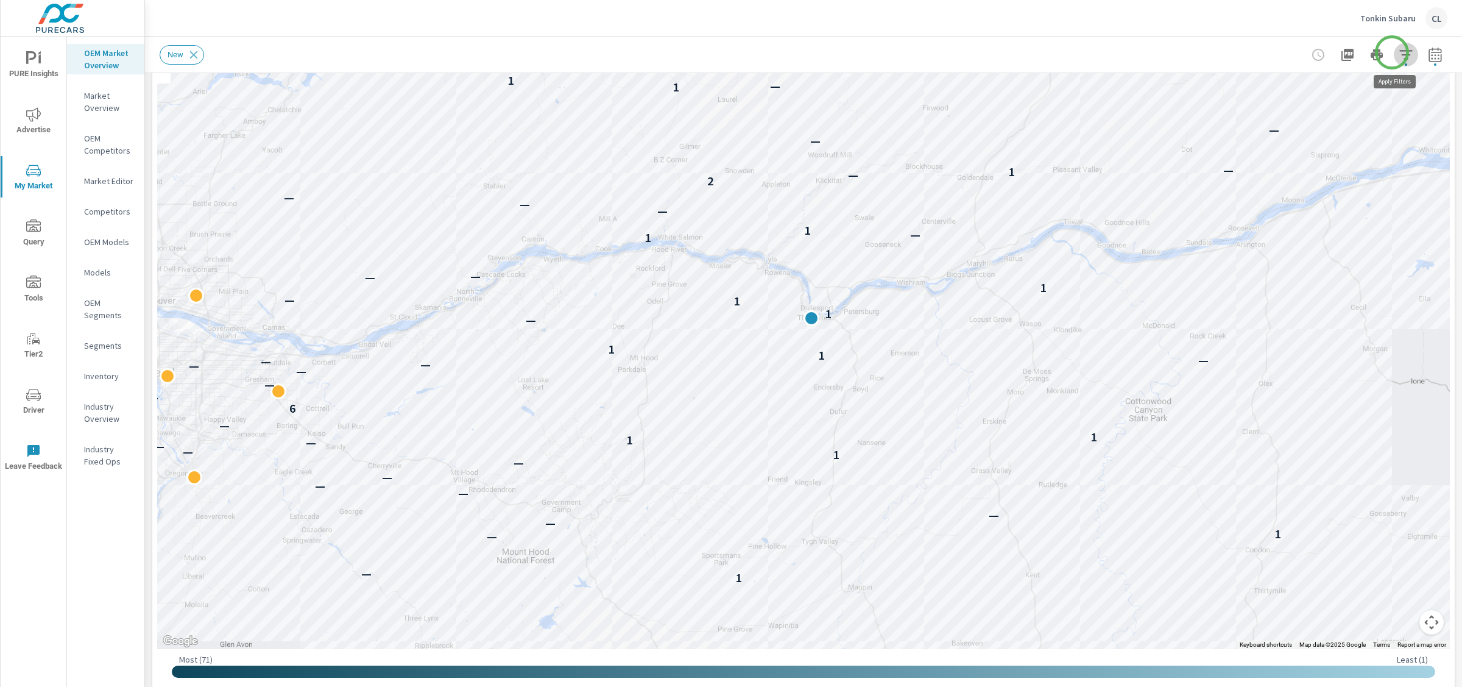
click at [1279, 52] on icon "button" at bounding box center [1406, 55] width 15 height 15
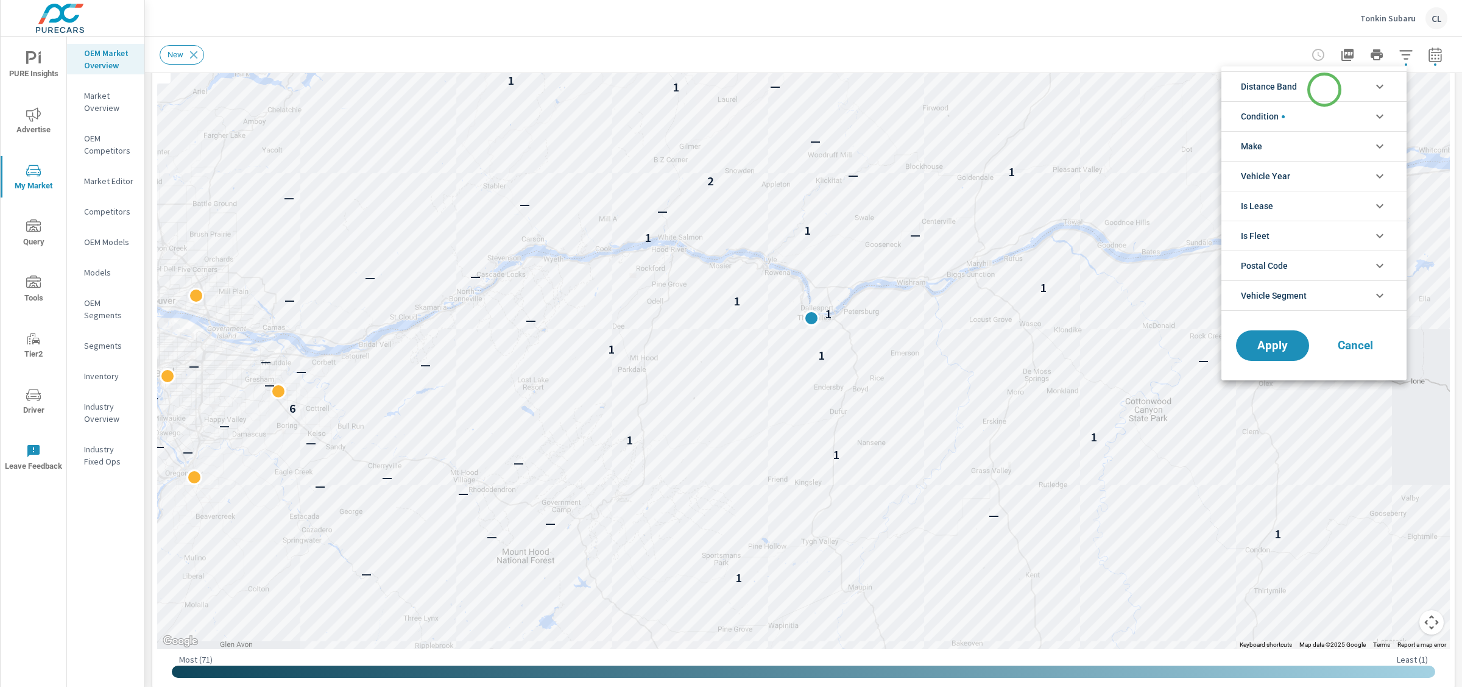
click at [1279, 88] on li "Distance Band" at bounding box center [1313, 86] width 185 height 30
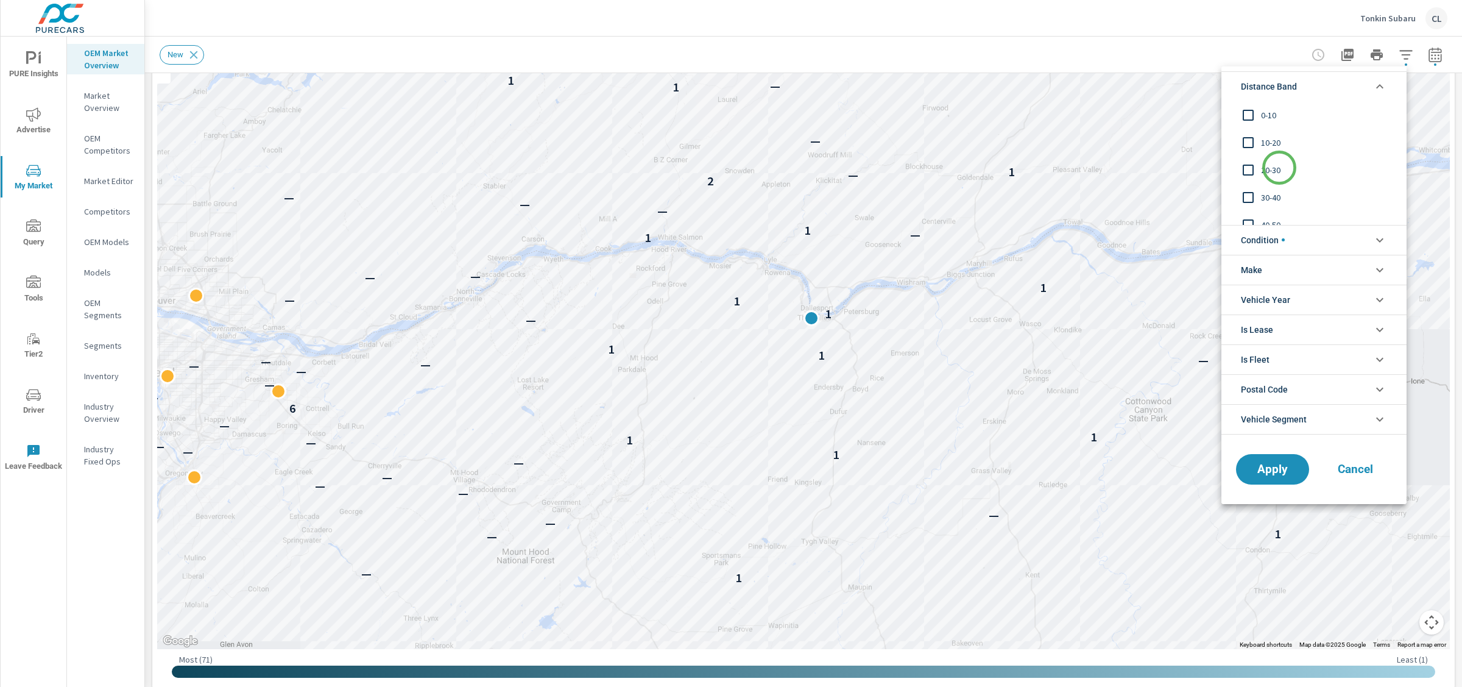
click at [1270, 171] on span "20-30" at bounding box center [1327, 170] width 133 height 15
click at [1268, 149] on span "10-20" at bounding box center [1327, 142] width 133 height 15
click at [1268, 116] on span "0-10" at bounding box center [1327, 115] width 133 height 15
click at [1279, 467] on span "Apply" at bounding box center [1273, 469] width 50 height 12
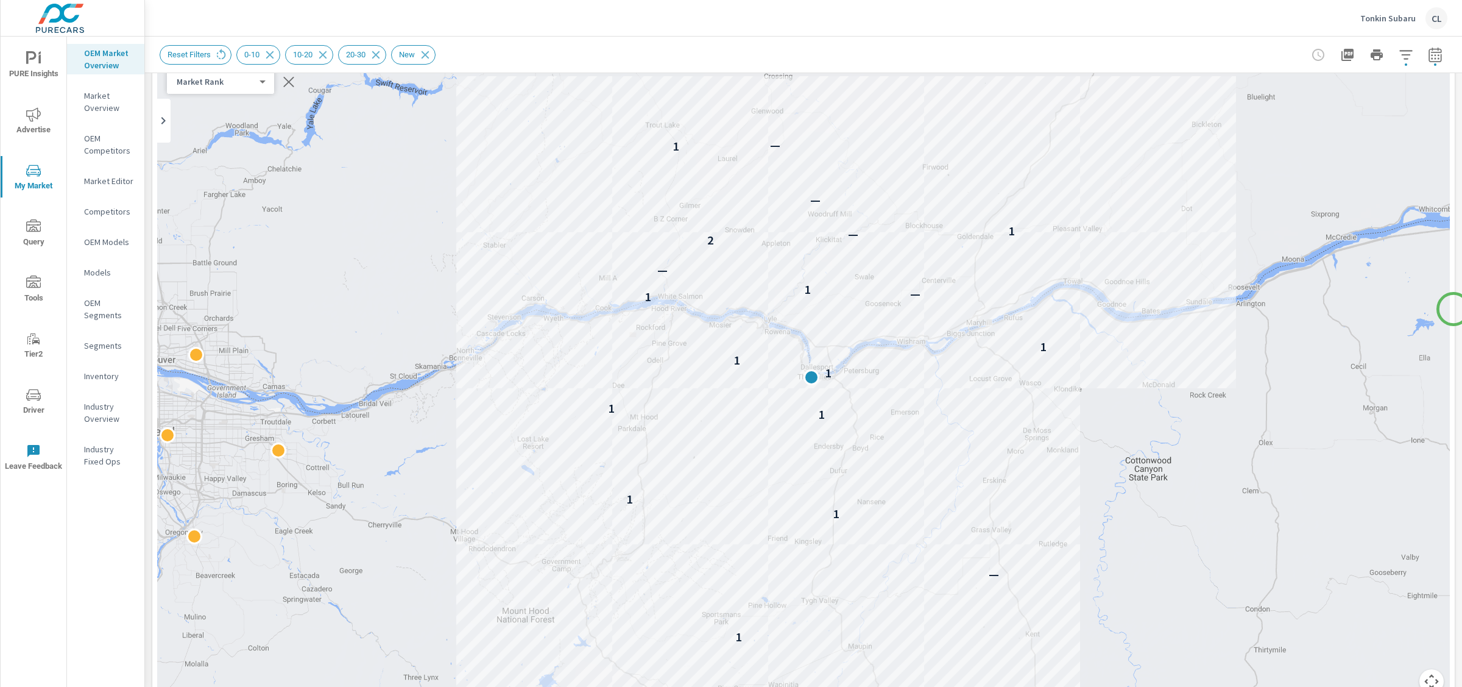
scroll to position [99, 0]
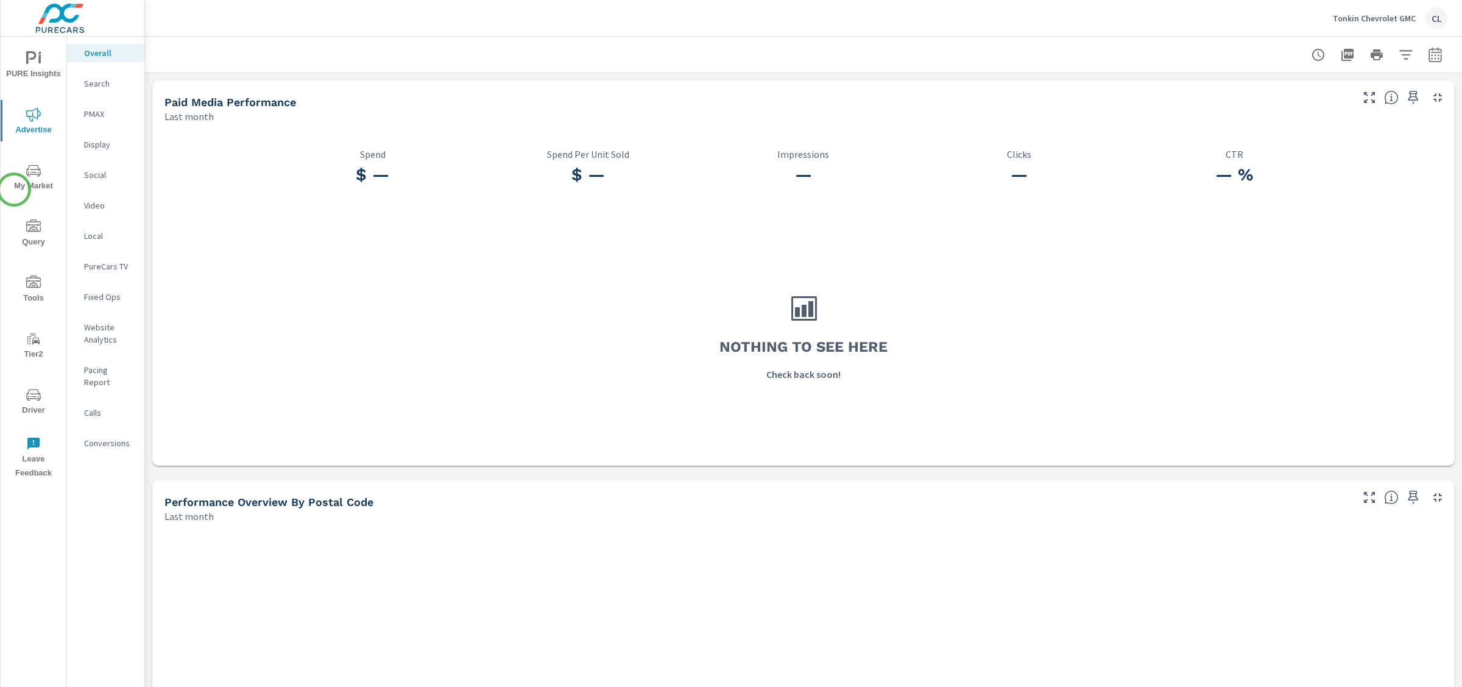
click at [13, 191] on span "My Market" at bounding box center [33, 178] width 58 height 30
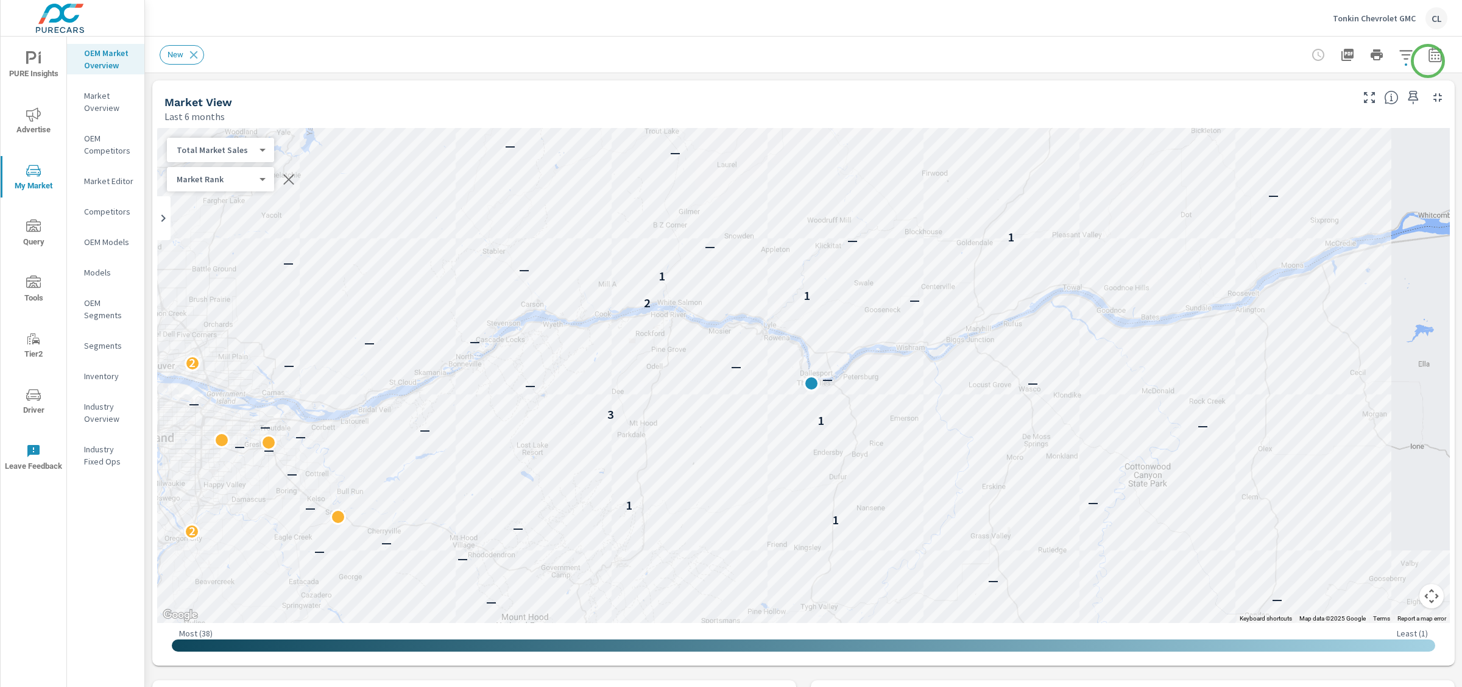
click at [1279, 57] on icon "button" at bounding box center [1435, 55] width 15 height 15
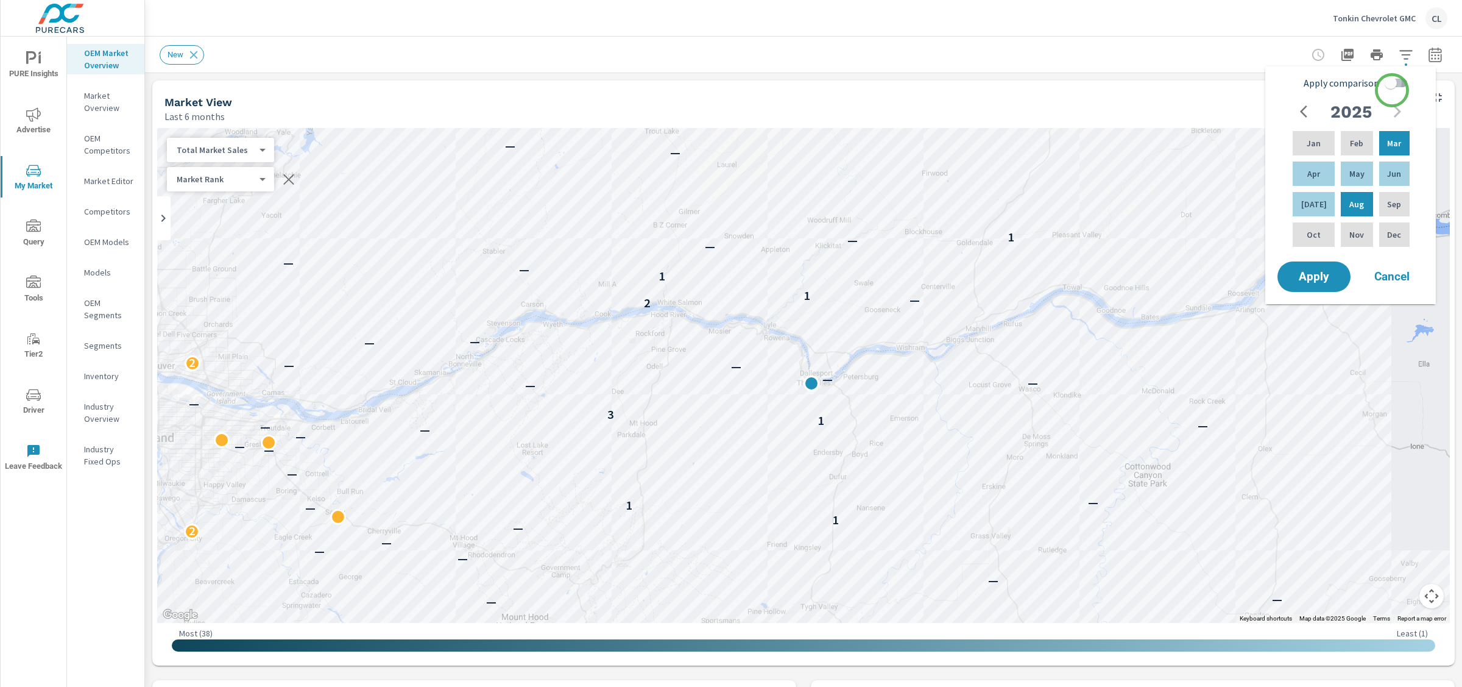
click at [1279, 90] on input "Apply comparison" at bounding box center [1390, 82] width 69 height 23
checkbox input "true"
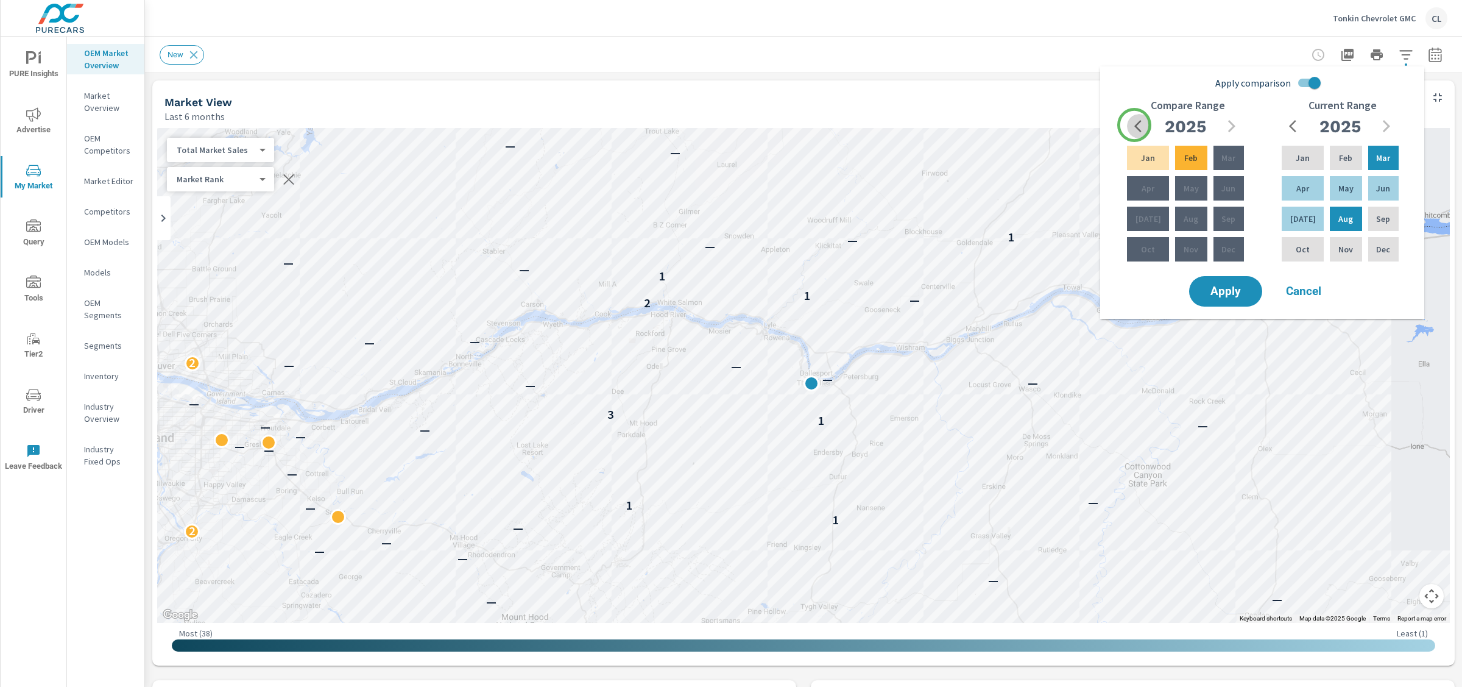
click at [1134, 125] on icon "button" at bounding box center [1141, 126] width 15 height 15
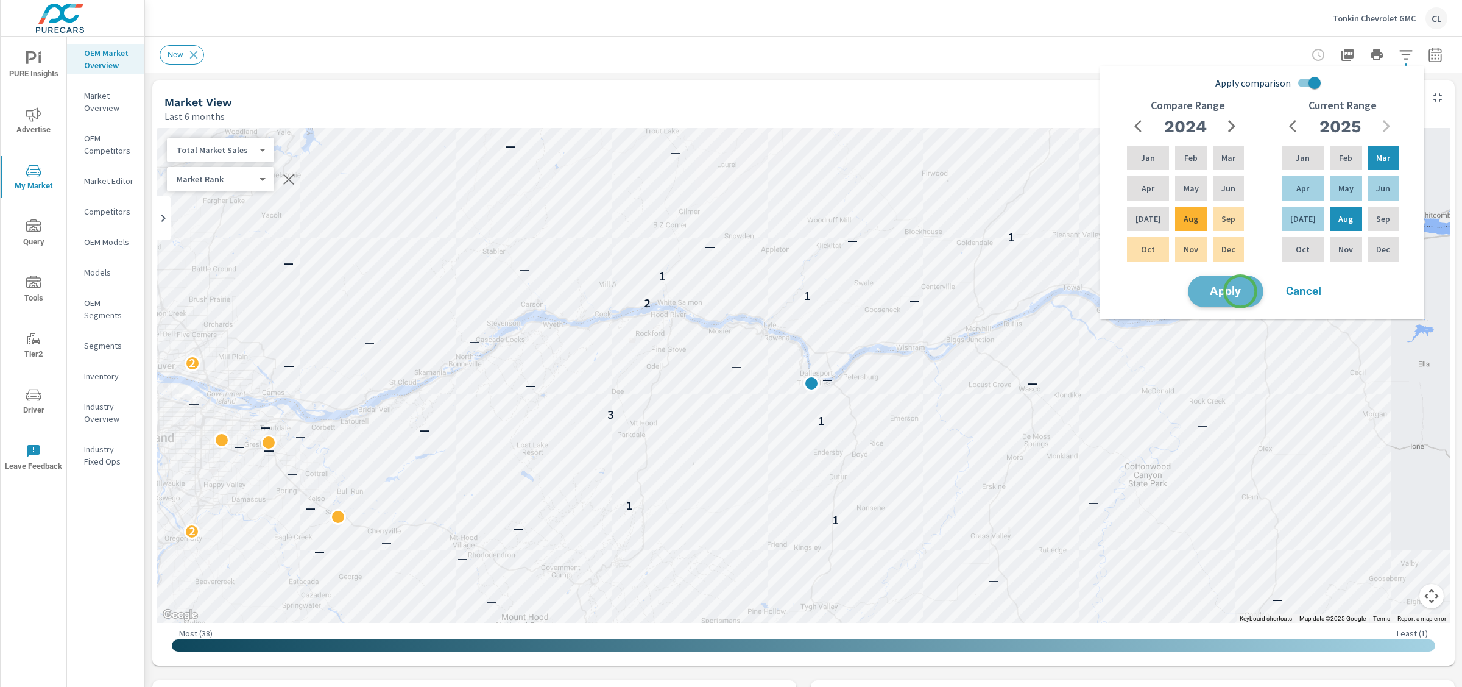
click at [1240, 292] on span "Apply" at bounding box center [1226, 292] width 50 height 12
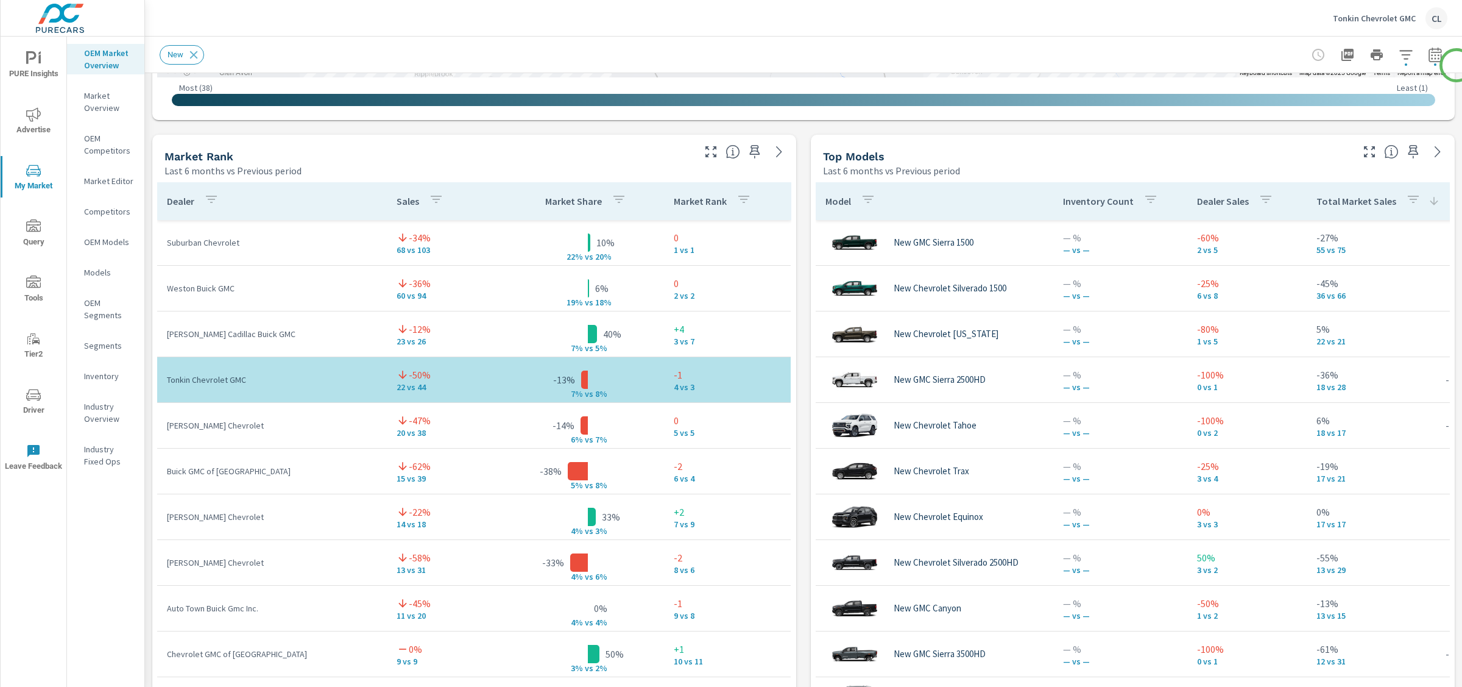
scroll to position [733, 0]
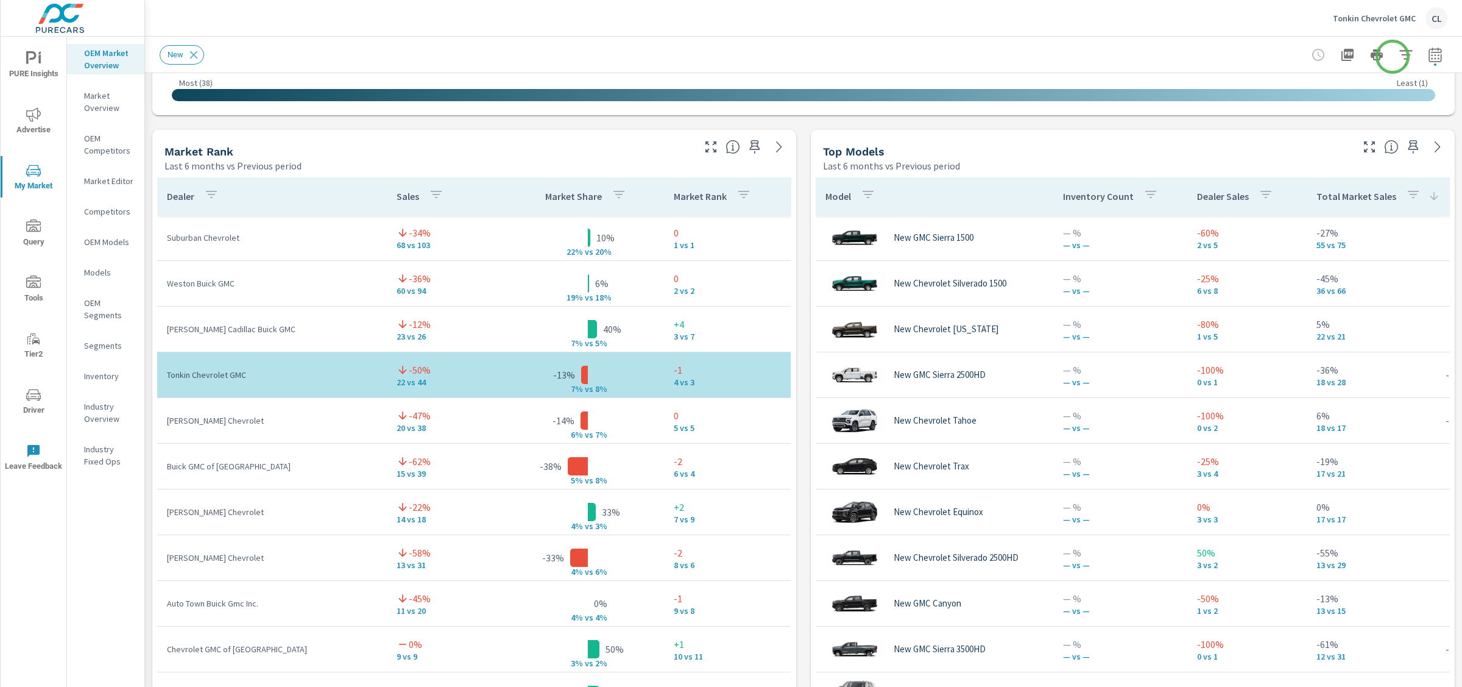
click at [1279, 56] on icon "button" at bounding box center [1406, 55] width 15 height 15
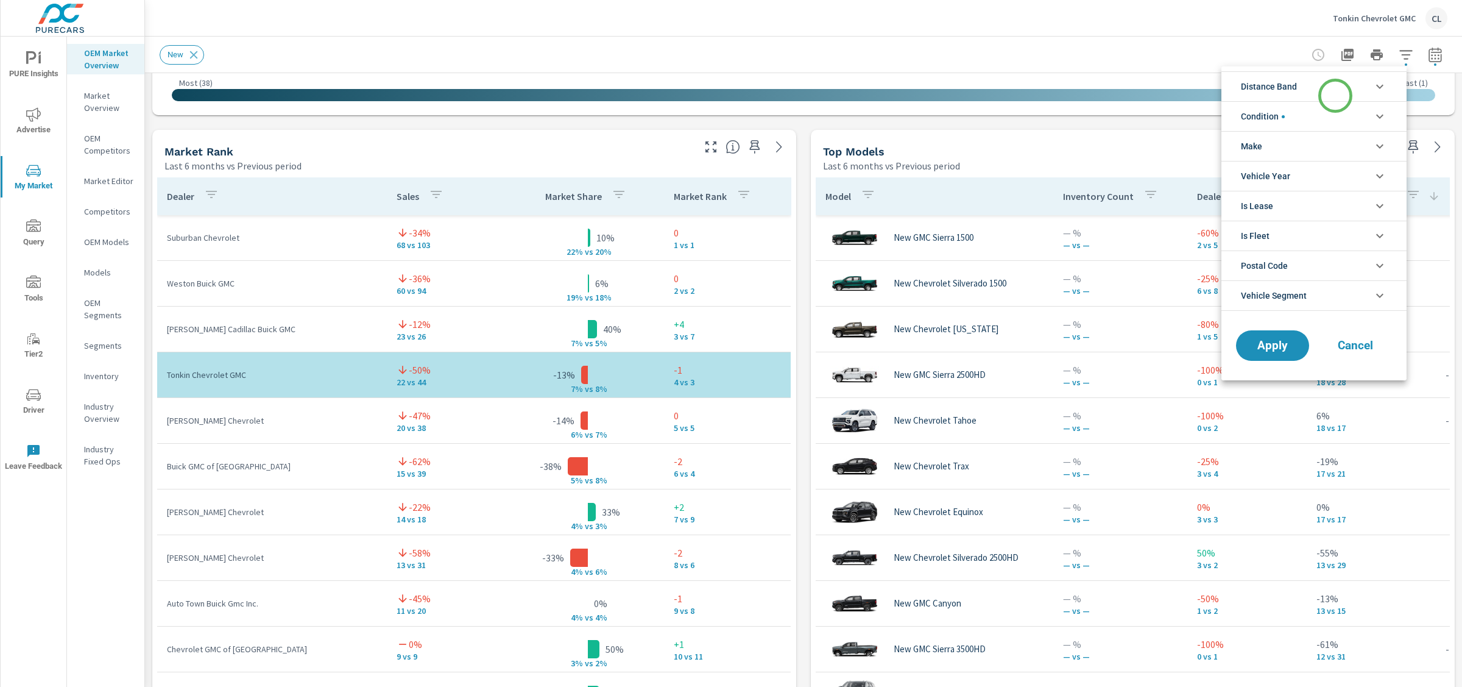
click at [1279, 89] on li "Distance Band" at bounding box center [1313, 86] width 185 height 30
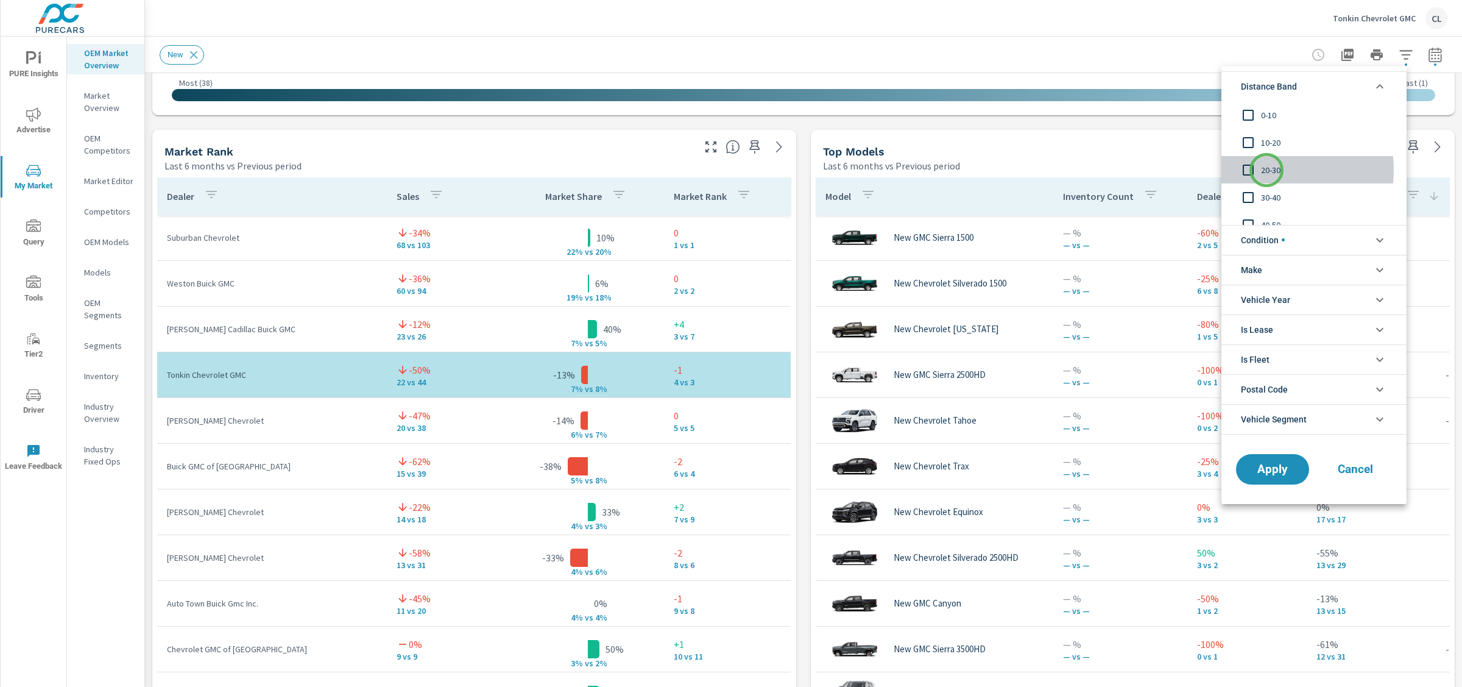
click at [1267, 170] on span "20-30" at bounding box center [1327, 170] width 133 height 15
click at [1261, 137] on span "10-20" at bounding box center [1327, 142] width 133 height 15
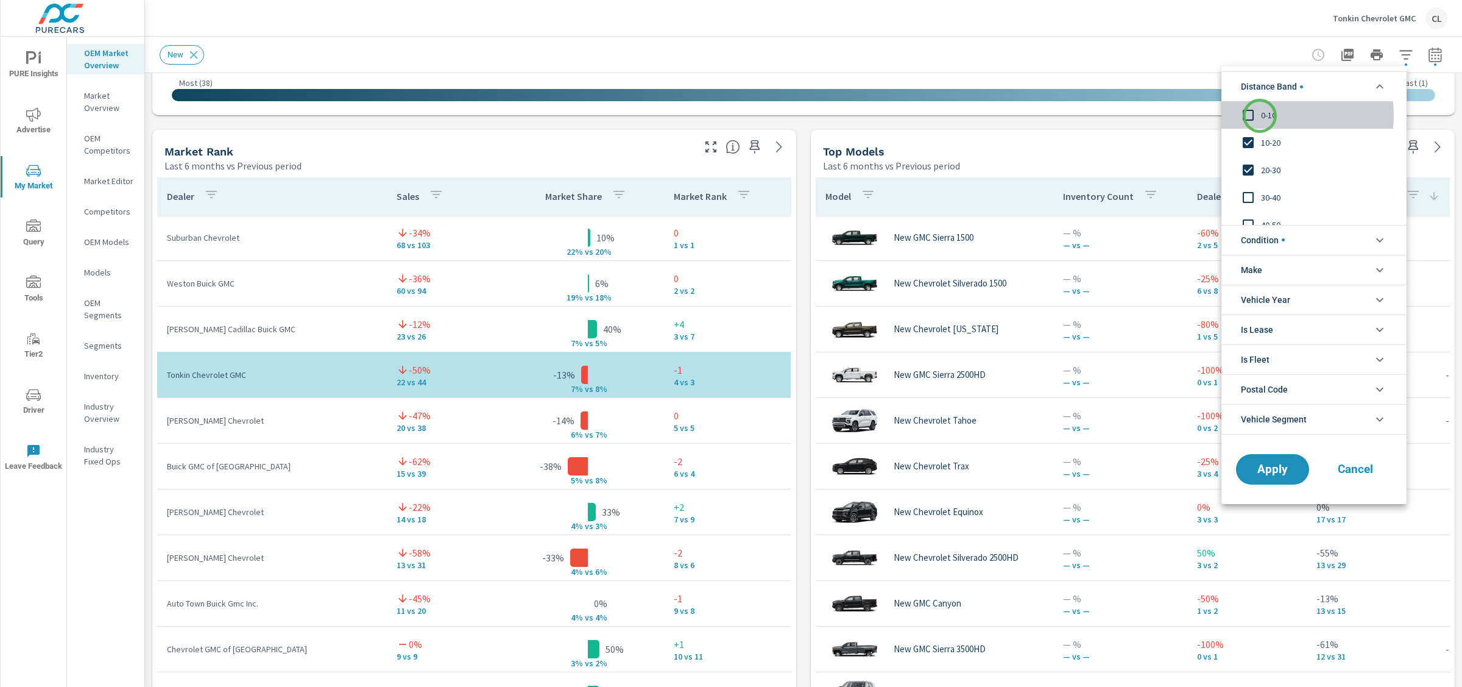
click at [1260, 116] on input "filter options" at bounding box center [1248, 115] width 26 height 26
click at [1271, 263] on li "Make" at bounding box center [1313, 270] width 185 height 30
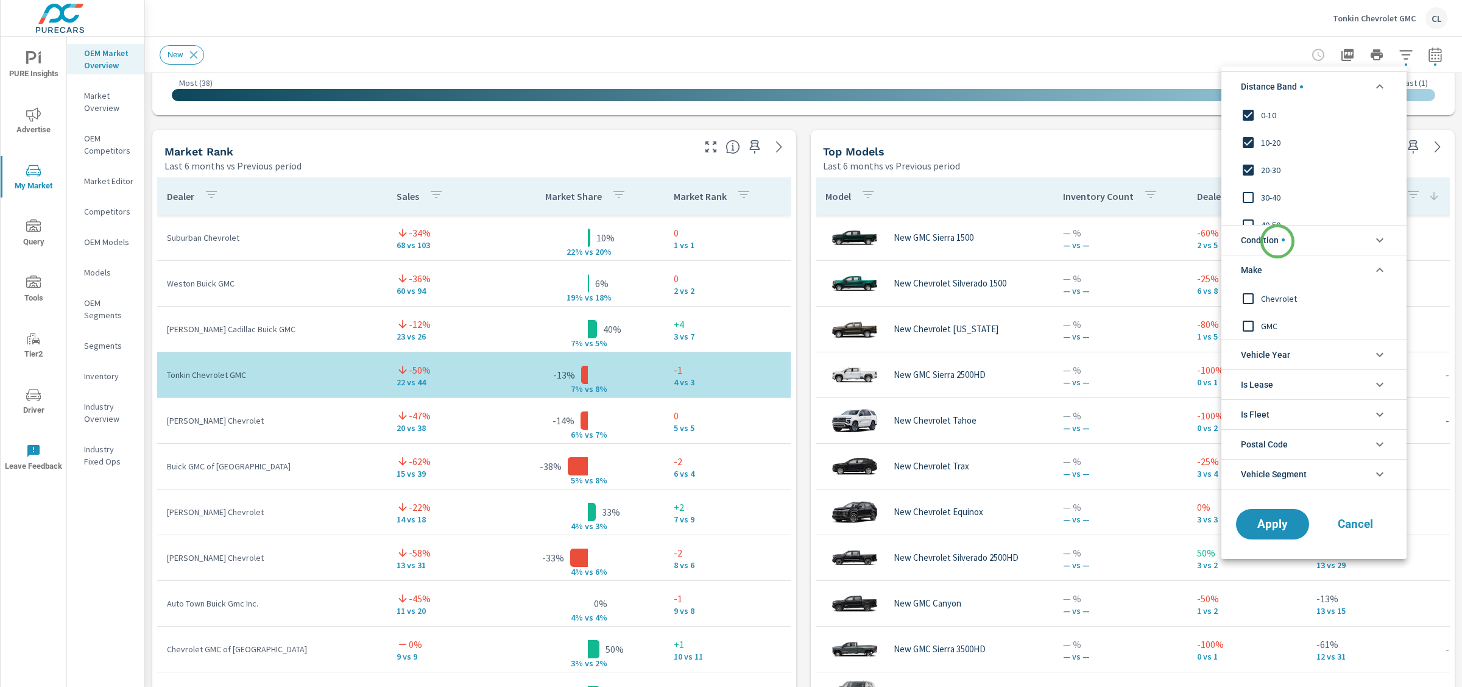
click at [1277, 241] on span "Condition" at bounding box center [1263, 239] width 44 height 29
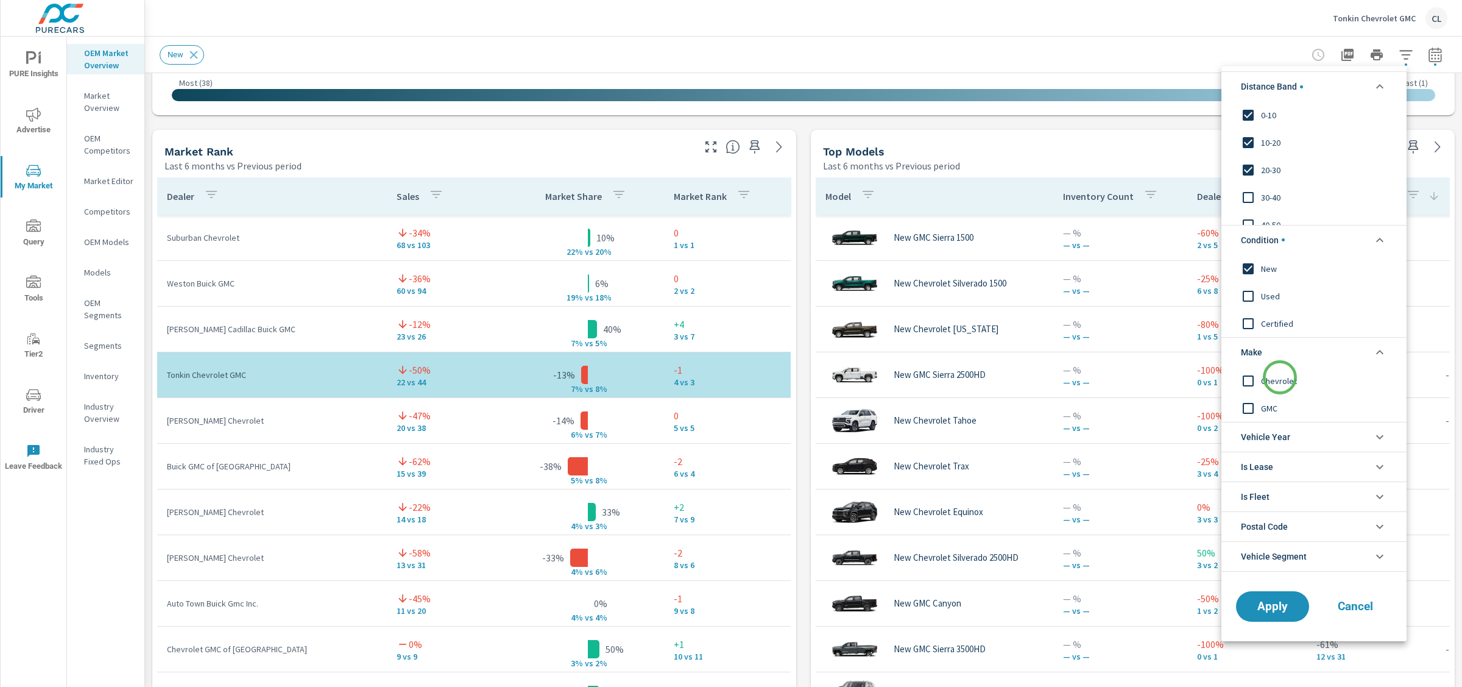
click at [1279, 377] on span "Chevrolet" at bounding box center [1327, 380] width 133 height 15
click at [1274, 410] on span "GMC" at bounding box center [1327, 407] width 133 height 15
click at [1268, 611] on span "Apply" at bounding box center [1273, 606] width 50 height 12
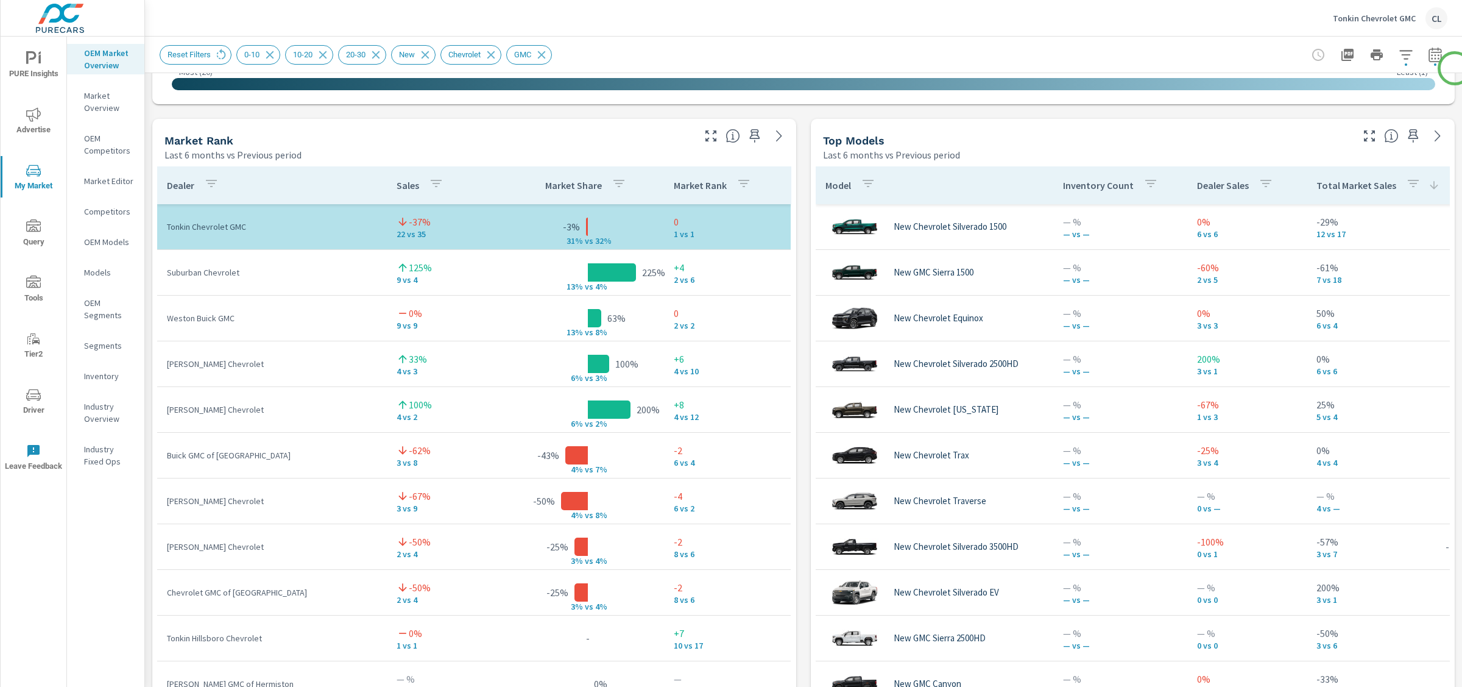
scroll to position [789, 0]
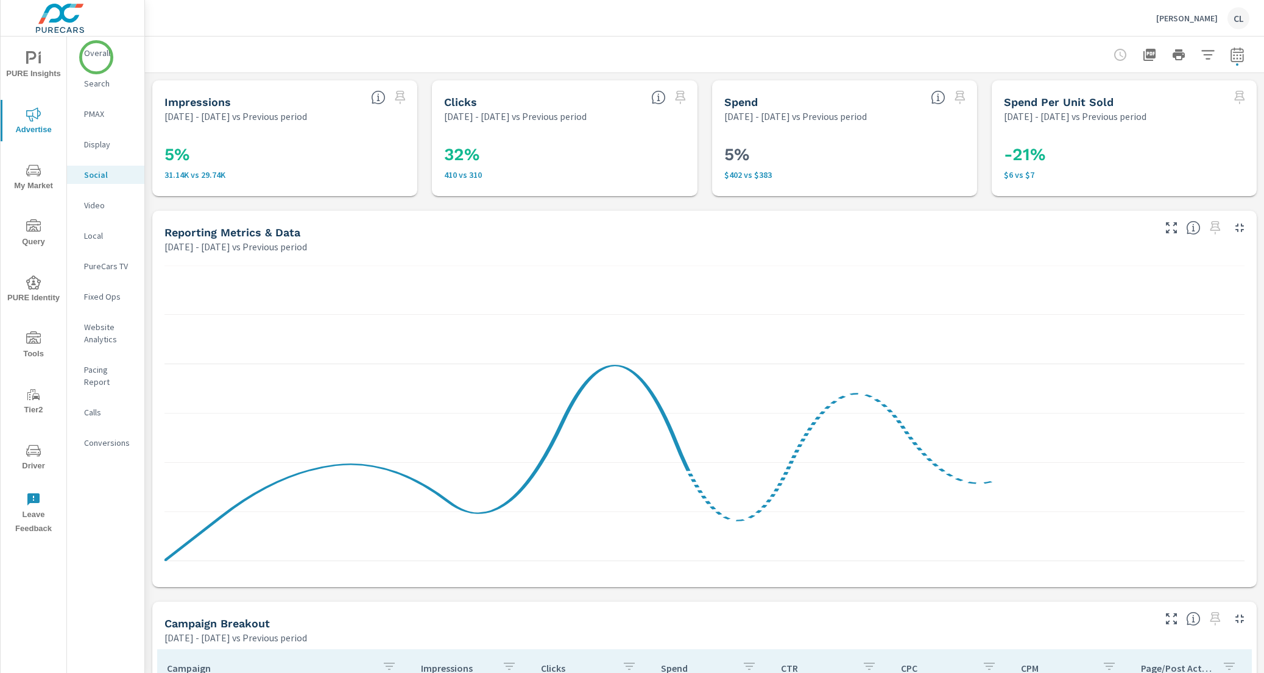
click at [97, 56] on p "Overall" at bounding box center [109, 53] width 51 height 12
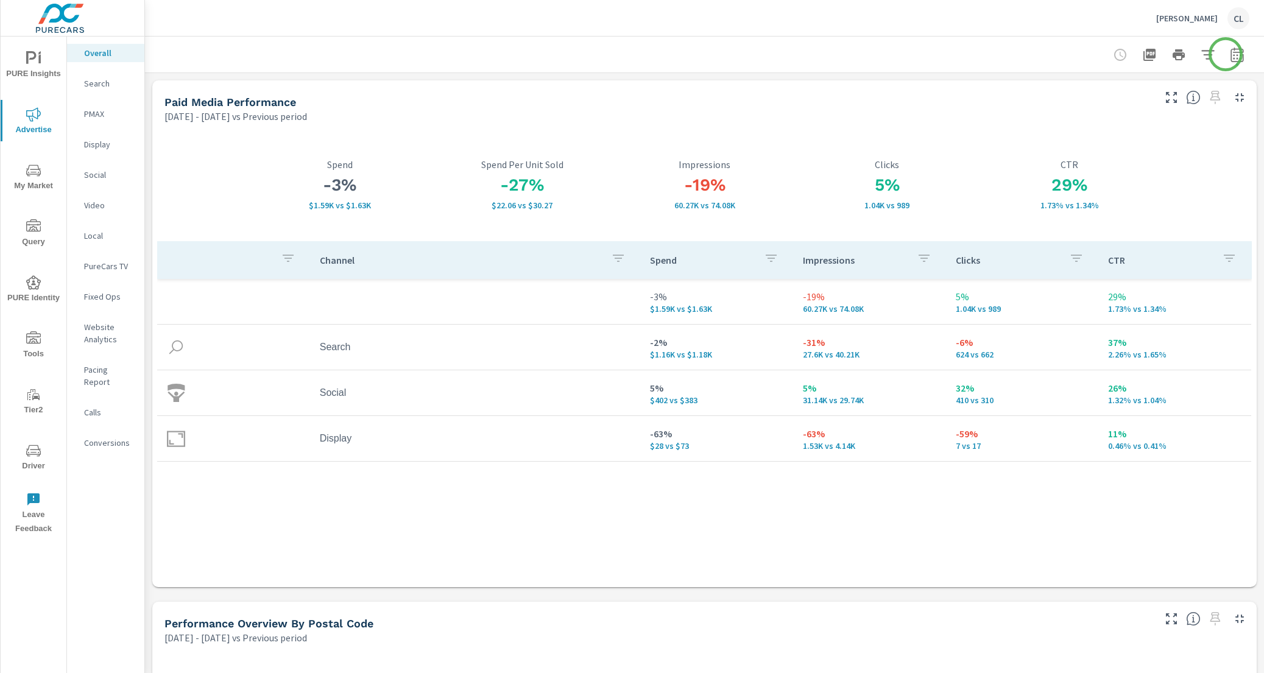
click at [1233, 54] on icon "button" at bounding box center [1237, 56] width 8 height 5
select select "Previous period"
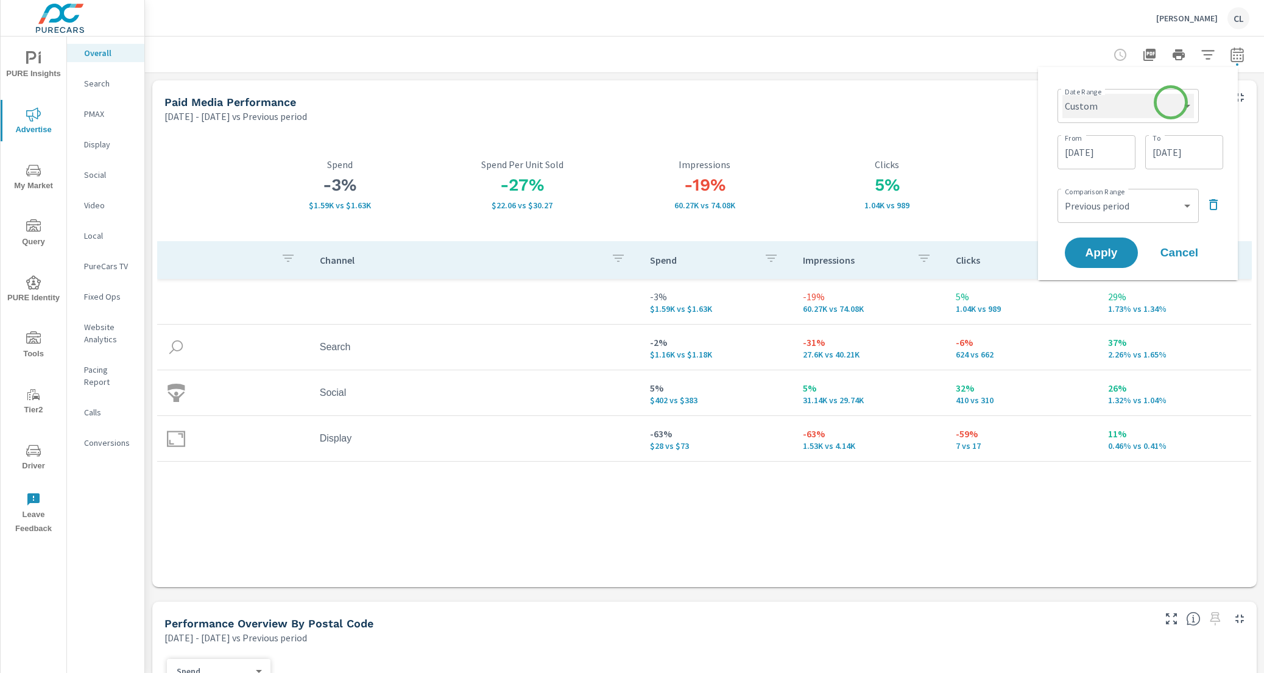
click at [1170, 102] on select "Custom [DATE] Last week Last 7 days Last 14 days Last 30 days Last 45 days Last…" at bounding box center [1128, 106] width 132 height 24
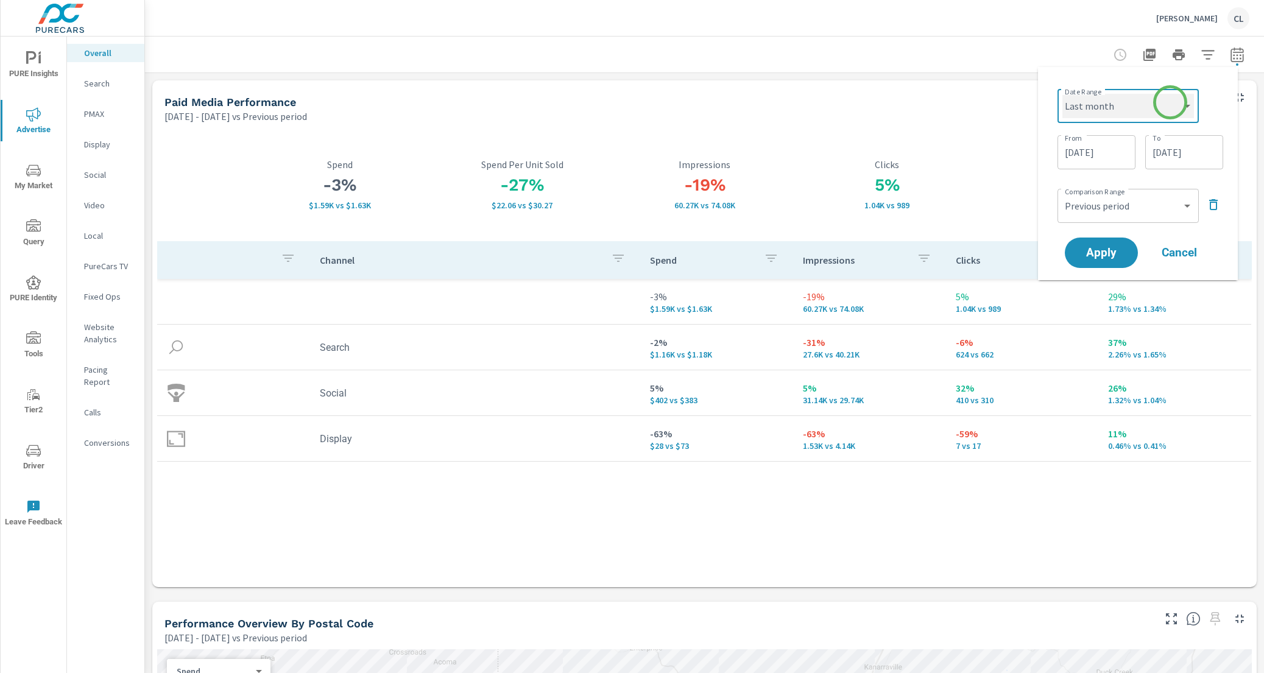
click at [1062, 94] on select "Custom [DATE] Last week Last 7 days Last 14 days Last 30 days Last 45 days Last…" at bounding box center [1128, 106] width 132 height 24
select select "Last month"
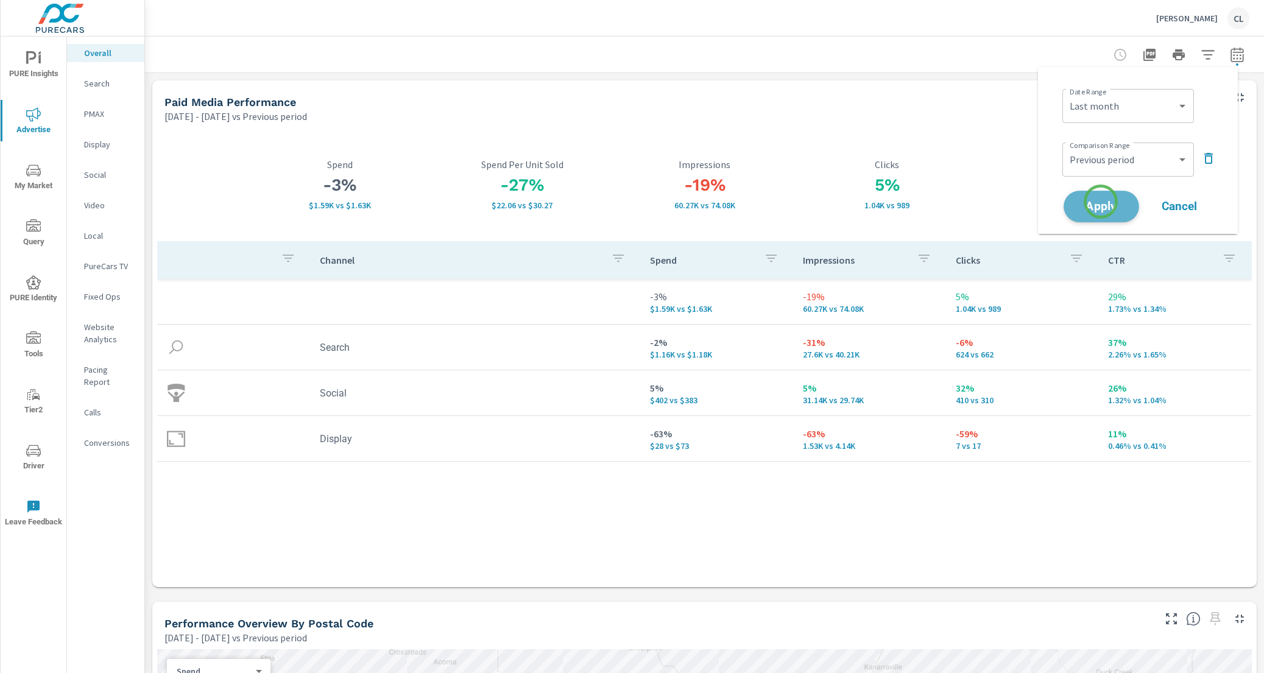
click at [1101, 202] on span "Apply" at bounding box center [1101, 207] width 50 height 12
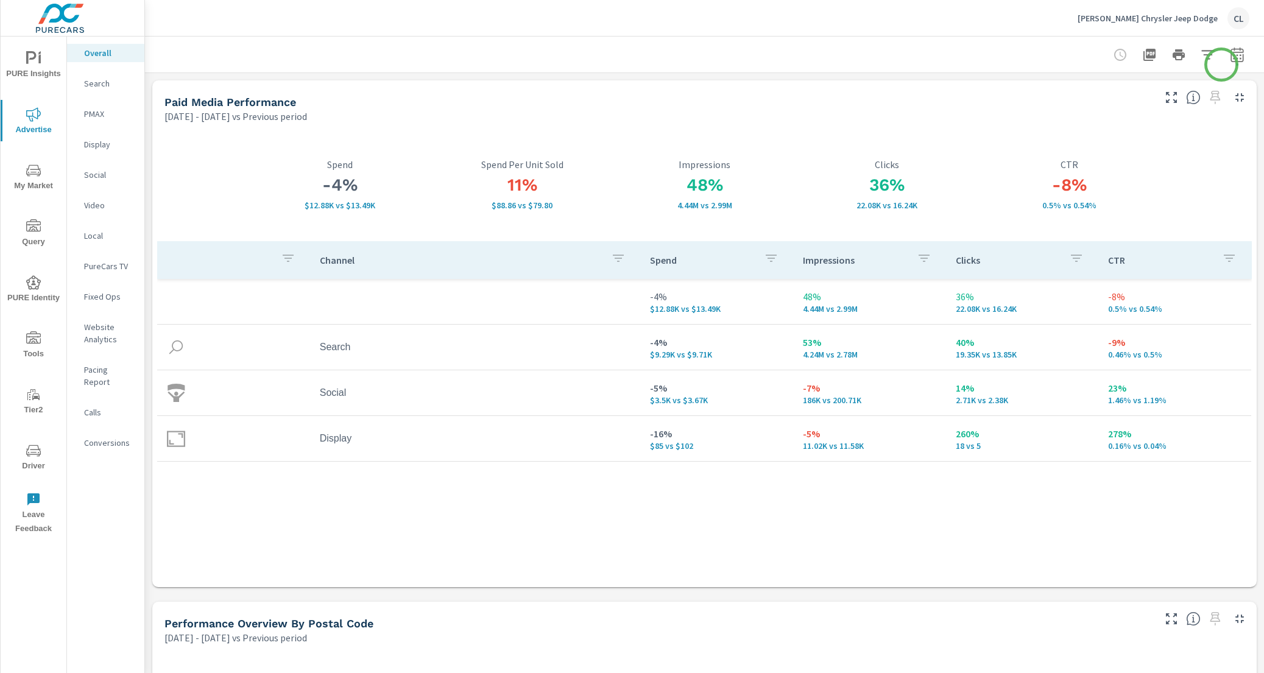
click at [1230, 59] on icon "button" at bounding box center [1237, 55] width 15 height 15
select select "Previous period"
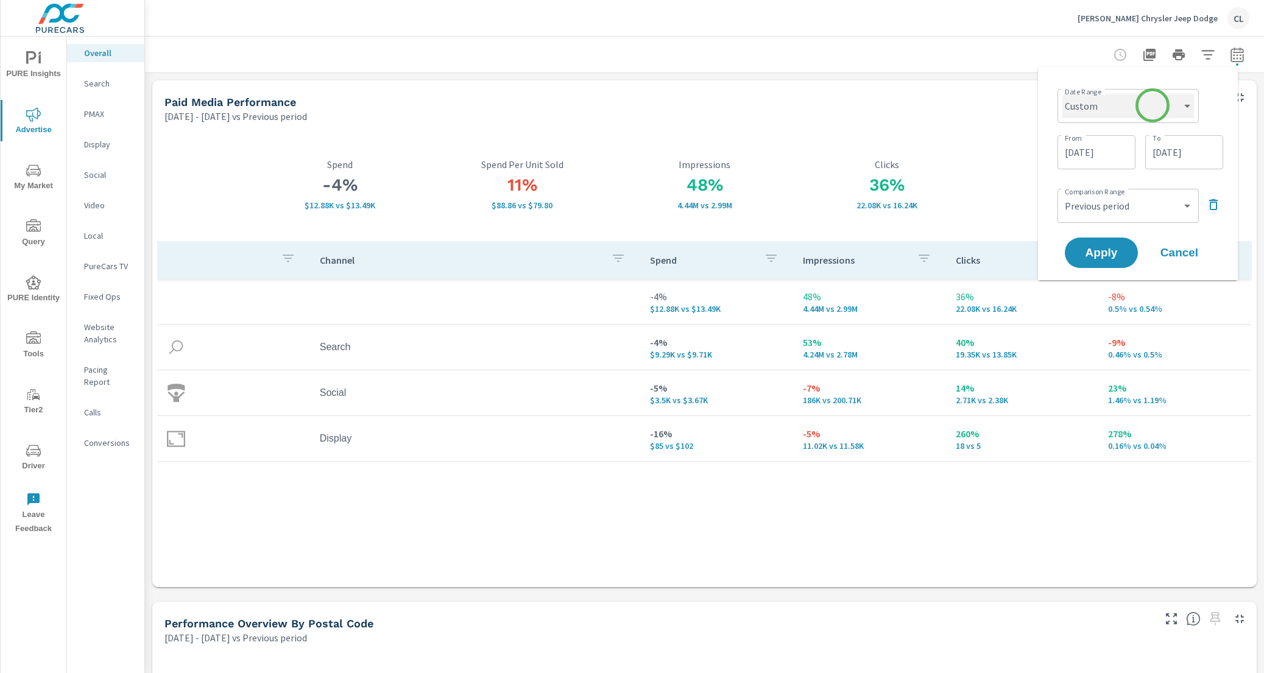
click at [1153, 105] on select "Custom [DATE] Last week Last 7 days Last 14 days Last 30 days Last 45 days Last…" at bounding box center [1128, 106] width 132 height 24
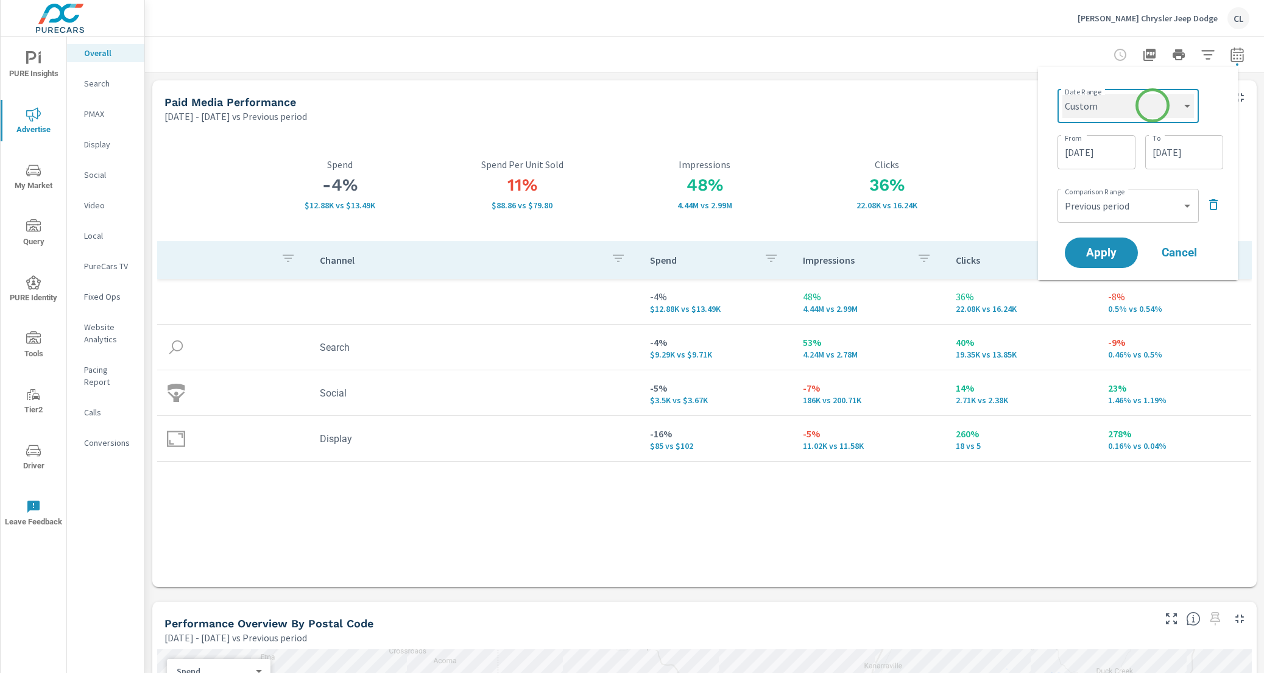
click at [1062, 94] on select "Custom [DATE] Last week Last 7 days Last 14 days Last 30 days Last 45 days Last…" at bounding box center [1128, 106] width 132 height 24
select select "Last month"
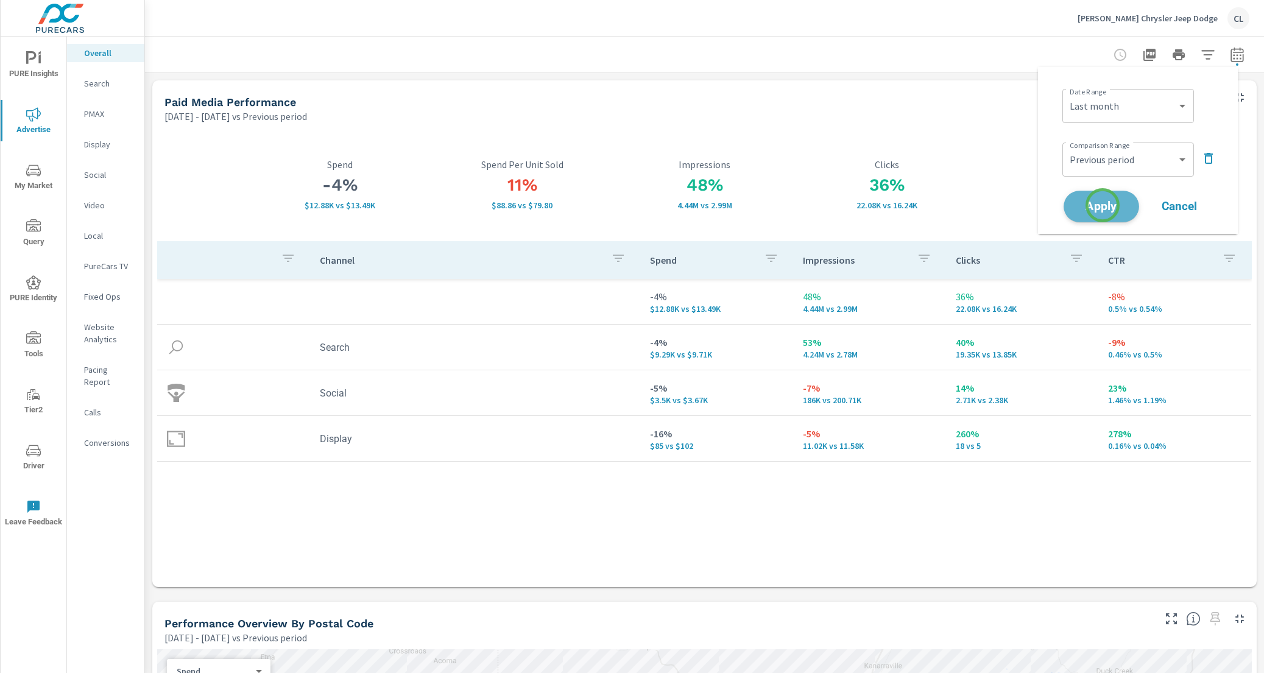
click at [1103, 205] on span "Apply" at bounding box center [1101, 207] width 50 height 12
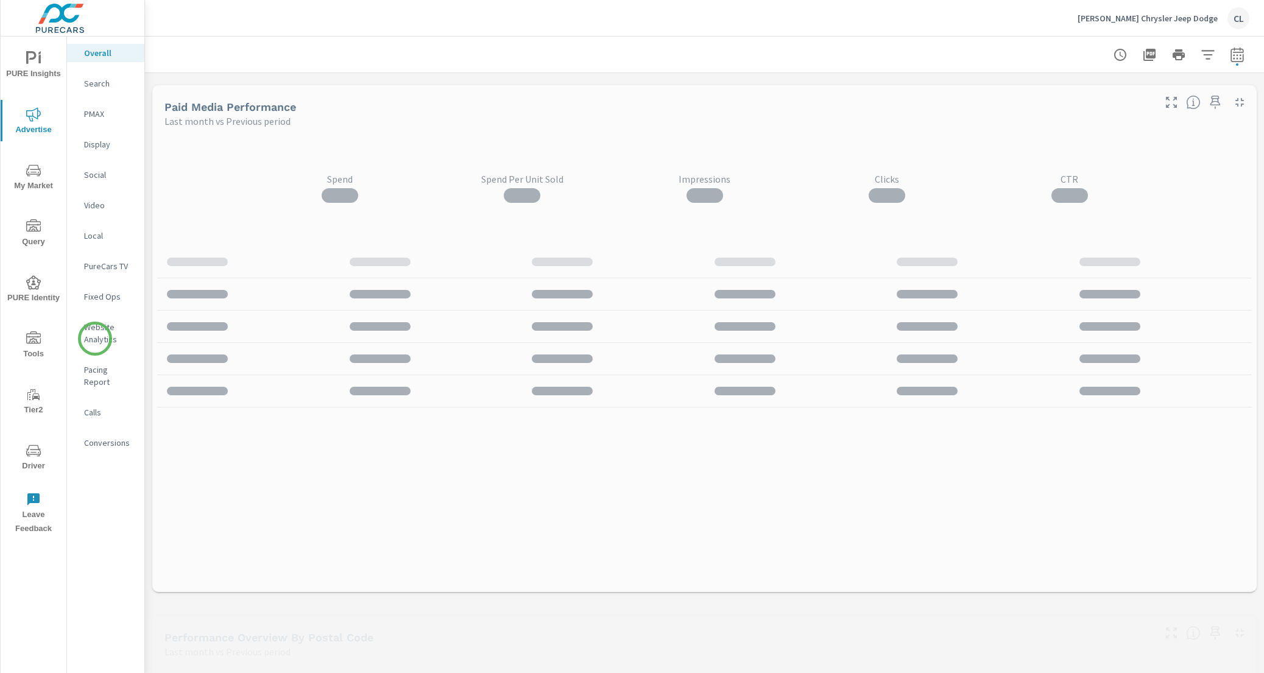
click at [95, 339] on p "Website Analytics" at bounding box center [109, 333] width 51 height 24
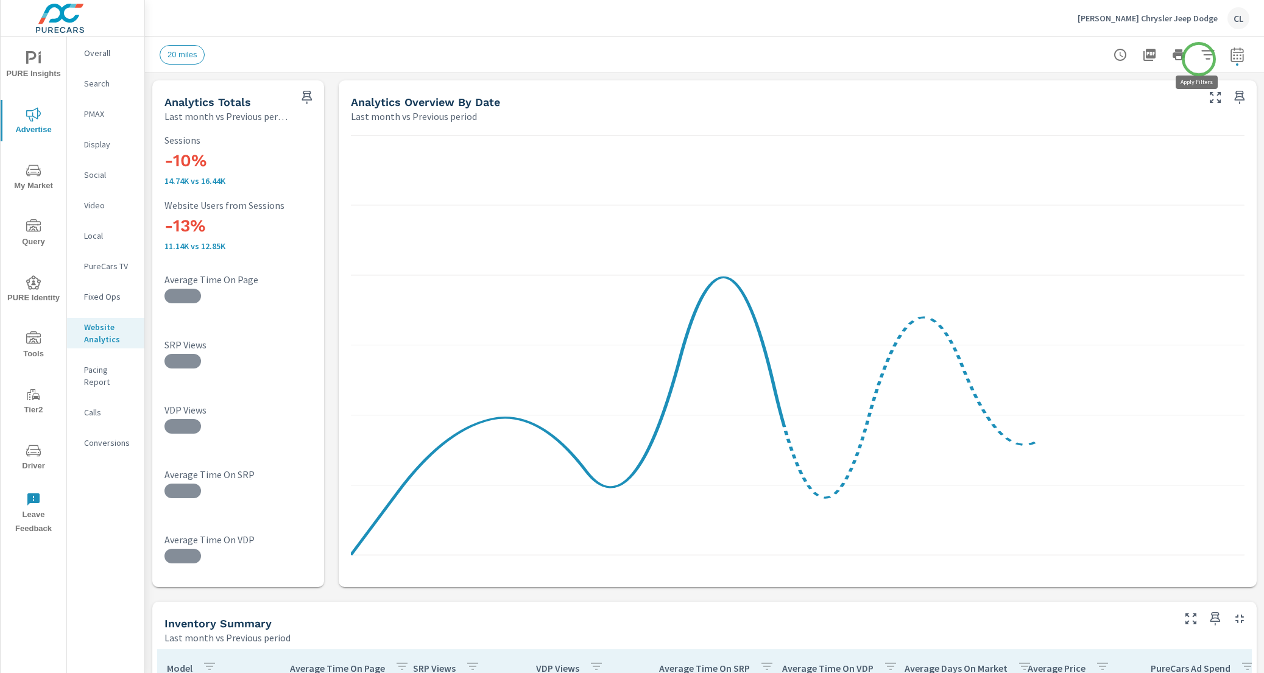
click at [1201, 58] on icon "button" at bounding box center [1207, 54] width 13 height 9
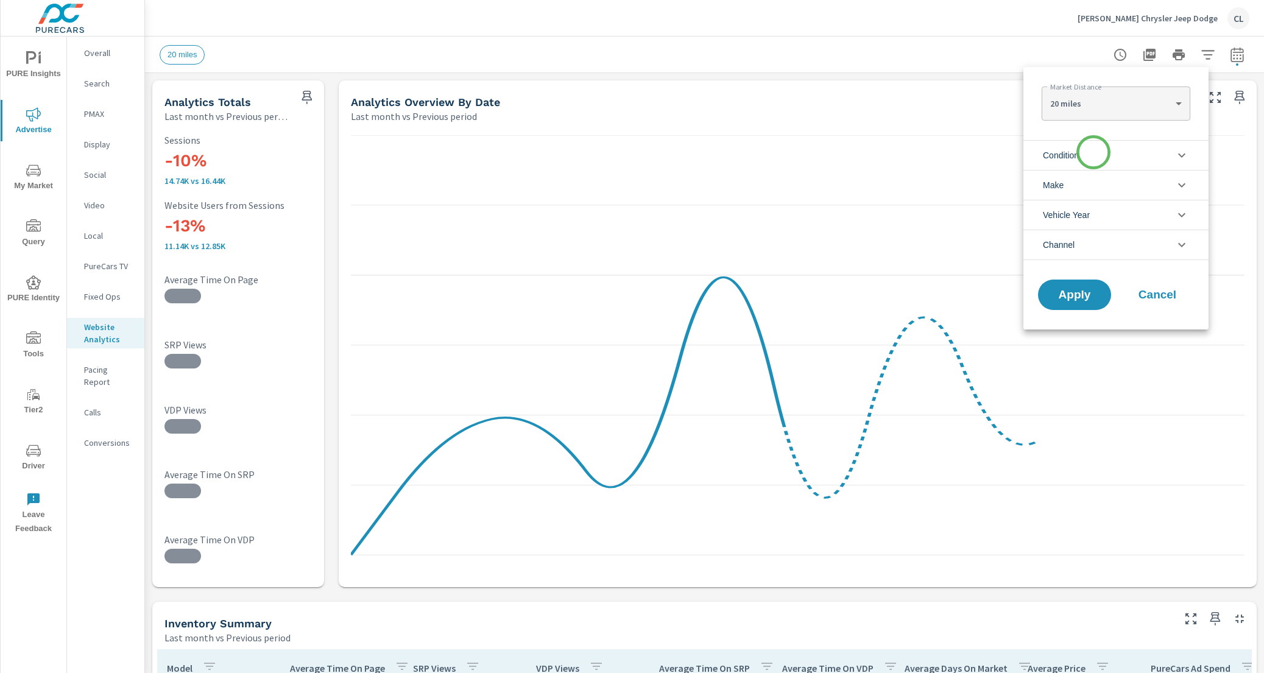
click at [1094, 152] on li "Condition" at bounding box center [1115, 155] width 185 height 30
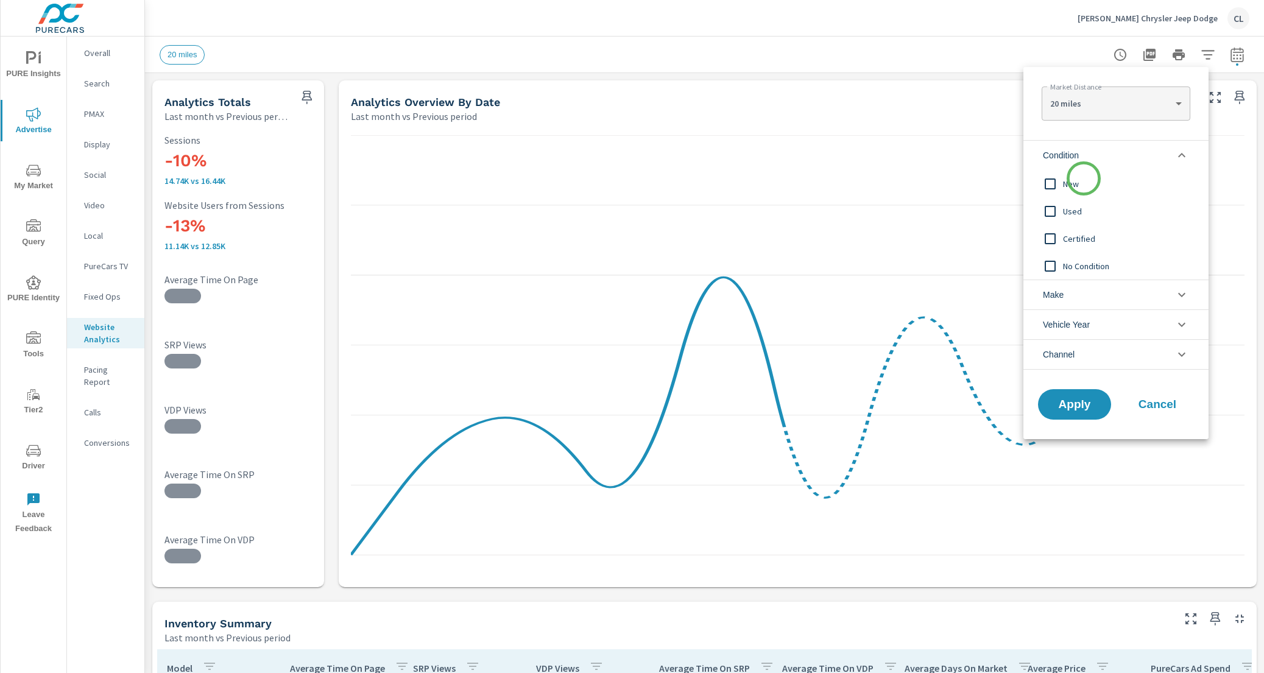
click at [1083, 183] on span "New" at bounding box center [1129, 184] width 133 height 15
click at [1086, 292] on li "Make" at bounding box center [1115, 295] width 185 height 30
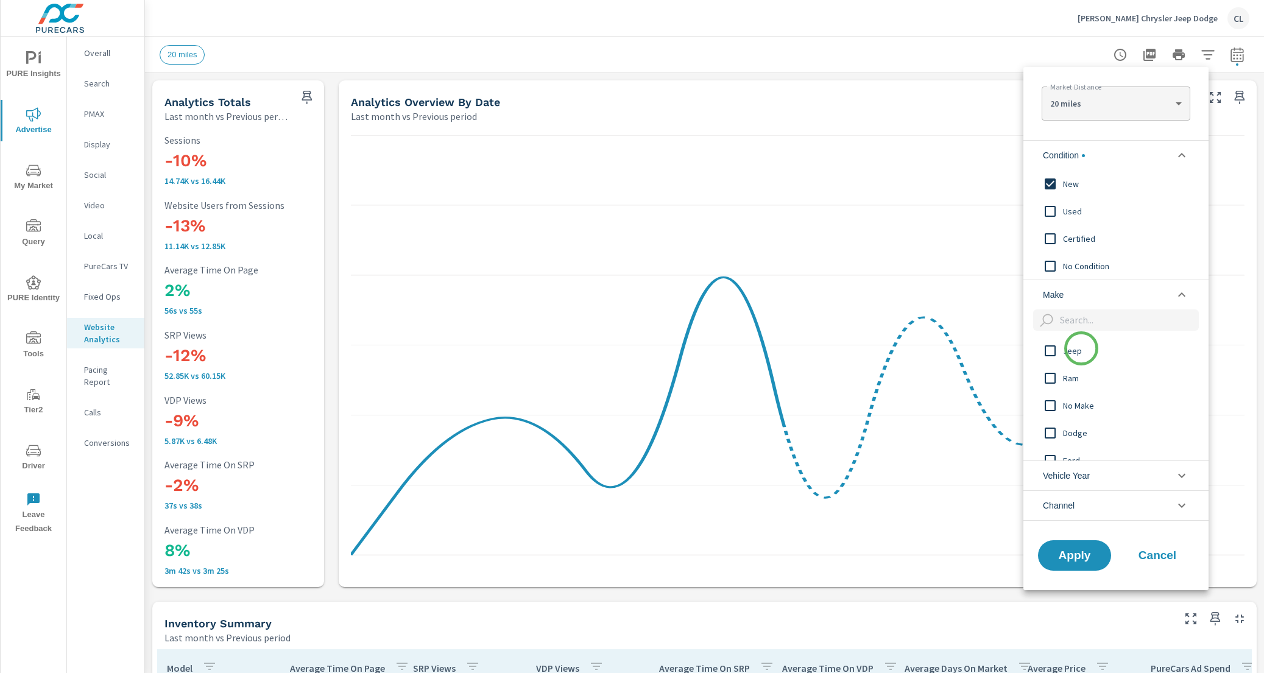
click at [1081, 348] on span "Jeep" at bounding box center [1129, 351] width 133 height 15
click at [1077, 371] on span "Ram" at bounding box center [1129, 378] width 133 height 15
click at [1077, 434] on span "Dodge" at bounding box center [1129, 433] width 133 height 15
click at [1089, 444] on span "Chrysler" at bounding box center [1129, 444] width 133 height 15
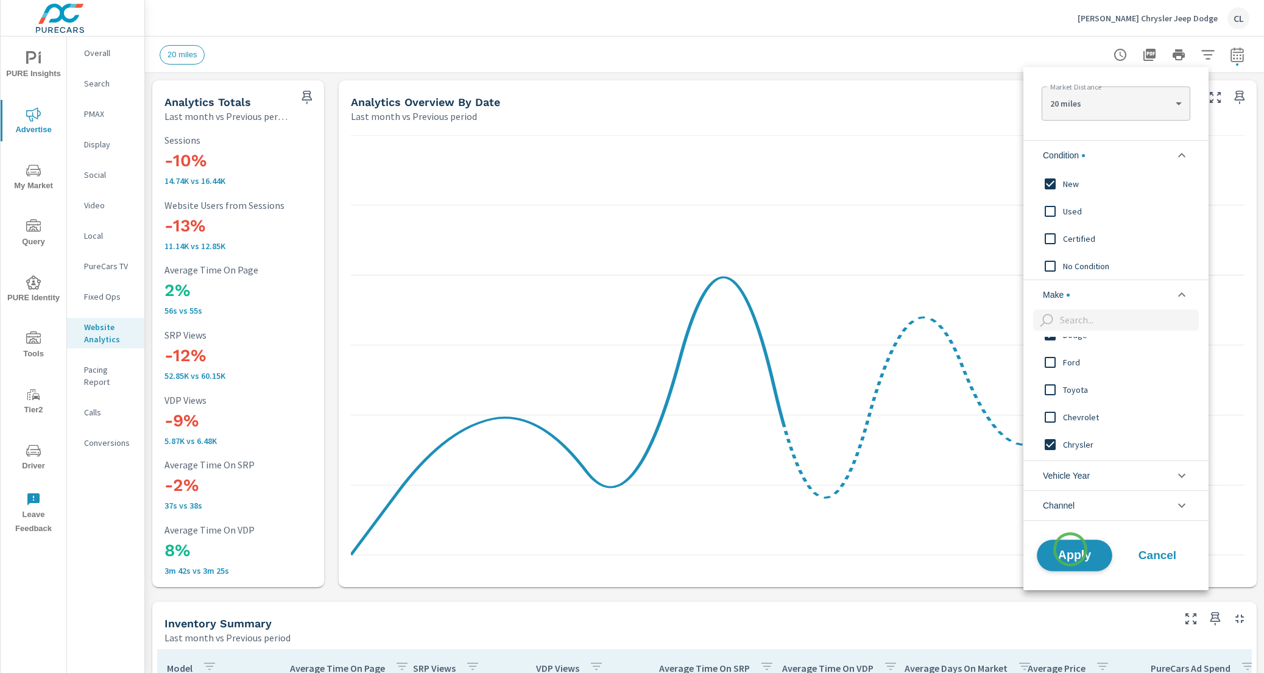
click at [1070, 549] on span "Apply" at bounding box center [1075, 555] width 50 height 12
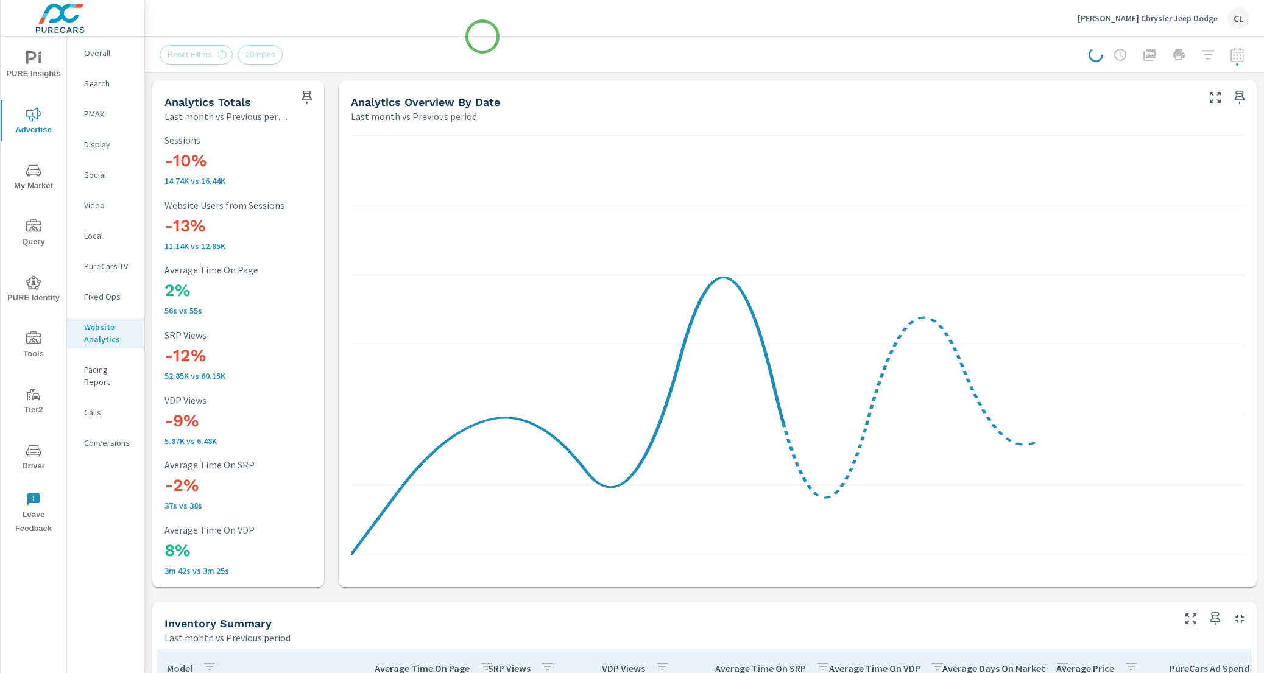
scroll to position [1234, 0]
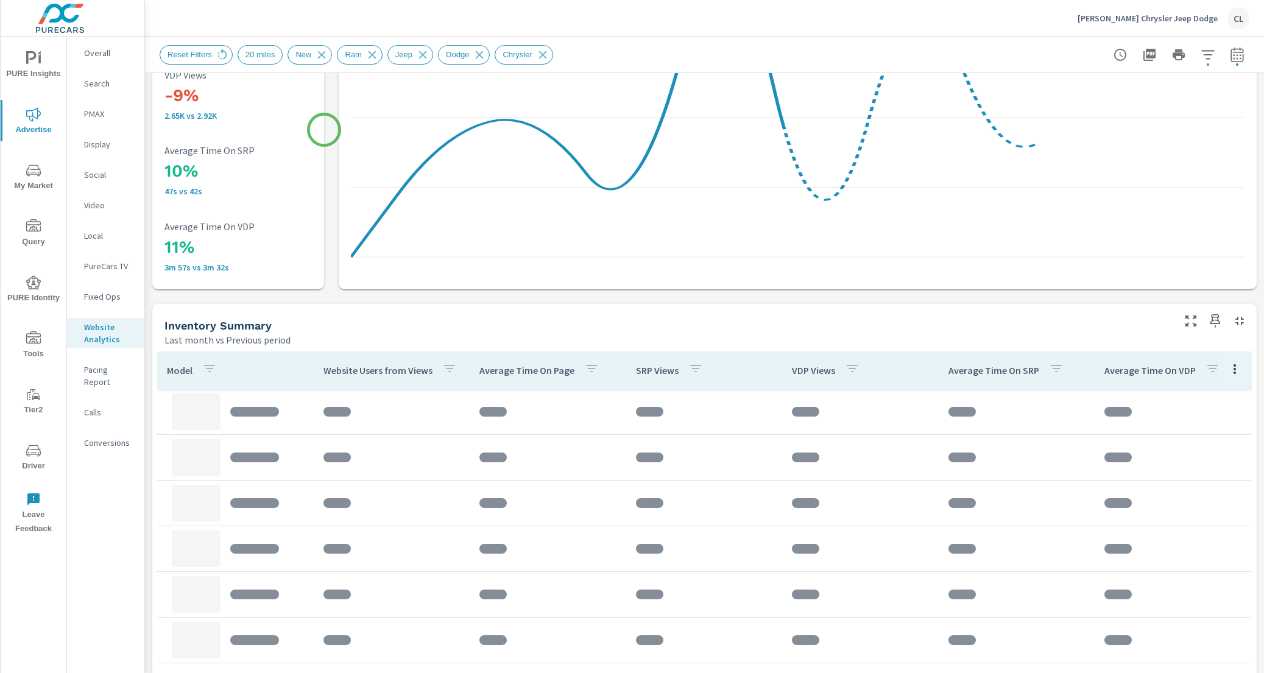
scroll to position [454, 0]
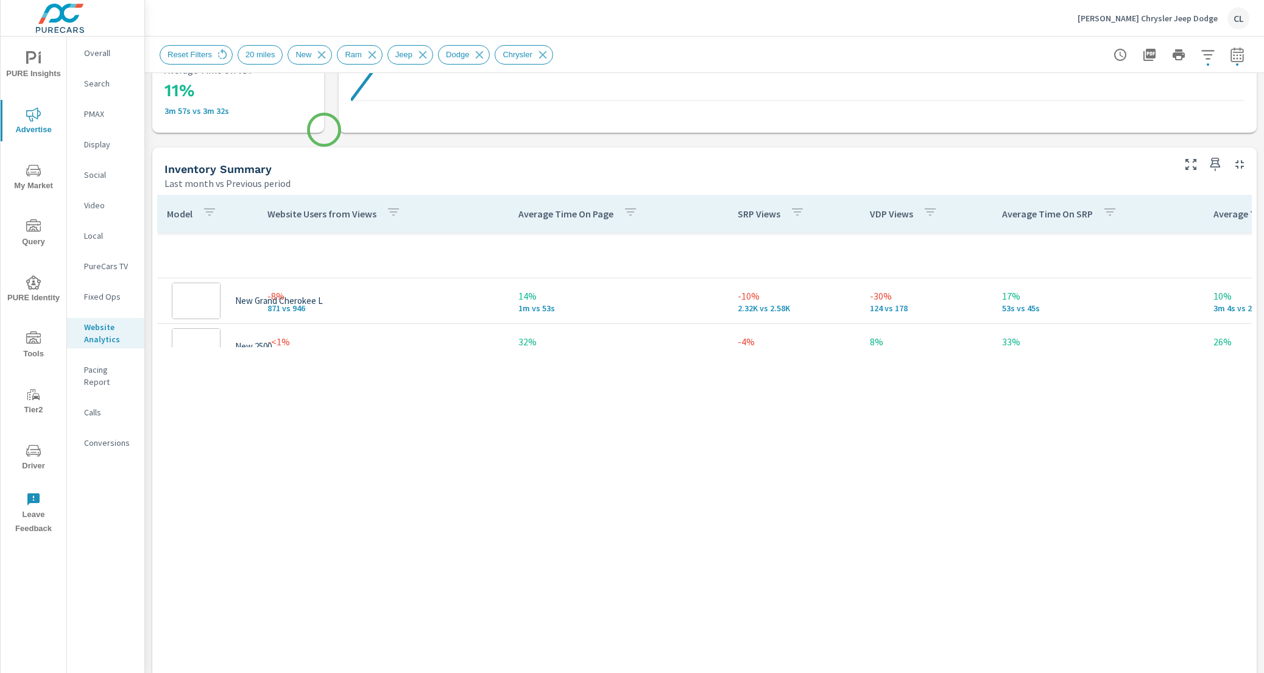
scroll to position [351, 0]
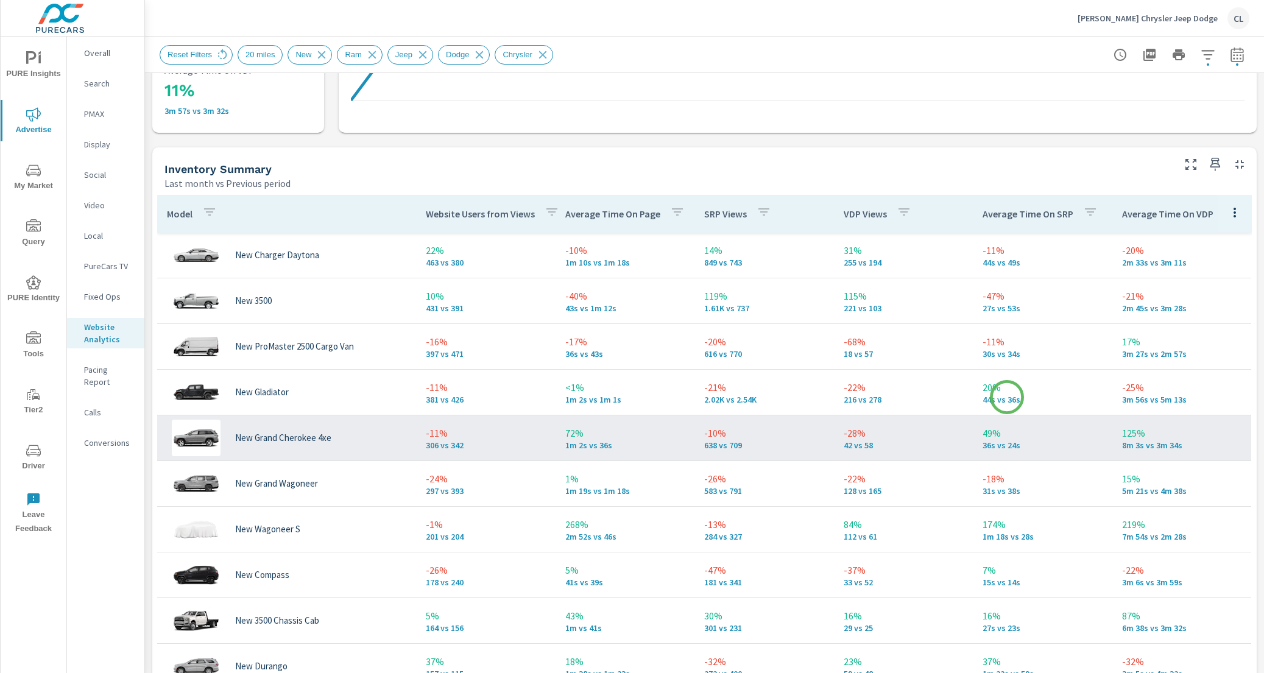
scroll to position [155, 0]
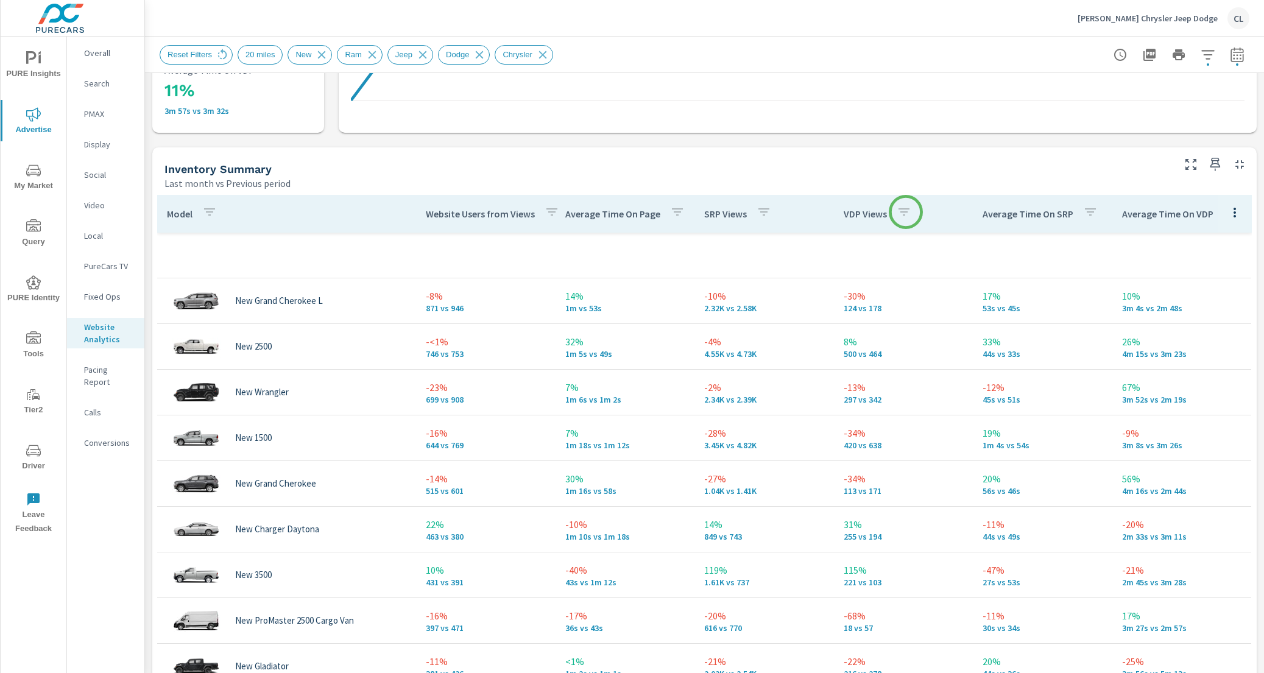
click at [906, 212] on th "VDP Views" at bounding box center [904, 214] width 140 height 38
click at [813, 212] on th "SRP Views" at bounding box center [764, 214] width 140 height 38
click at [849, 216] on p "VDP Views" at bounding box center [865, 214] width 43 height 12
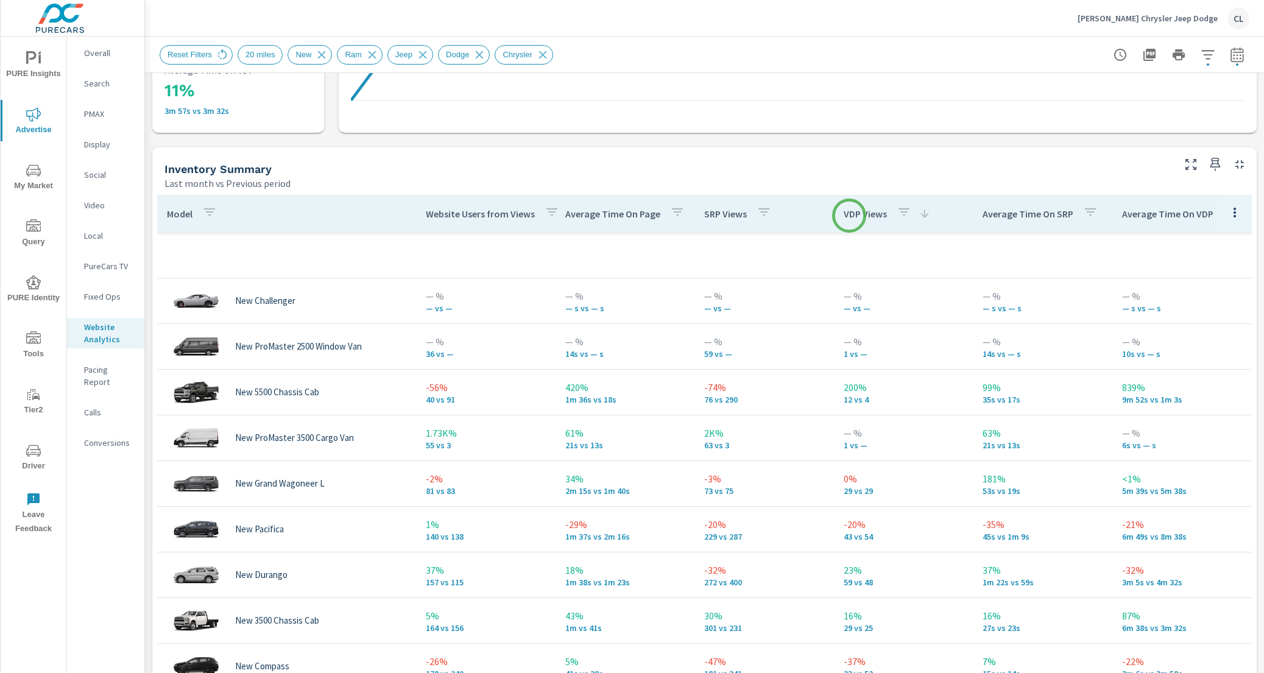
click at [849, 216] on p "VDP Views" at bounding box center [865, 214] width 43 height 12
click at [850, 214] on p "VDP Views" at bounding box center [865, 214] width 43 height 12
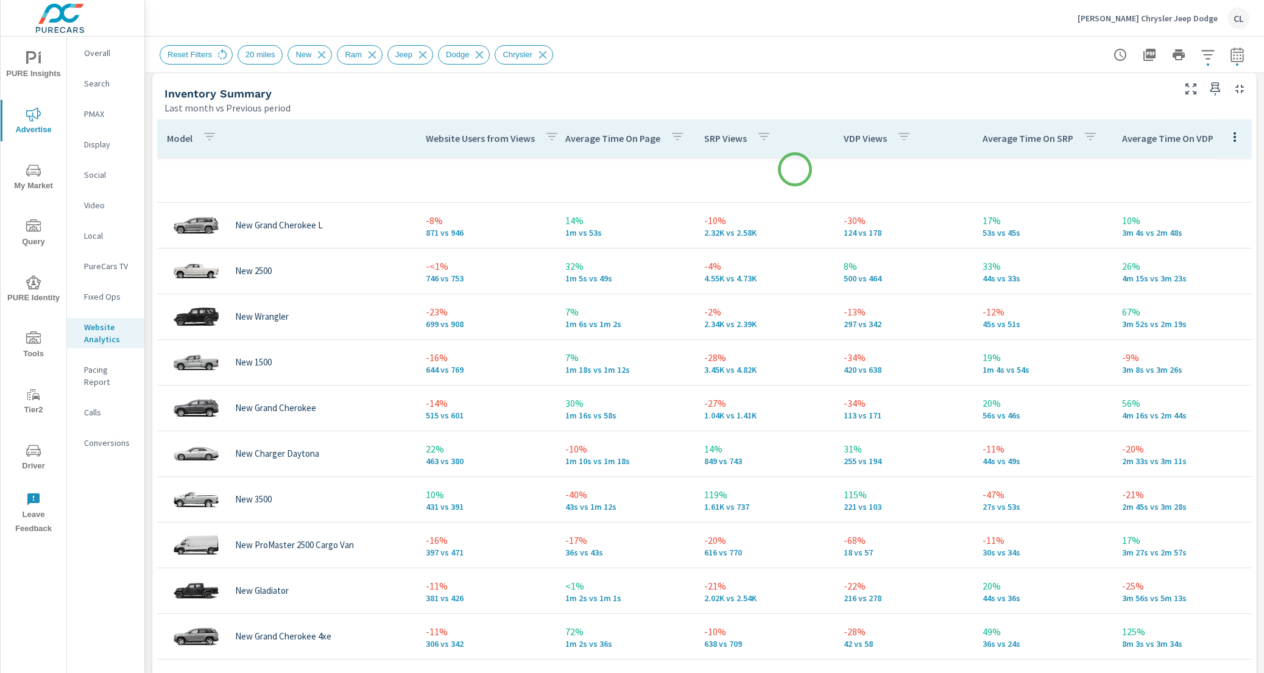
scroll to position [531, 0]
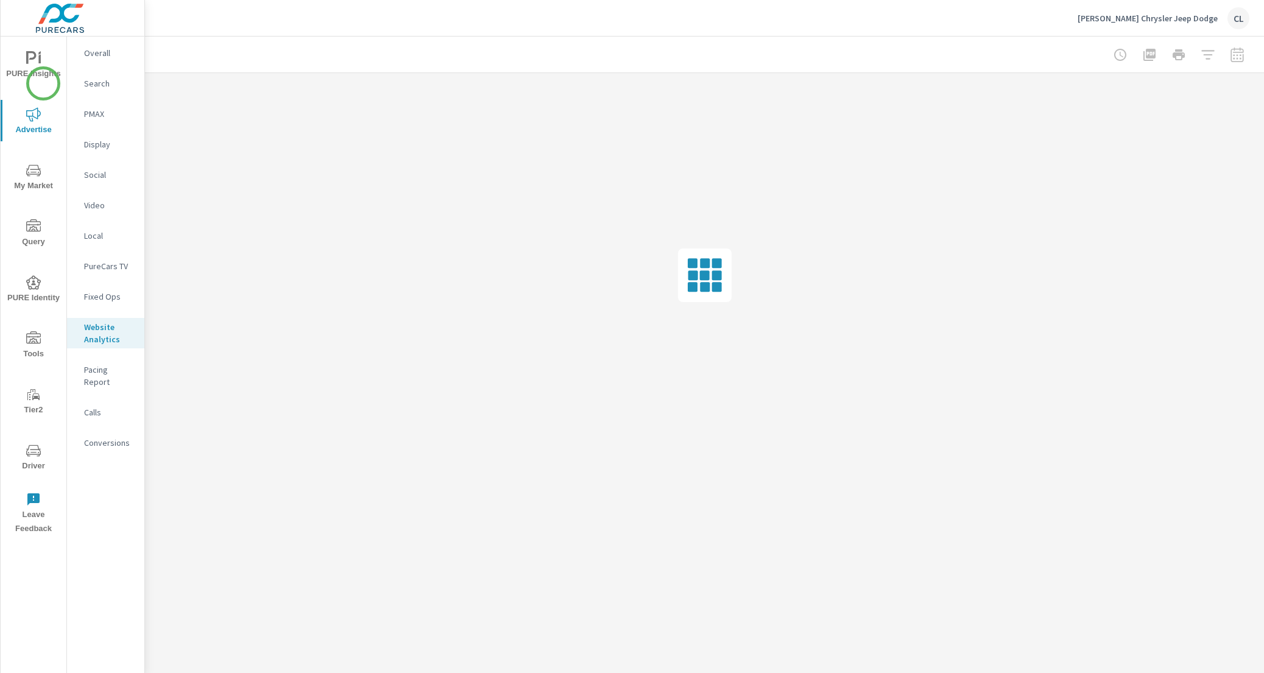
click at [38, 70] on span "PURE Insights" at bounding box center [33, 66] width 58 height 30
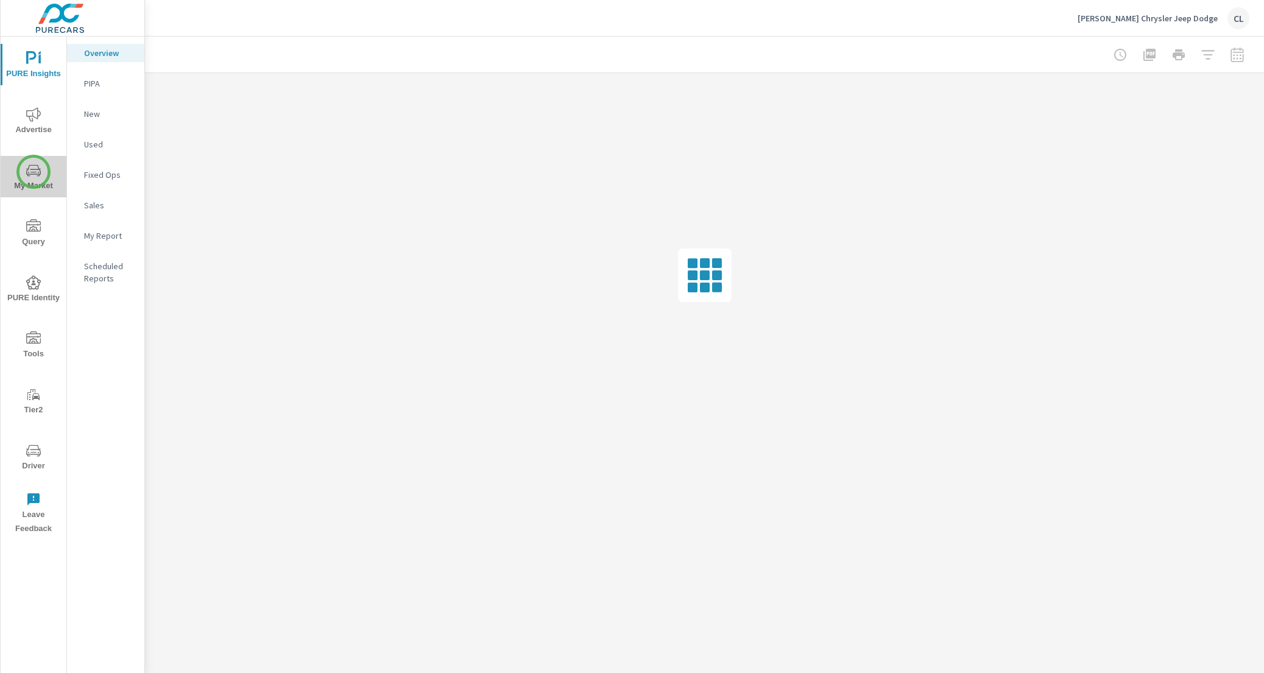
click at [34, 172] on icon "nav menu" at bounding box center [33, 172] width 6 height 1
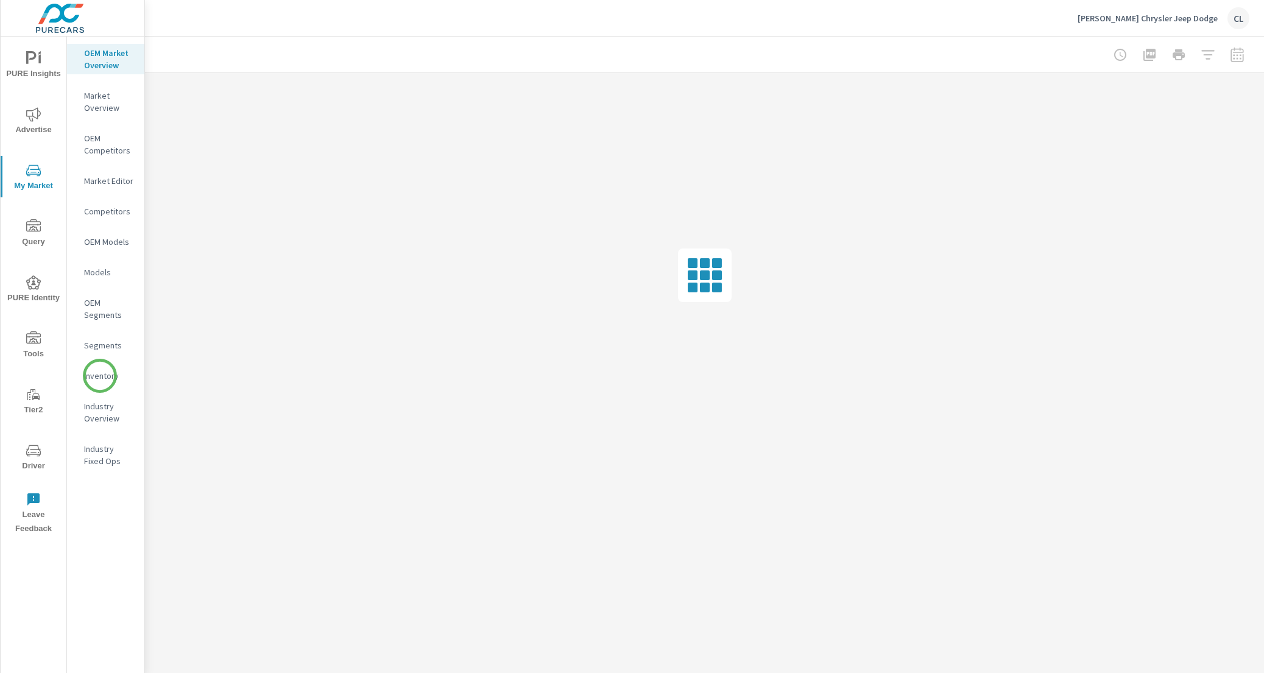
click at [100, 376] on p "Inventory" at bounding box center [109, 376] width 51 height 12
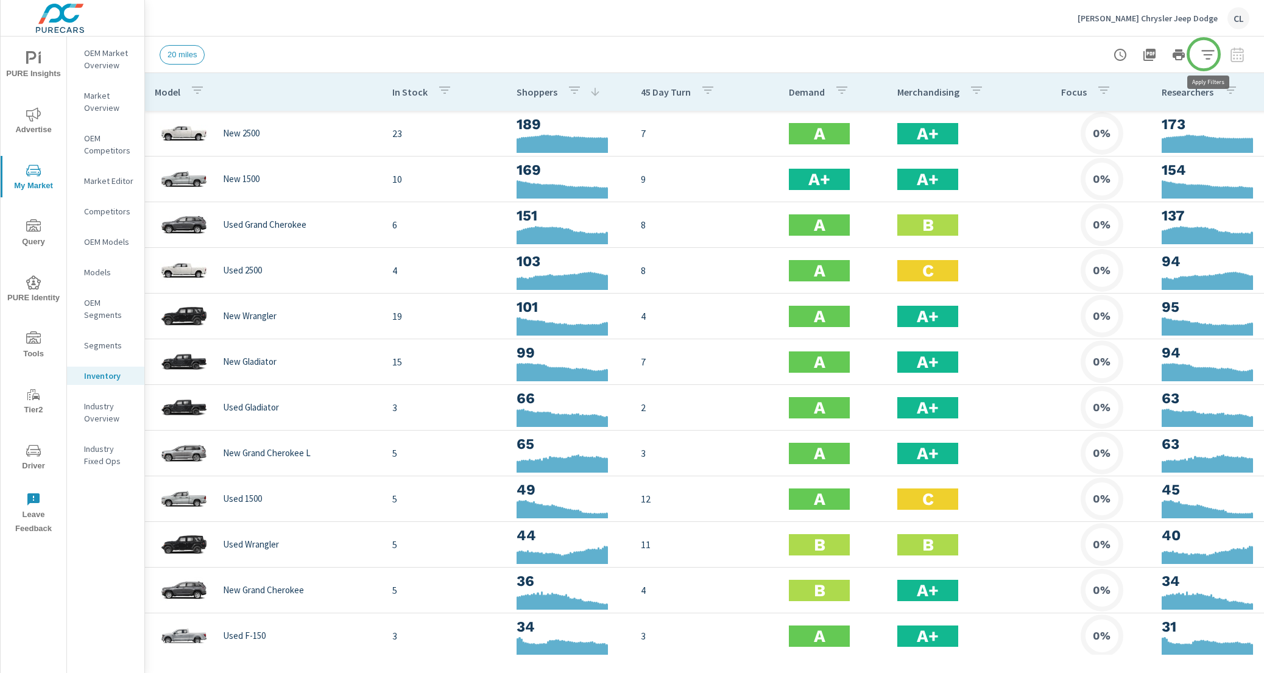
click at [1204, 54] on icon "button" at bounding box center [1208, 55] width 15 height 15
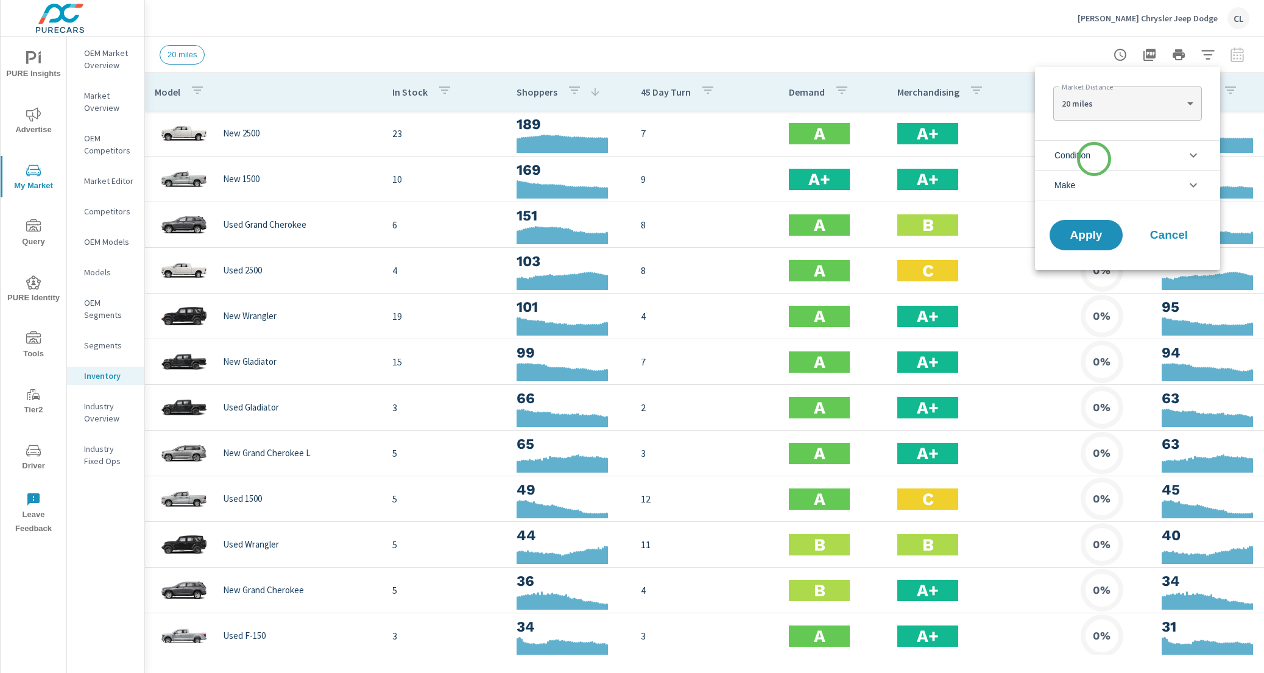
click at [1094, 160] on li "Condition" at bounding box center [1127, 155] width 185 height 30
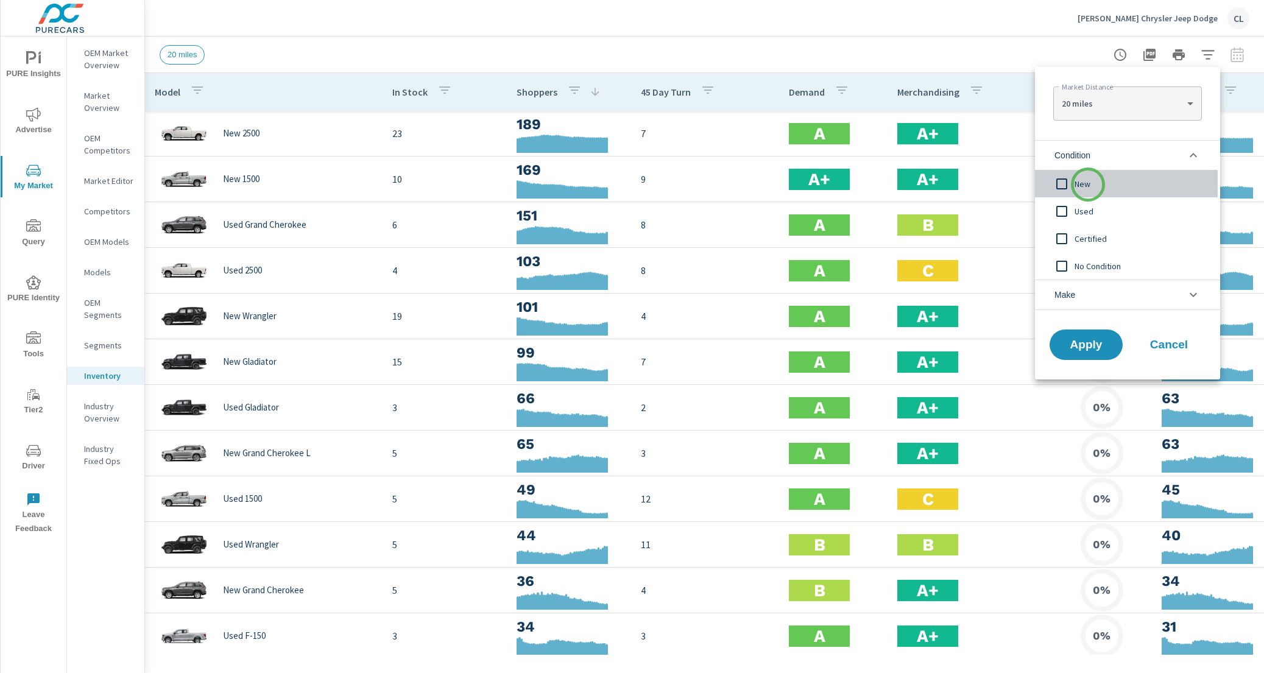
click at [1088, 185] on span "New" at bounding box center [1141, 184] width 133 height 15
click li "Make"
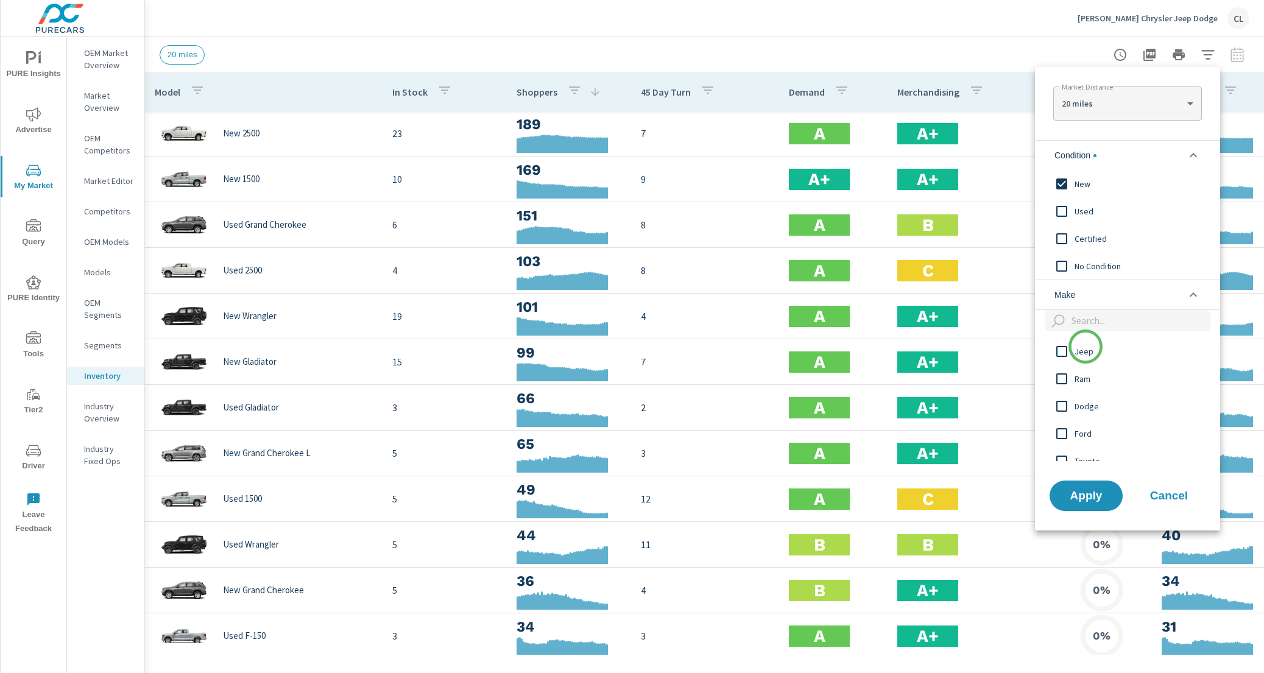
click span "Jeep"
click span "Dodge"
click span "Ram"
click span "Chrysler"
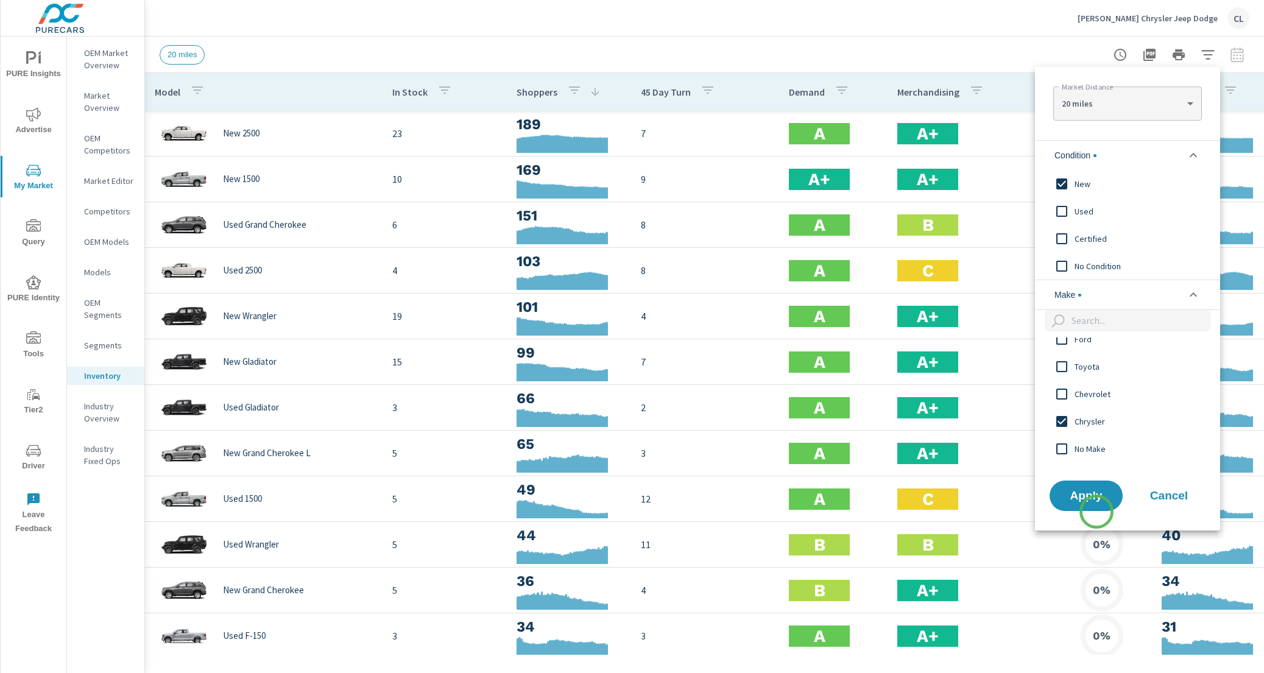
click div "Apply Cancel"
click span "Apply"
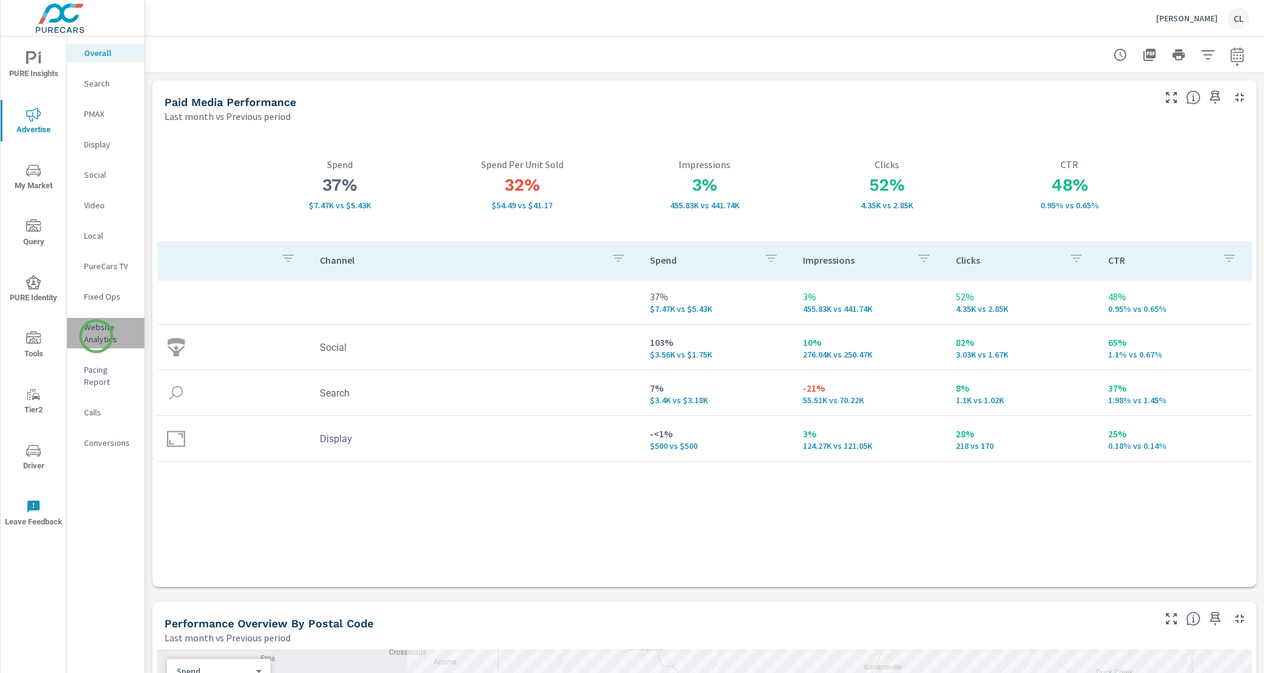
click at [96, 336] on p "Website Analytics" at bounding box center [109, 333] width 51 height 24
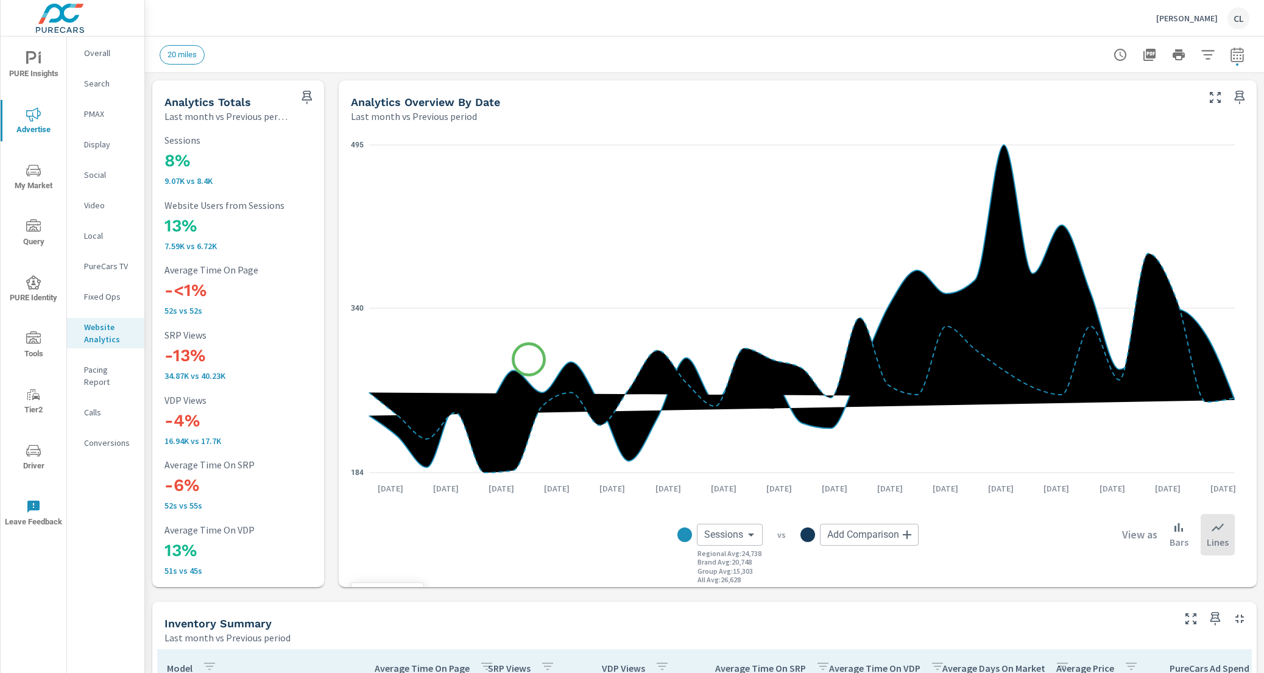
scroll to position [3, 0]
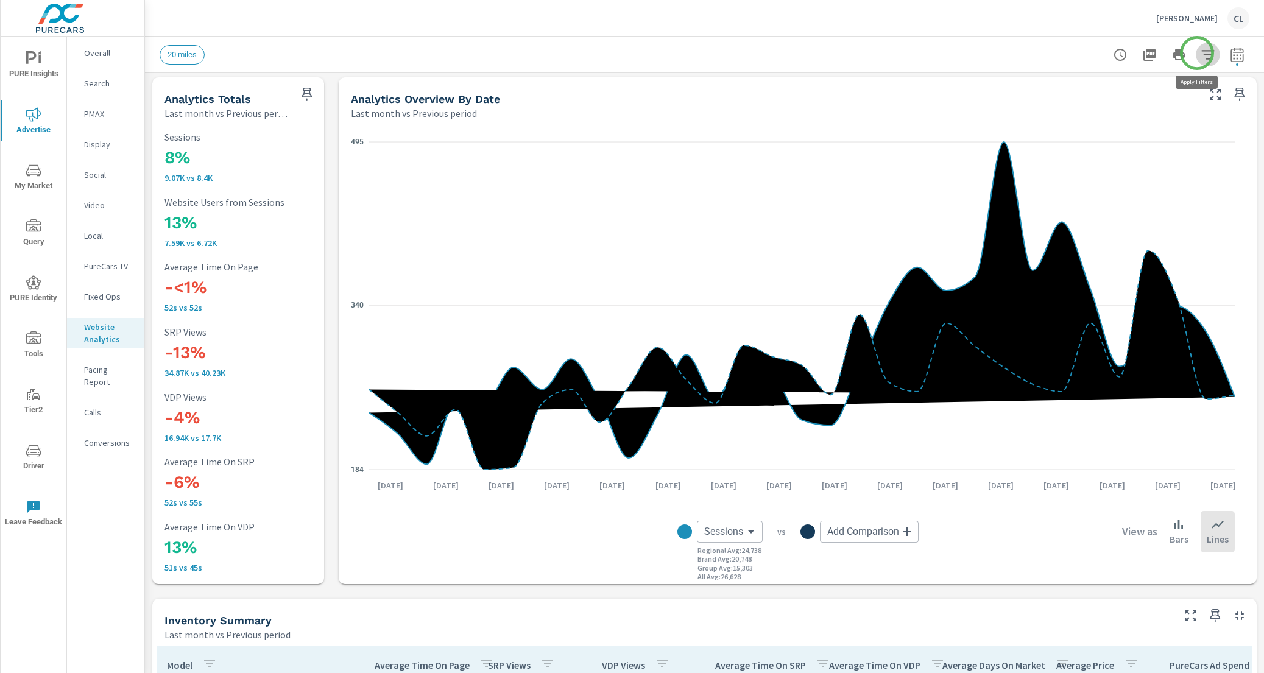
click at [1201, 53] on icon "button" at bounding box center [1208, 55] width 15 height 15
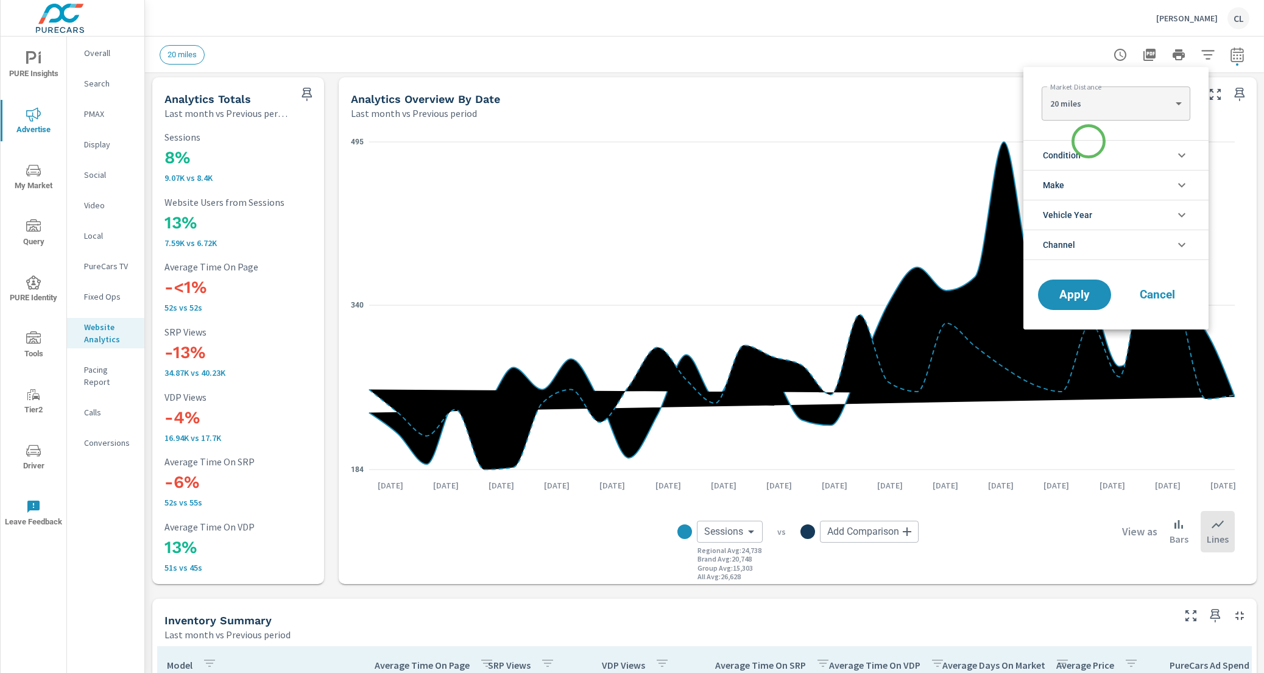
click at [1083, 150] on li "Condition" at bounding box center [1115, 155] width 185 height 30
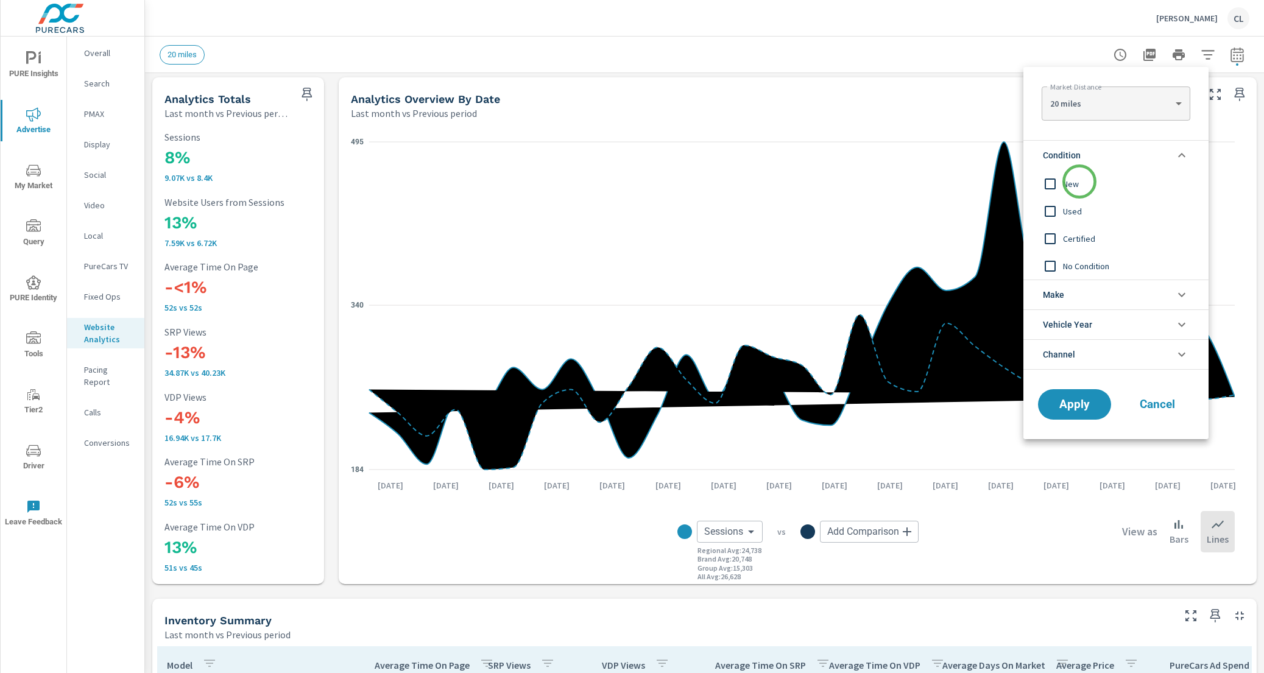
click at [1080, 182] on span "New" at bounding box center [1129, 184] width 133 height 15
click at [1082, 295] on li "Make" at bounding box center [1115, 295] width 185 height 30
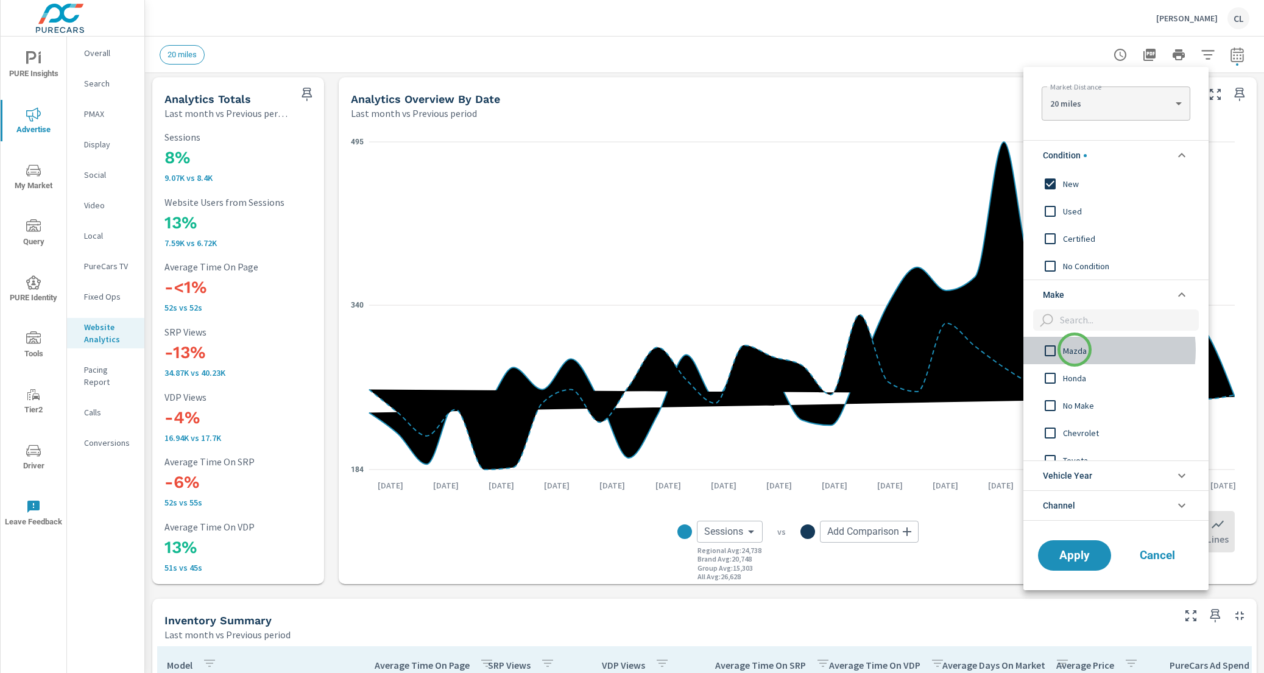
click at [1075, 350] on span "Mazda" at bounding box center [1129, 351] width 133 height 15
click at [1073, 554] on span "Apply" at bounding box center [1075, 555] width 50 height 12
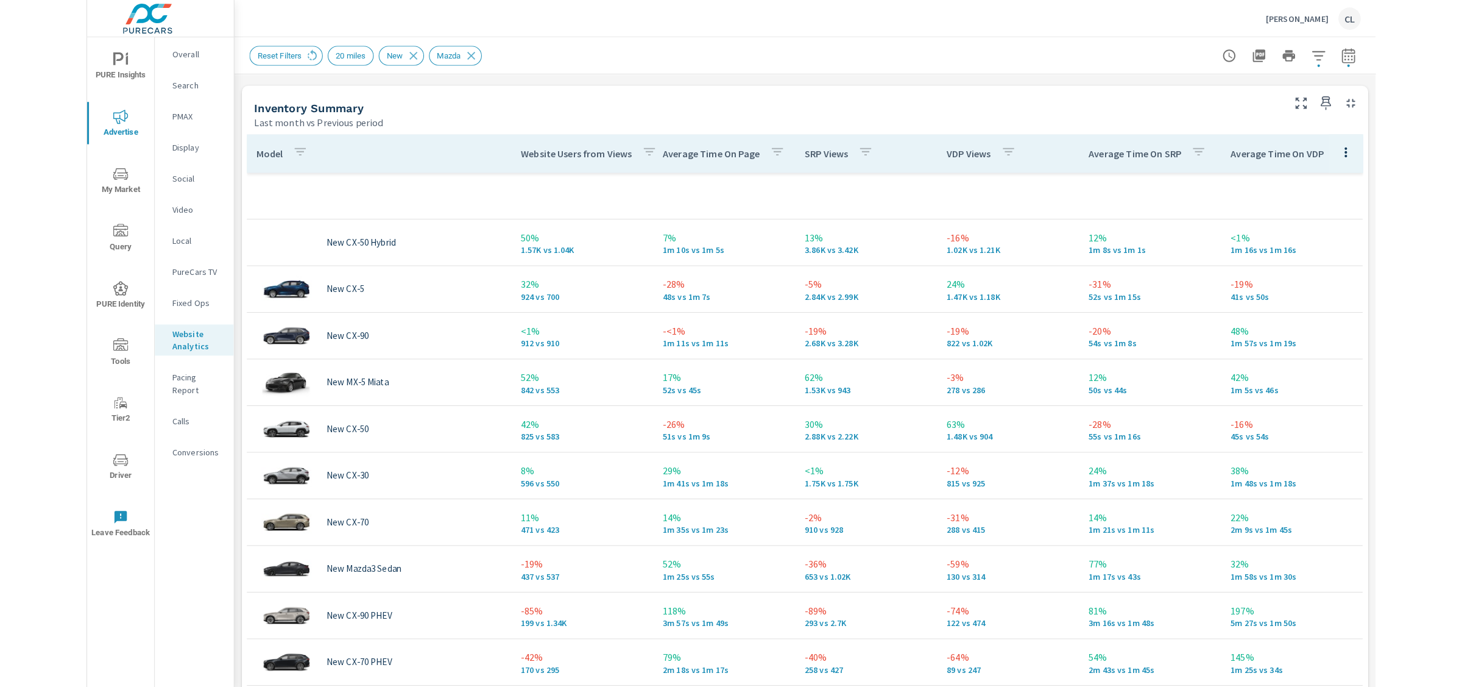
scroll to position [518, 0]
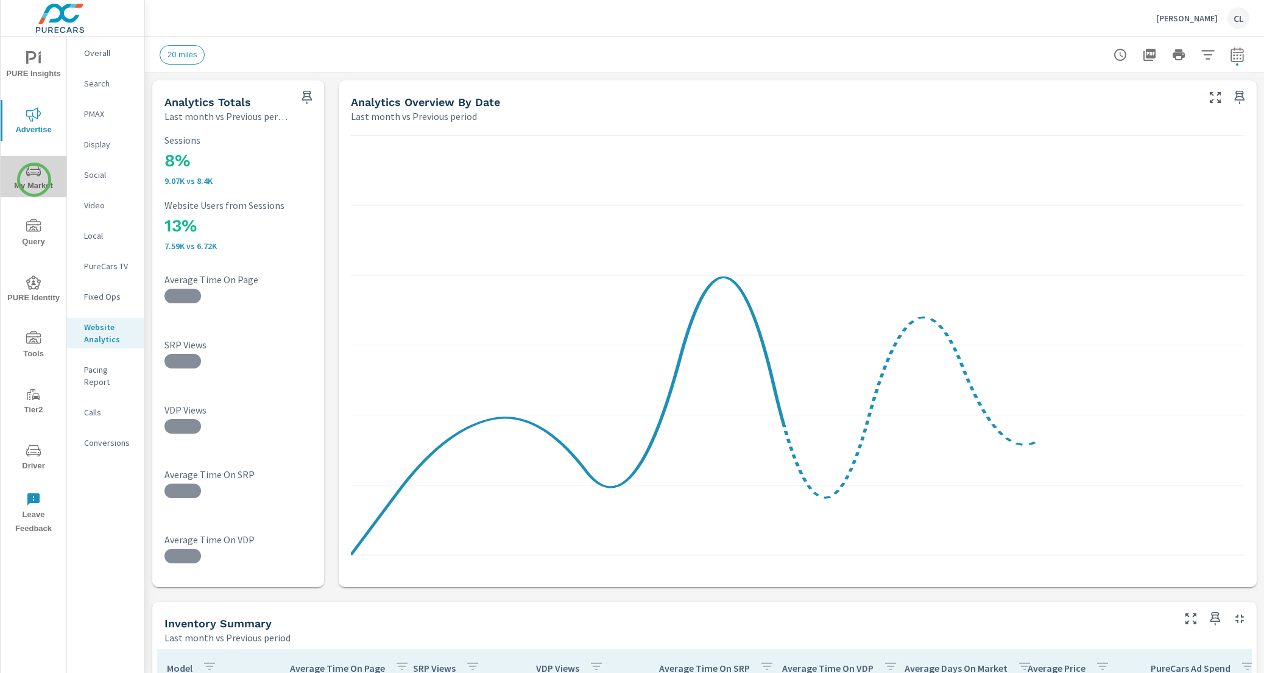
click at [34, 180] on span "My Market" at bounding box center [33, 178] width 58 height 30
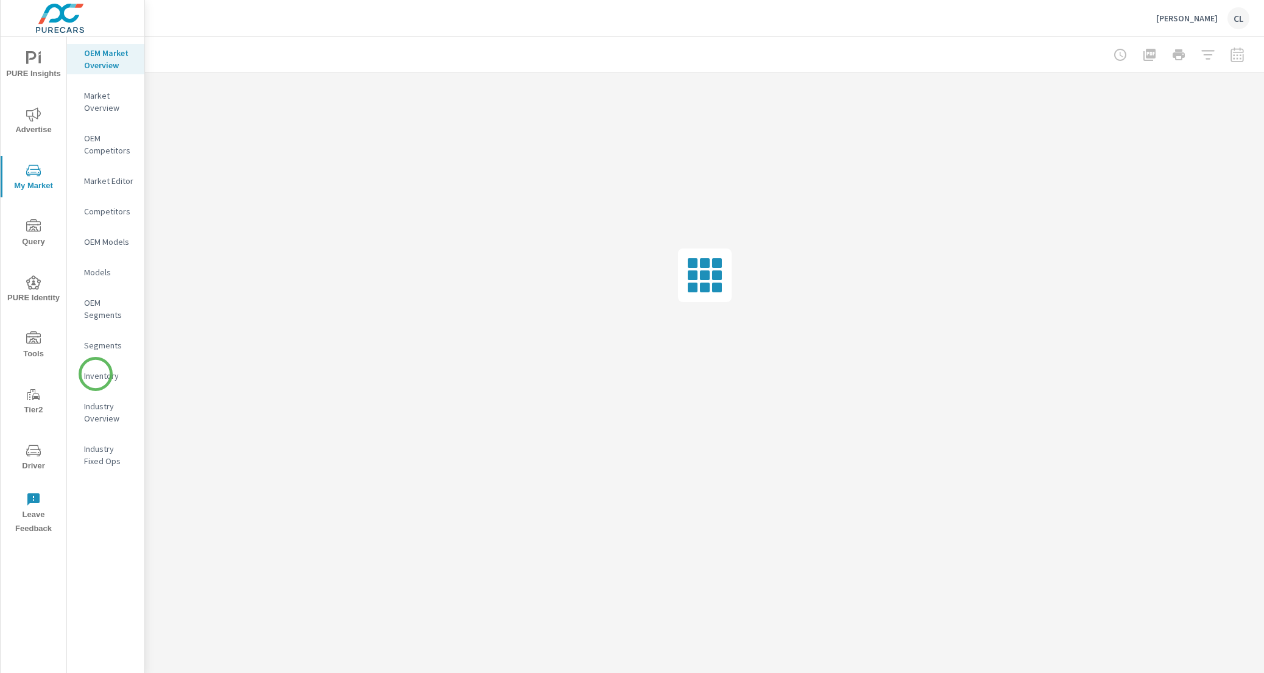
click at [96, 374] on p "Inventory" at bounding box center [109, 376] width 51 height 12
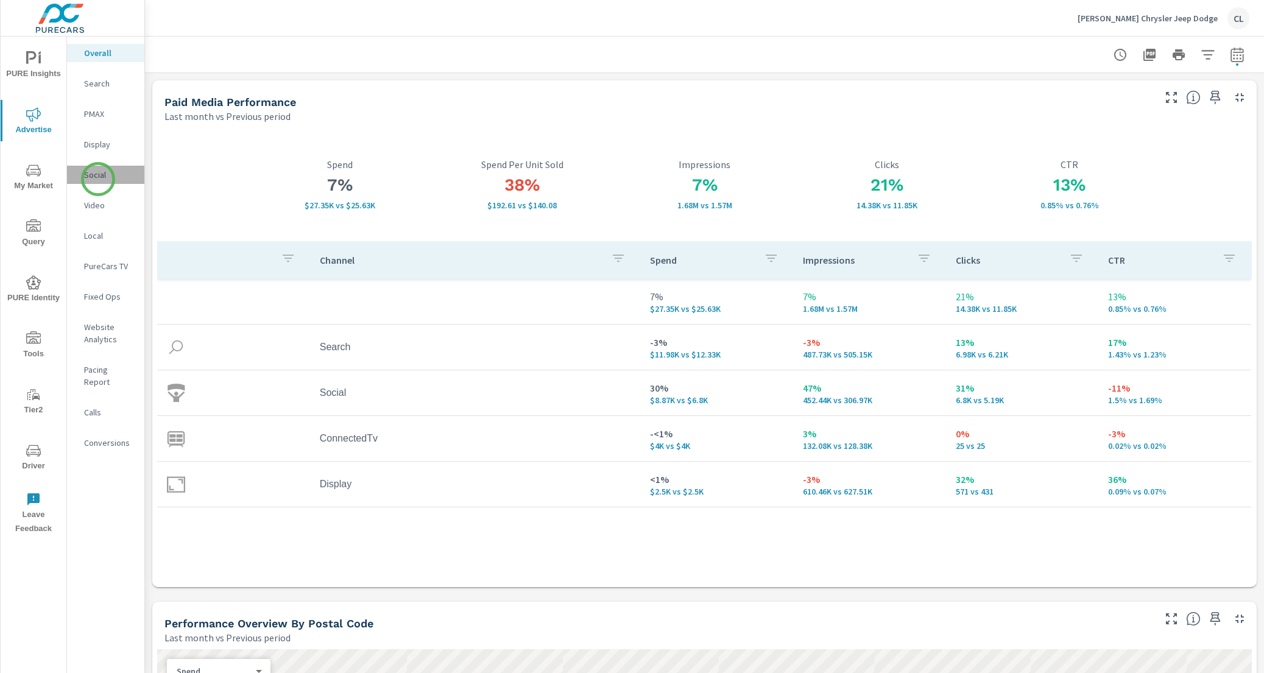
click at [98, 179] on p "Social" at bounding box center [109, 175] width 51 height 12
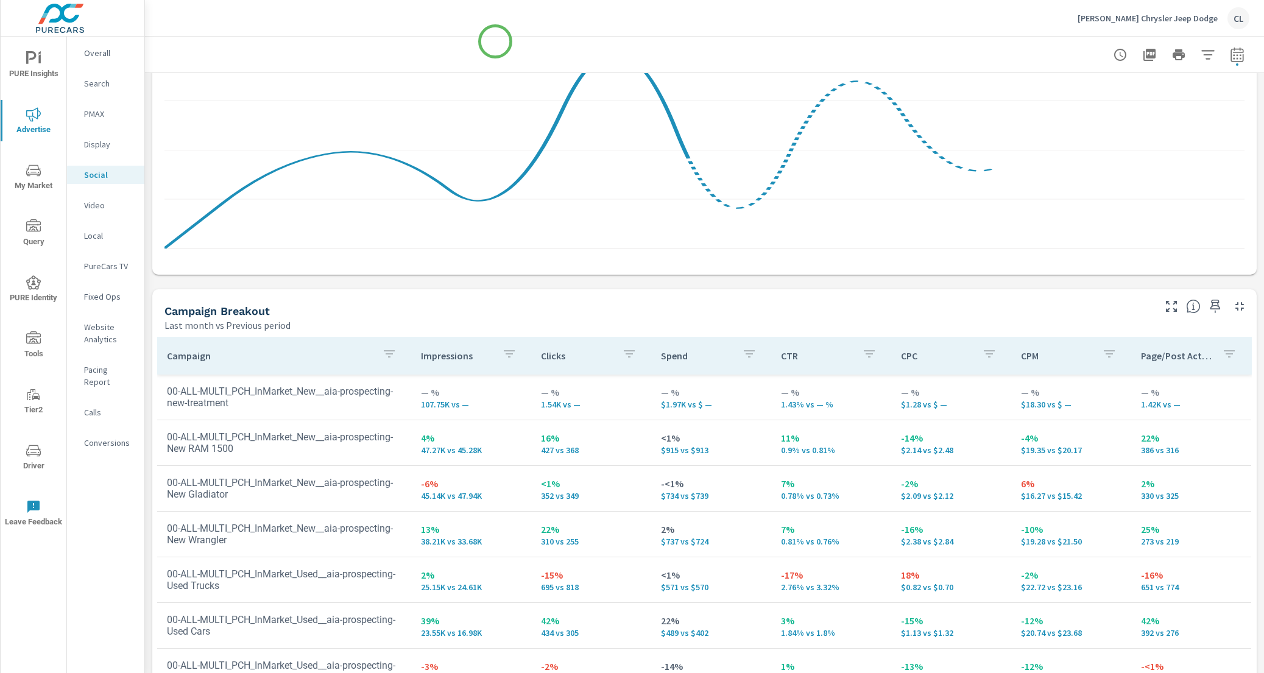
scroll to position [317, 0]
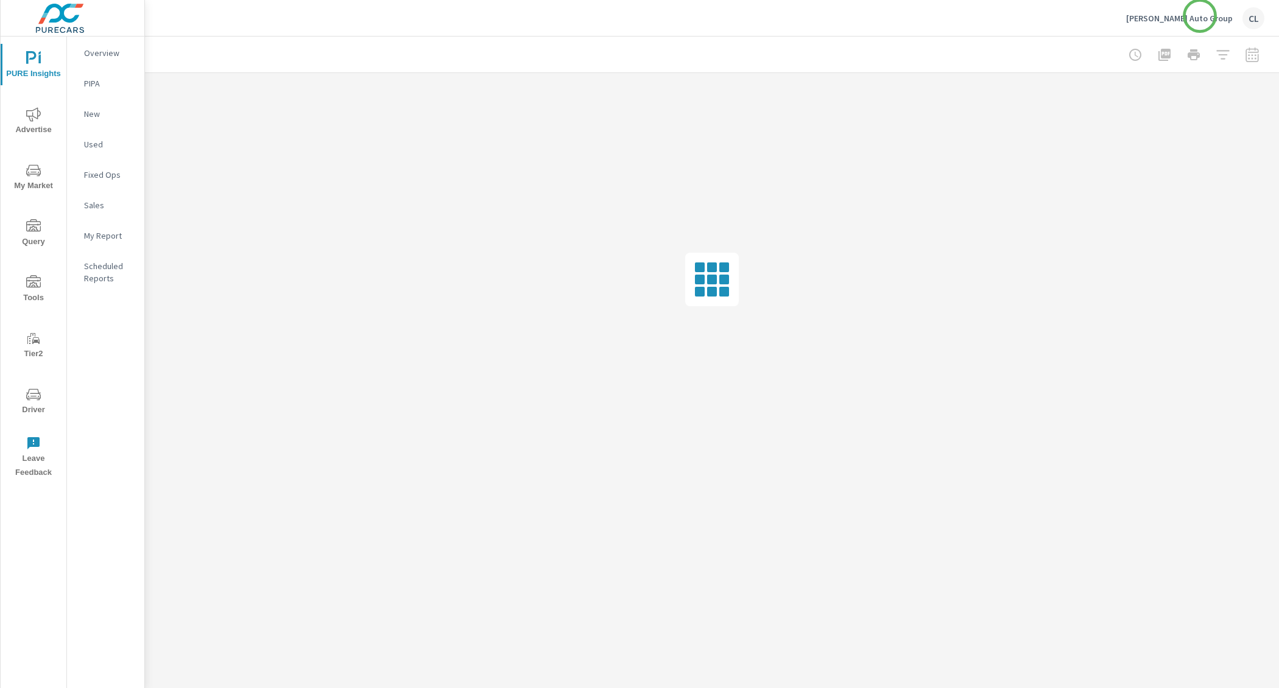
click at [1200, 16] on p "[PERSON_NAME] Auto Group" at bounding box center [1179, 18] width 107 height 11
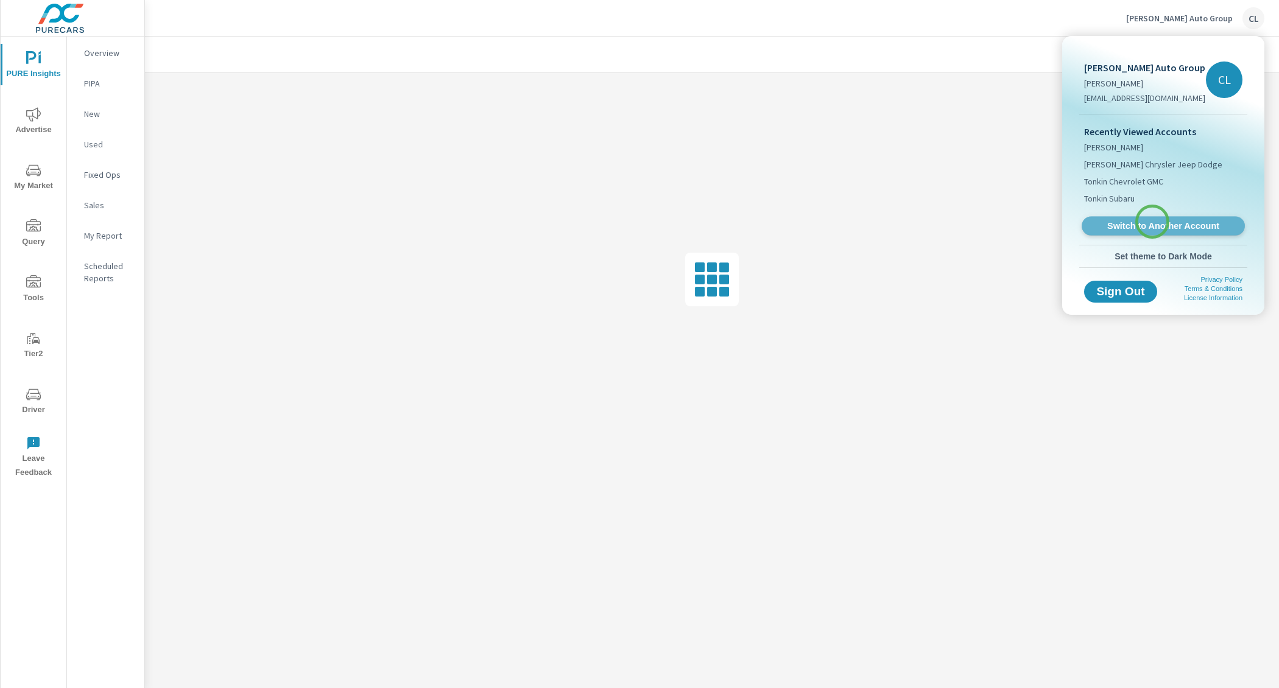
click at [1153, 222] on span "Switch to Another Account" at bounding box center [1163, 227] width 149 height 12
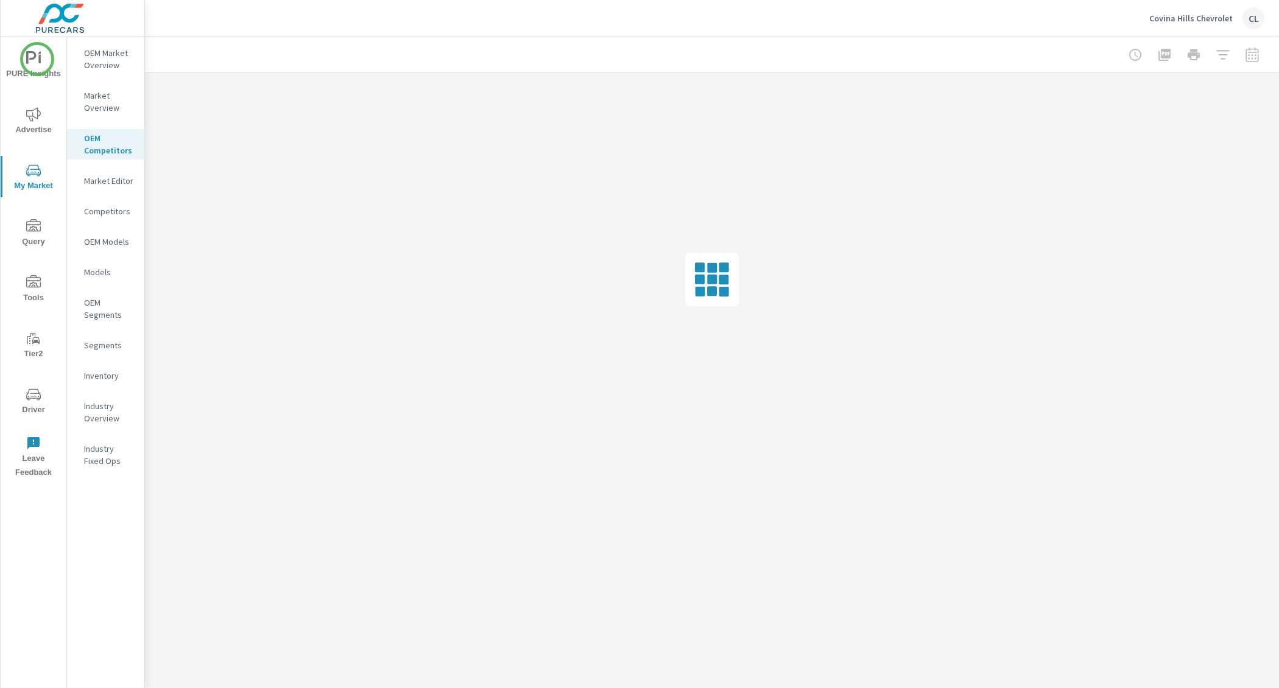
click at [37, 57] on icon "nav menu" at bounding box center [33, 58] width 15 height 15
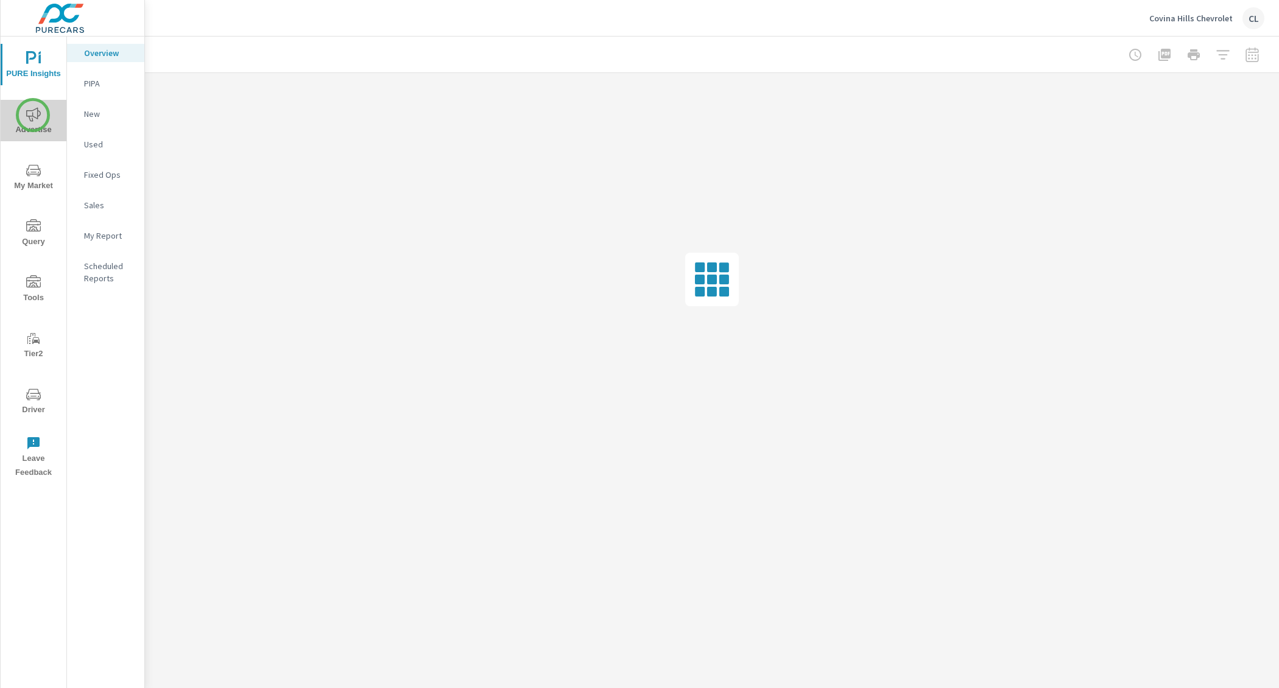
click at [33, 115] on icon "nav menu" at bounding box center [33, 114] width 15 height 15
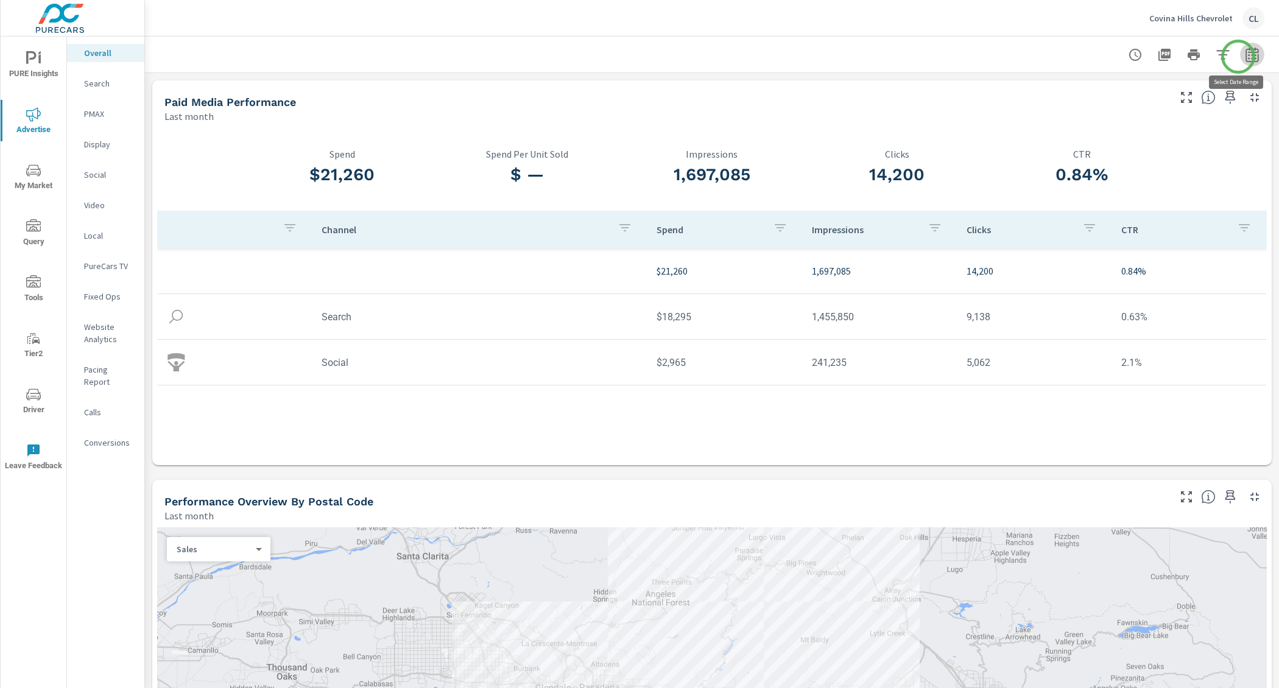
click at [1245, 57] on icon "button" at bounding box center [1252, 55] width 15 height 15
select select "Last month"
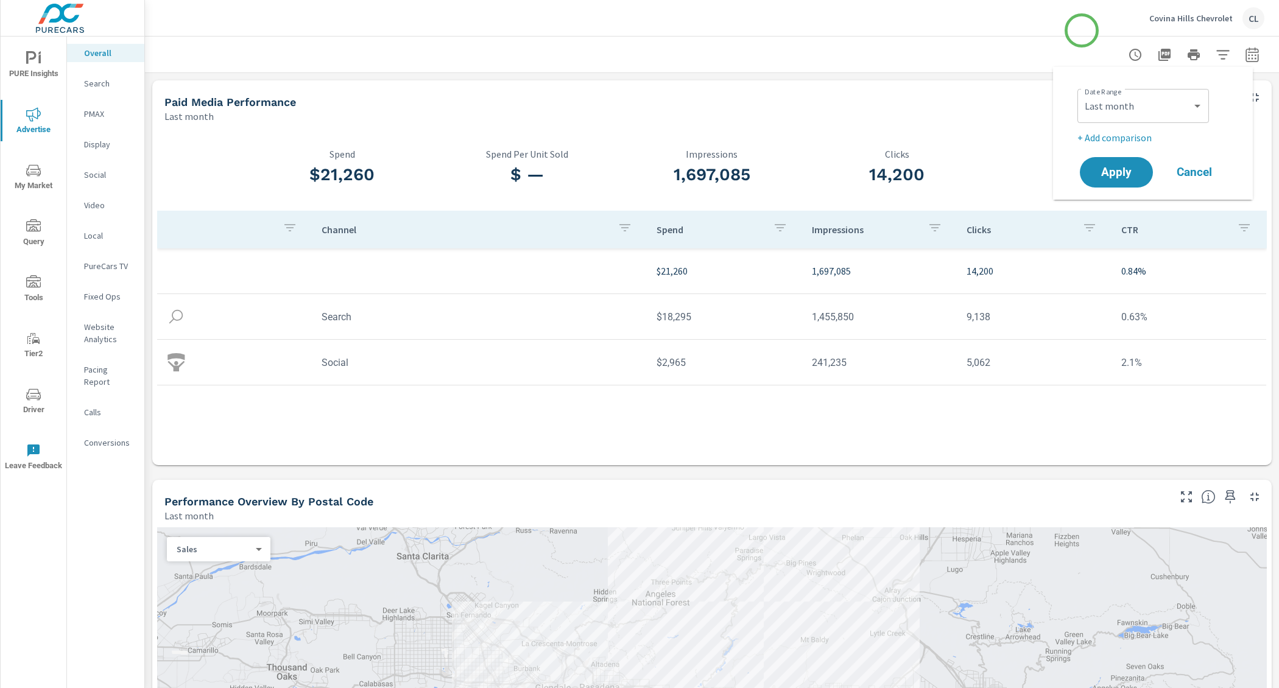
click at [1019, 18] on div "Covina Hills Chevrolet CL" at bounding box center [712, 18] width 1105 height 36
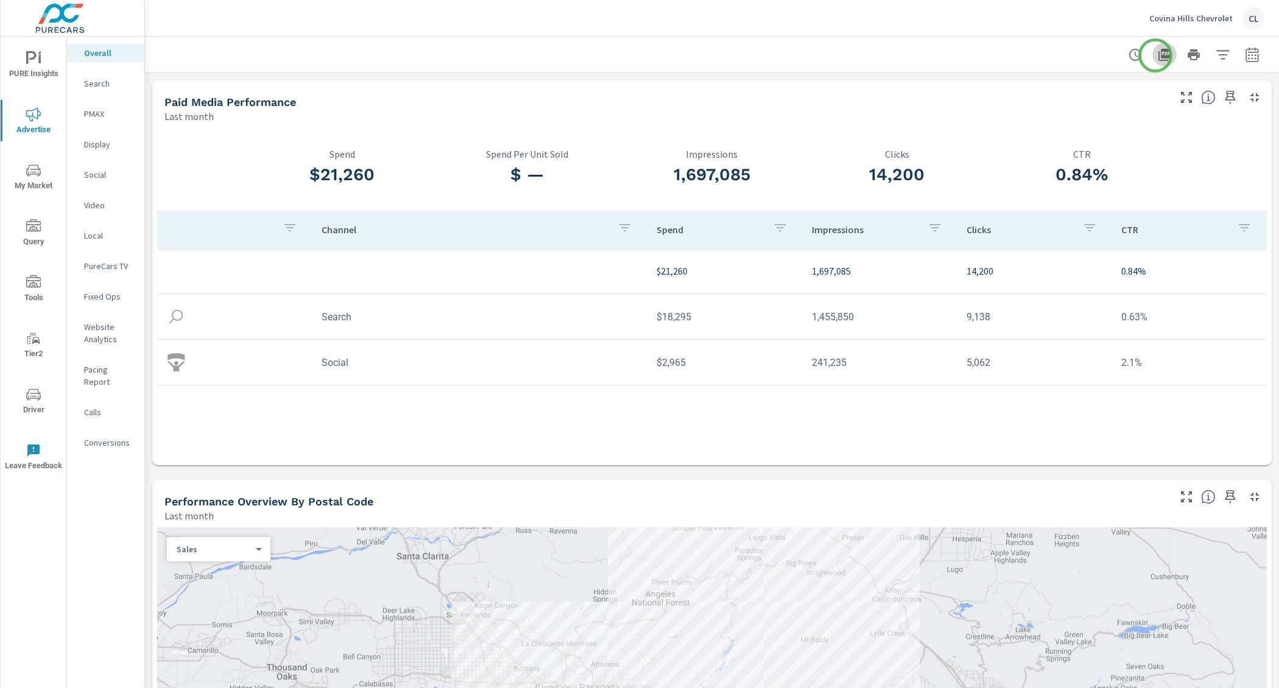
click at [1159, 55] on icon "button" at bounding box center [1165, 55] width 12 height 12
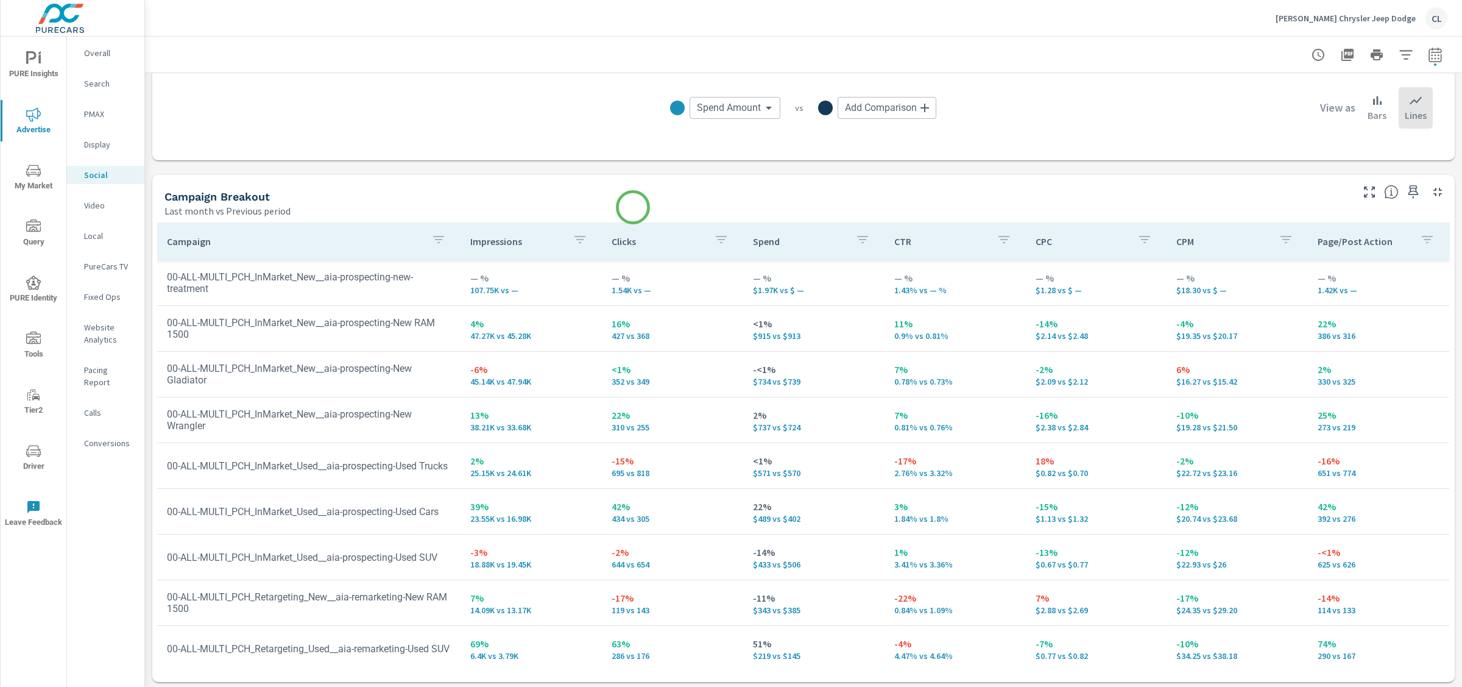
scroll to position [429, 0]
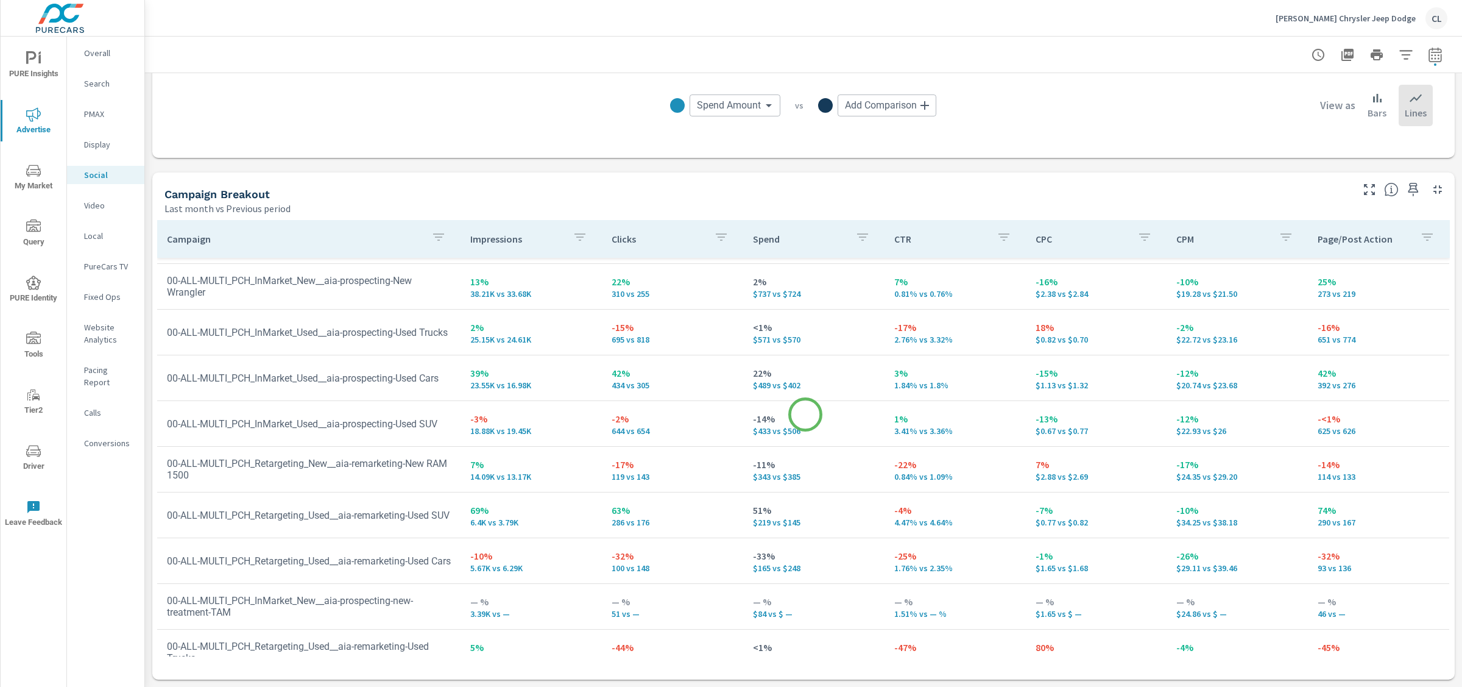
scroll to position [244, 0]
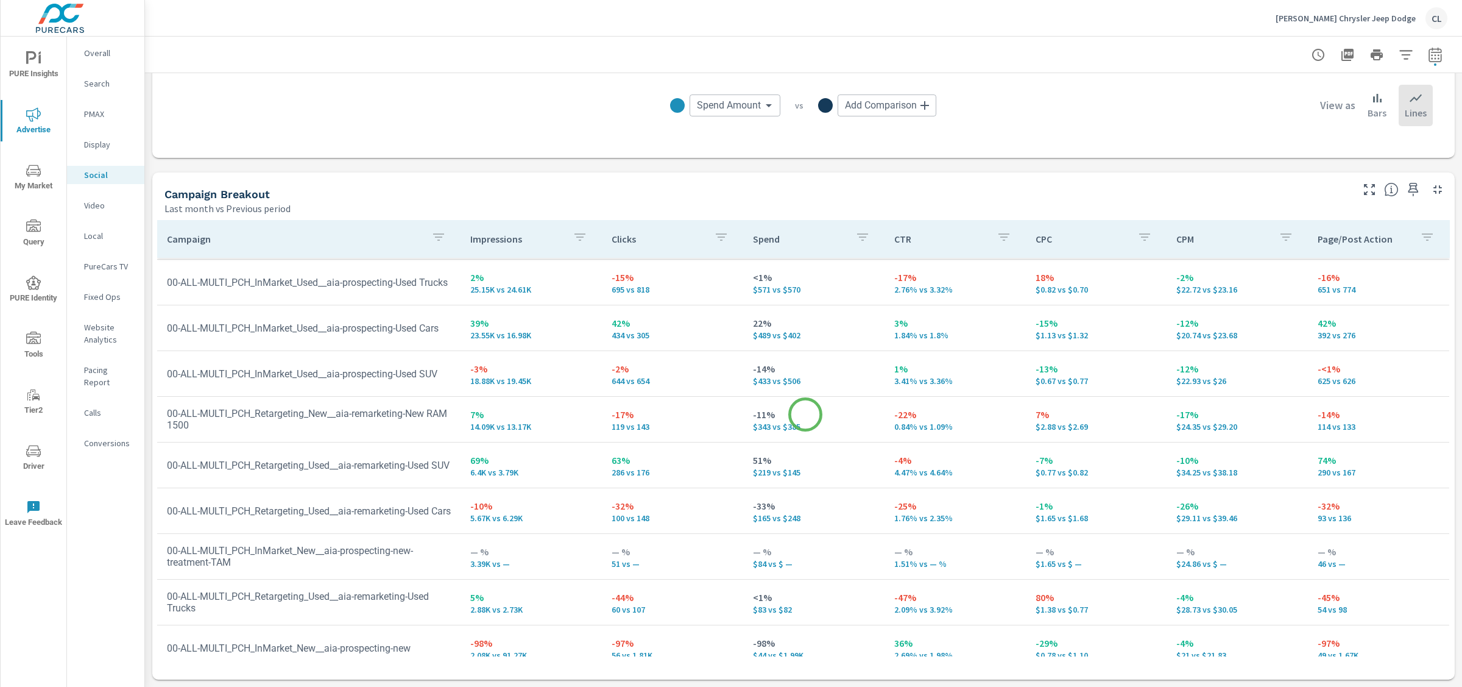
scroll to position [423, 0]
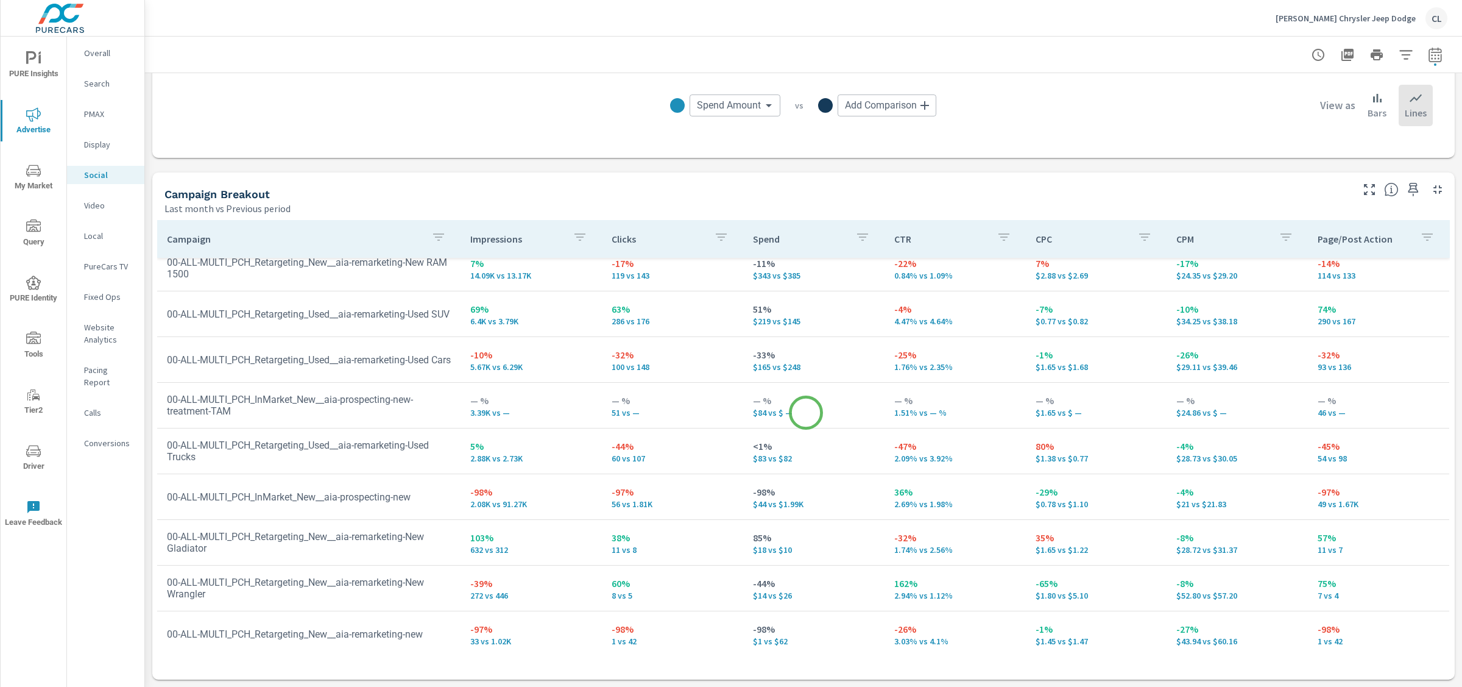
scroll to position [74, 0]
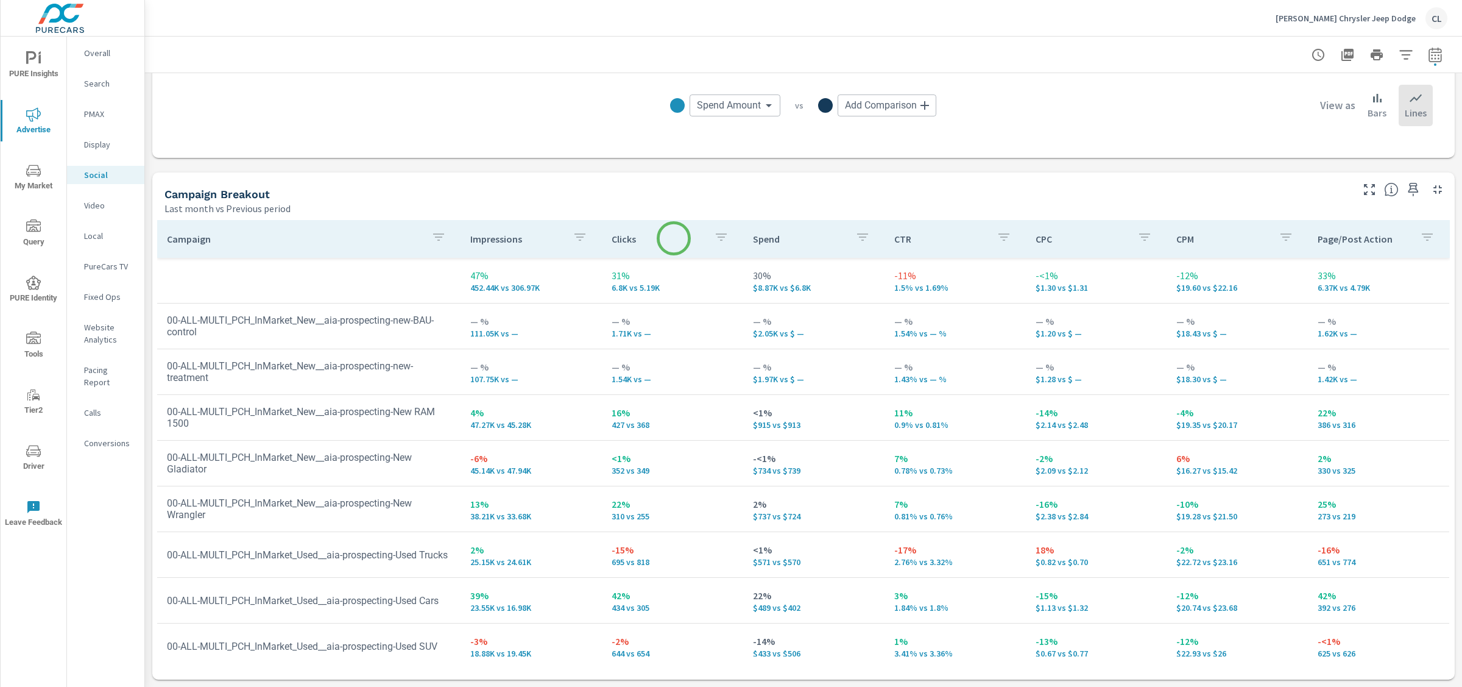
click at [674, 238] on p "Clicks" at bounding box center [658, 239] width 93 height 12
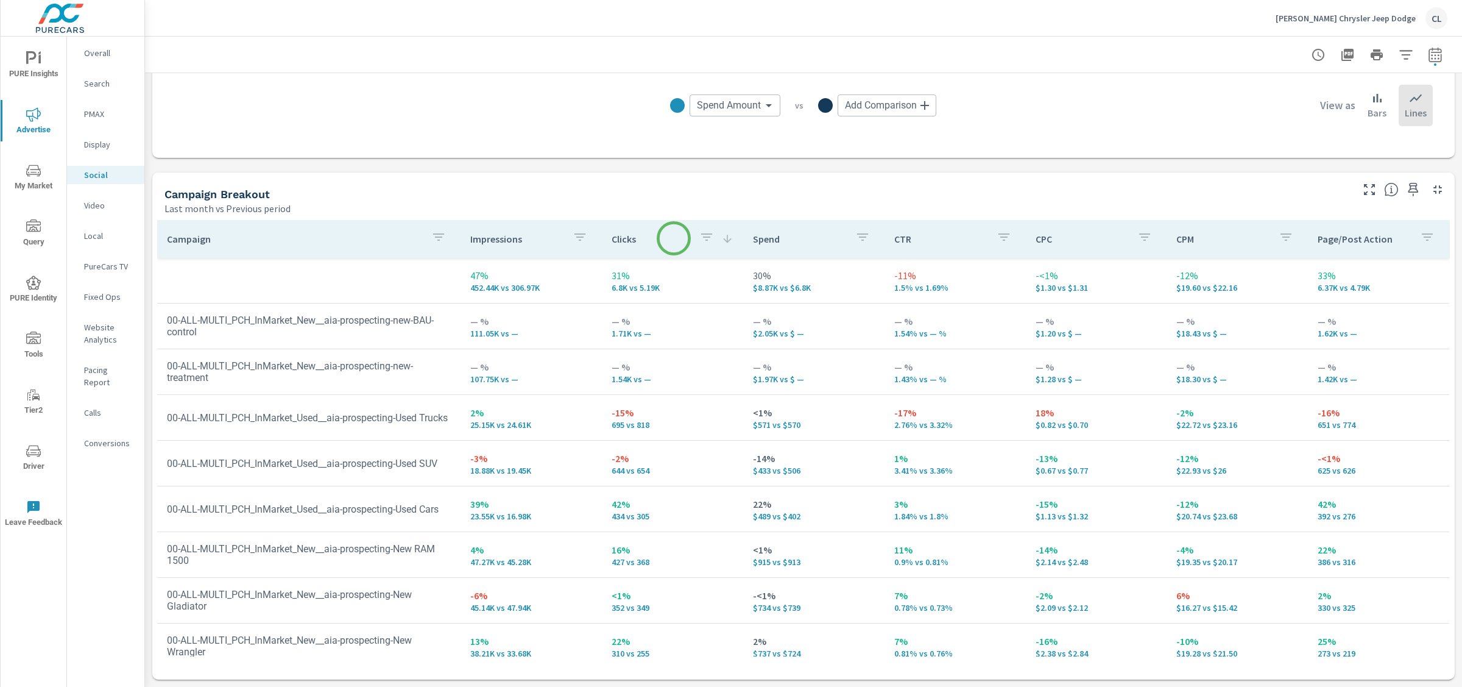
click at [674, 238] on p "Clicks" at bounding box center [651, 239] width 78 height 12
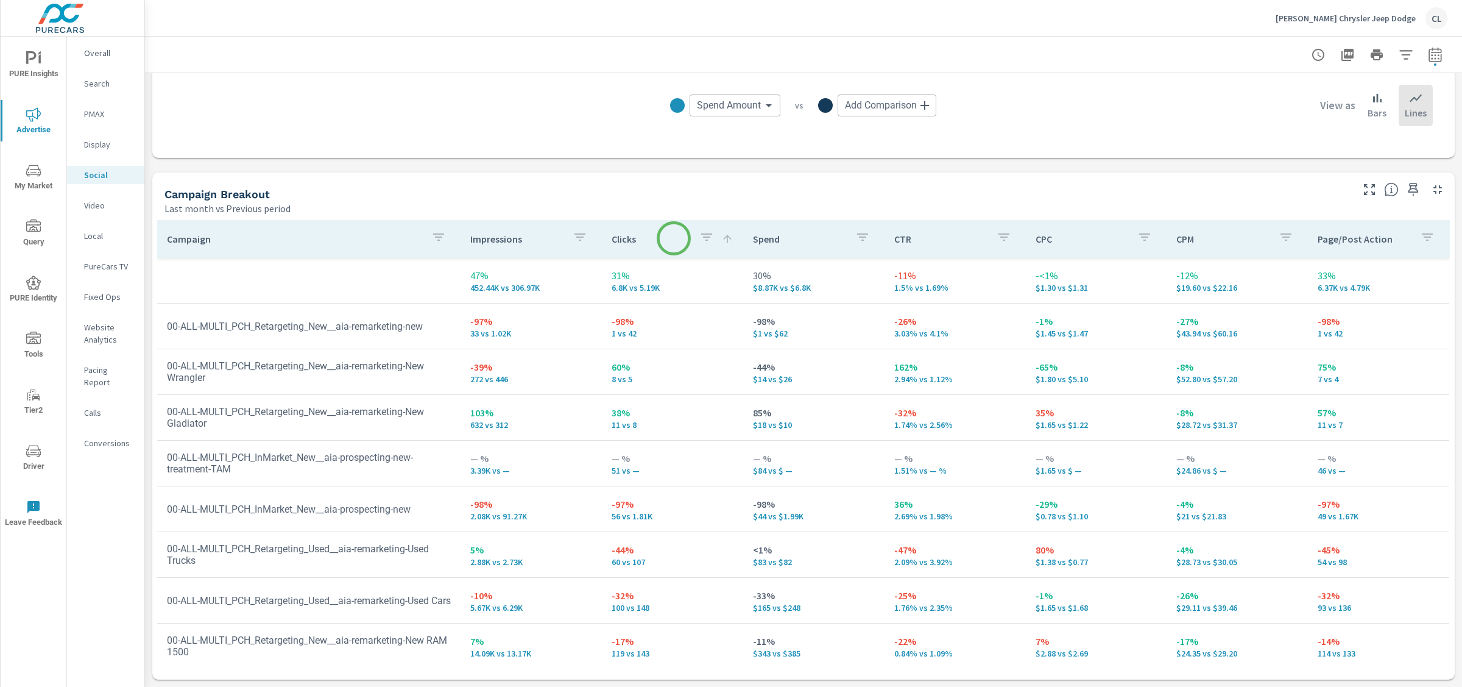
click at [674, 238] on p "Clicks" at bounding box center [651, 239] width 78 height 12
